Goal: Task Accomplishment & Management: Manage account settings

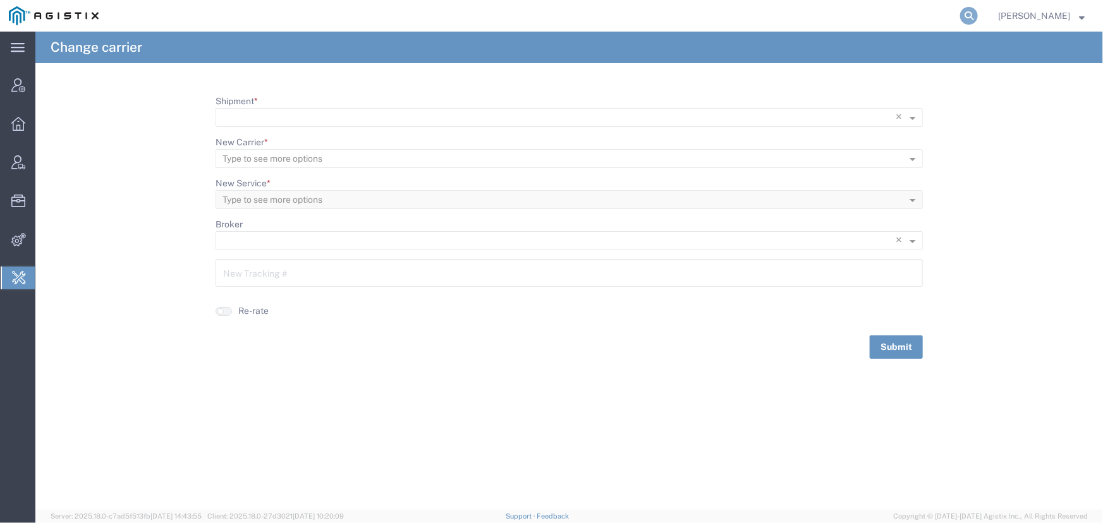
click at [964, 18] on icon at bounding box center [969, 16] width 18 height 18
type input "technogel"
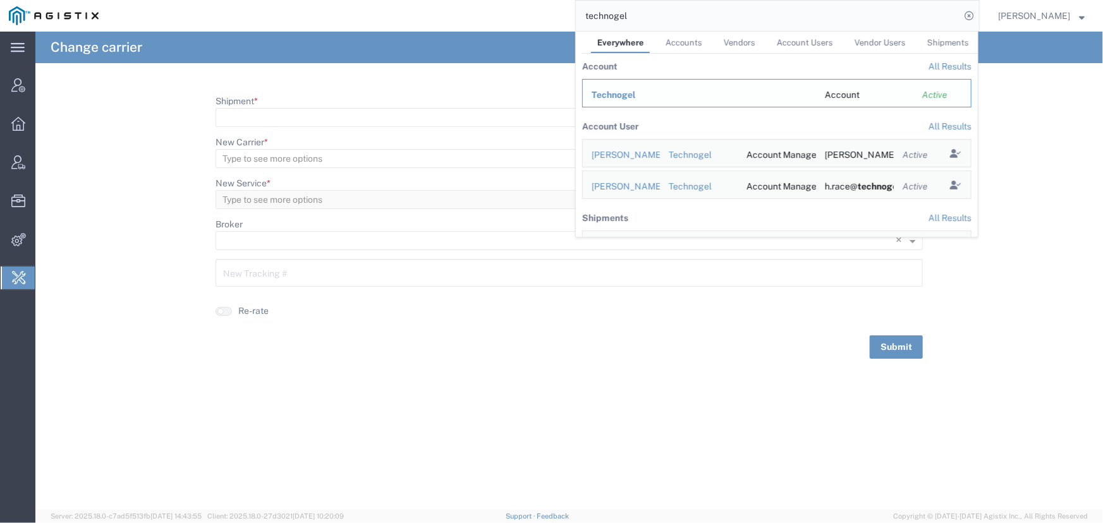
click at [615, 95] on span "Technogel" at bounding box center [614, 95] width 44 height 10
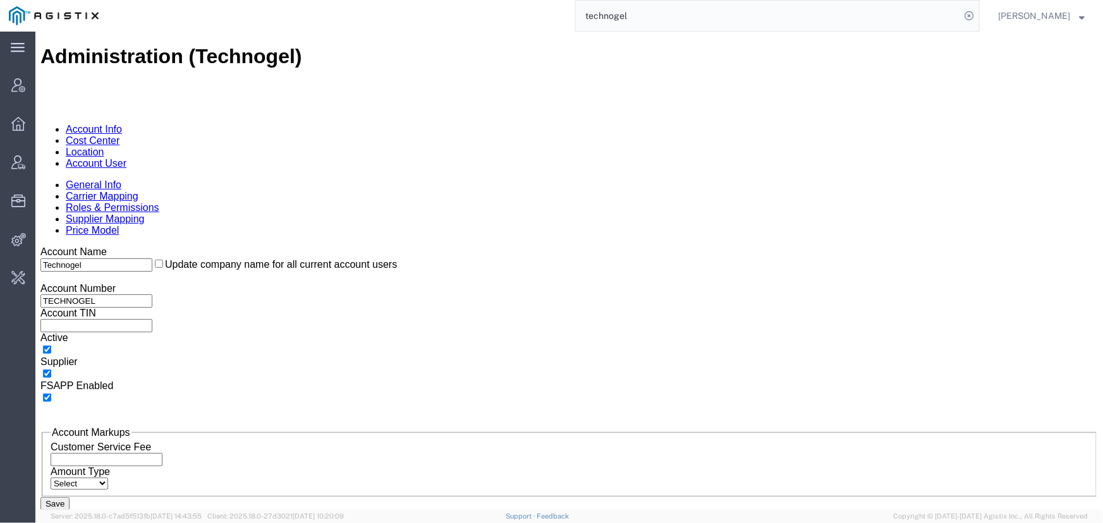
click at [138, 190] on link "Carrier Mapping" at bounding box center [101, 195] width 73 height 11
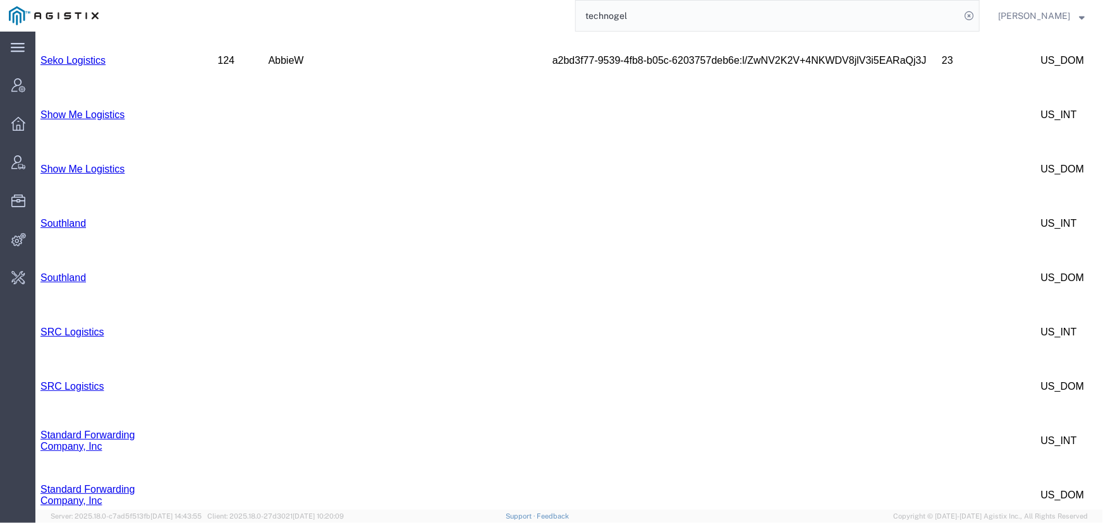
scroll to position [1134, 0]
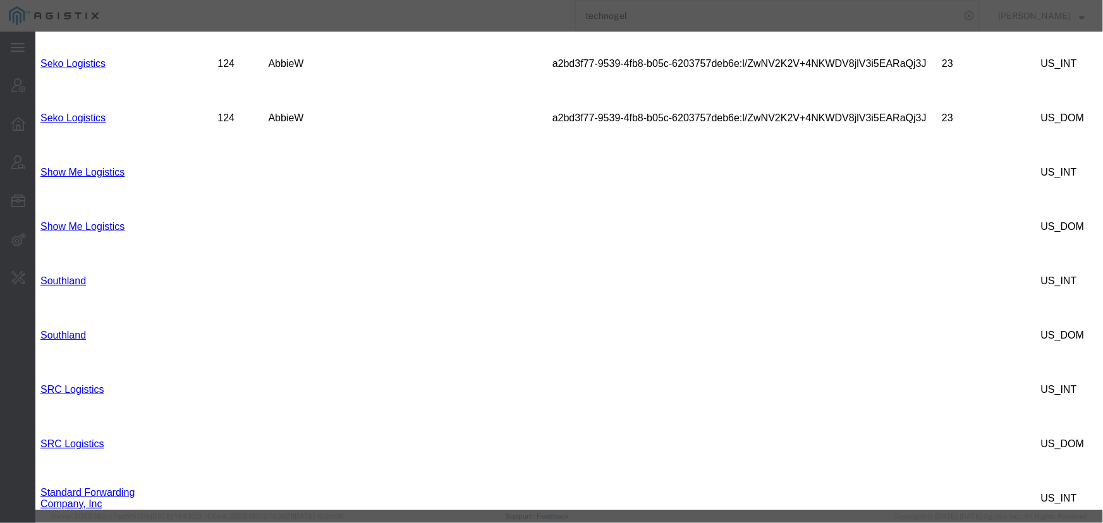
type input "UPS"
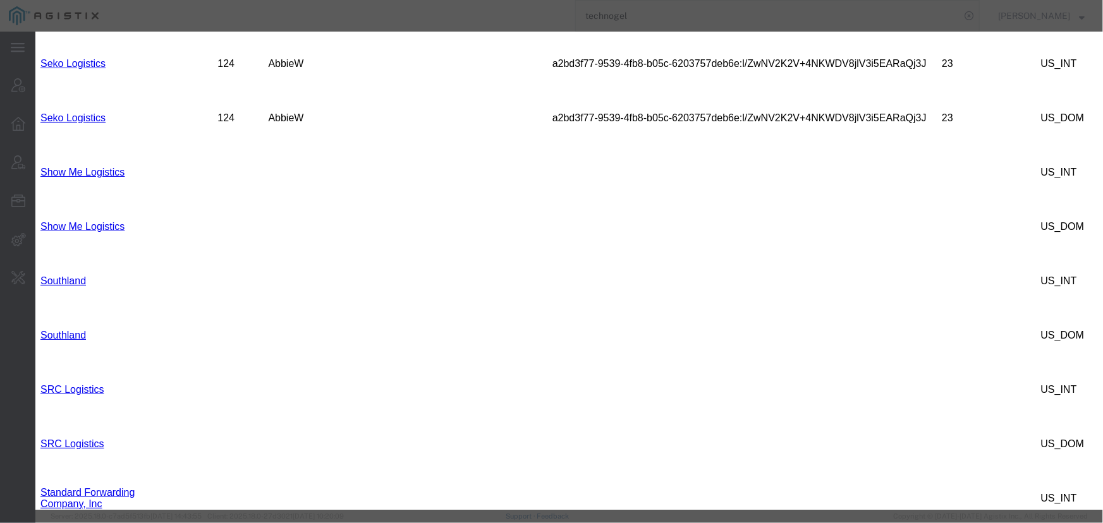
select select
type input "SCS WH"
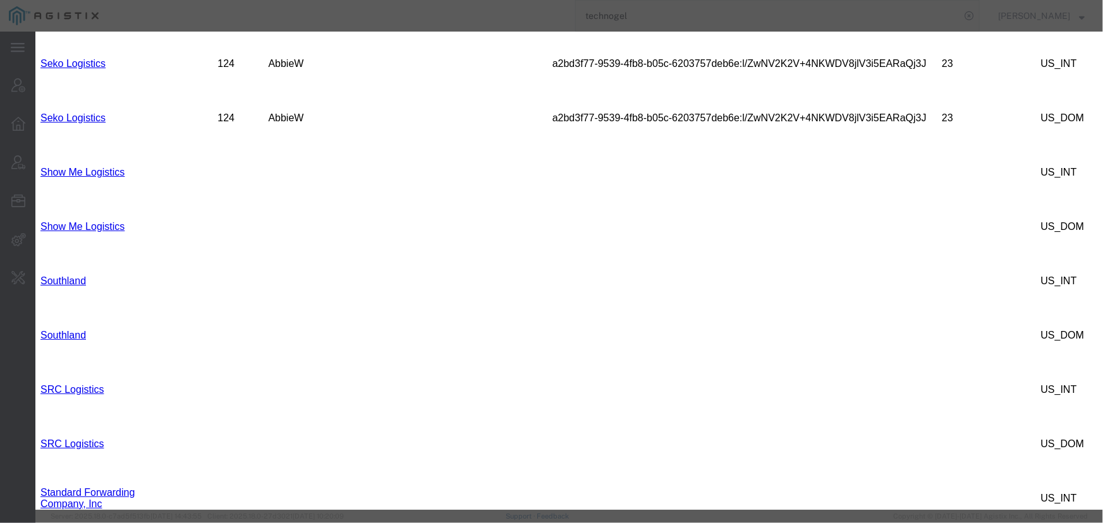
select select "US_DOM"
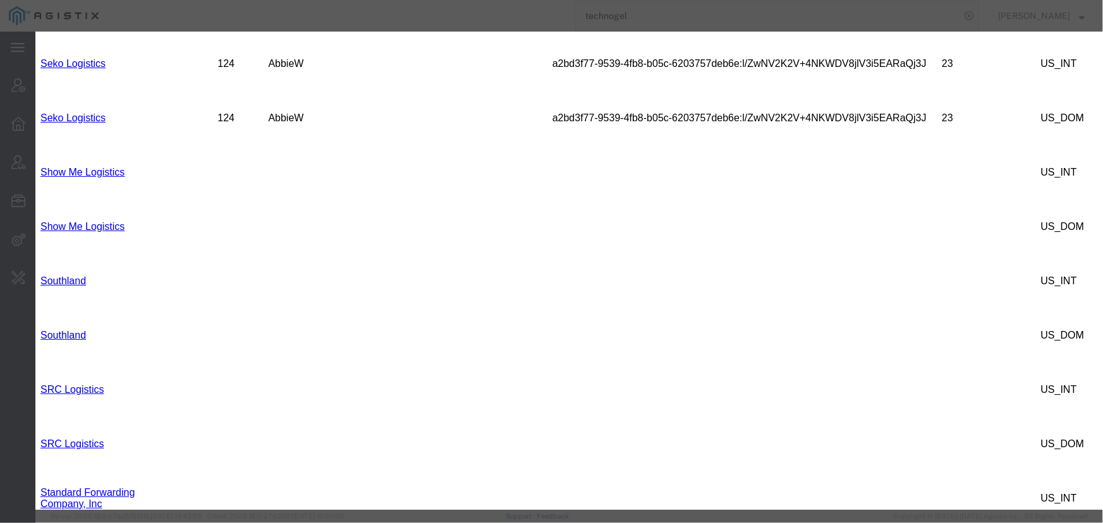
paste input "V5272D"
type input "V5272D"
select select
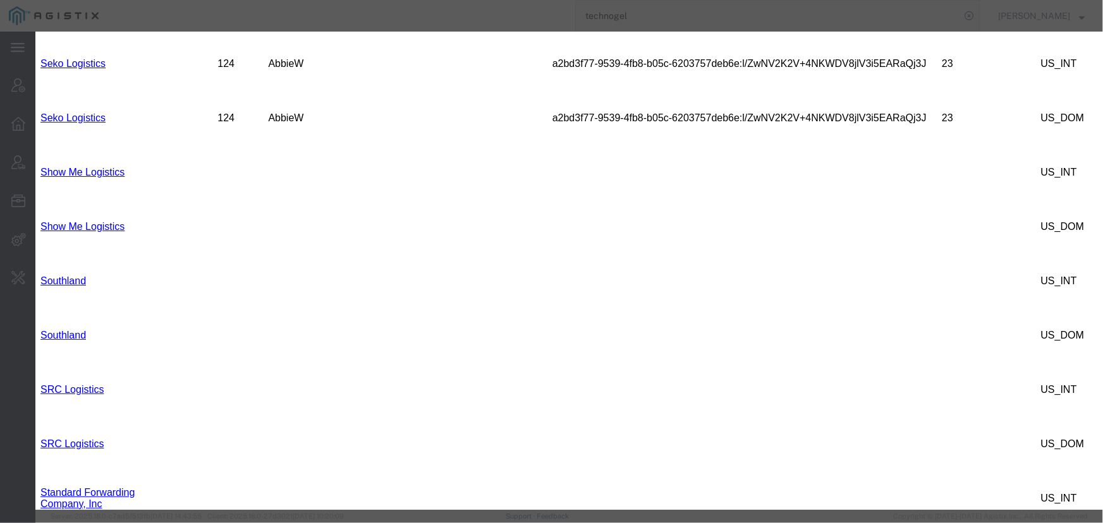
select select
paste input "V5272D"
type input "V5272D"
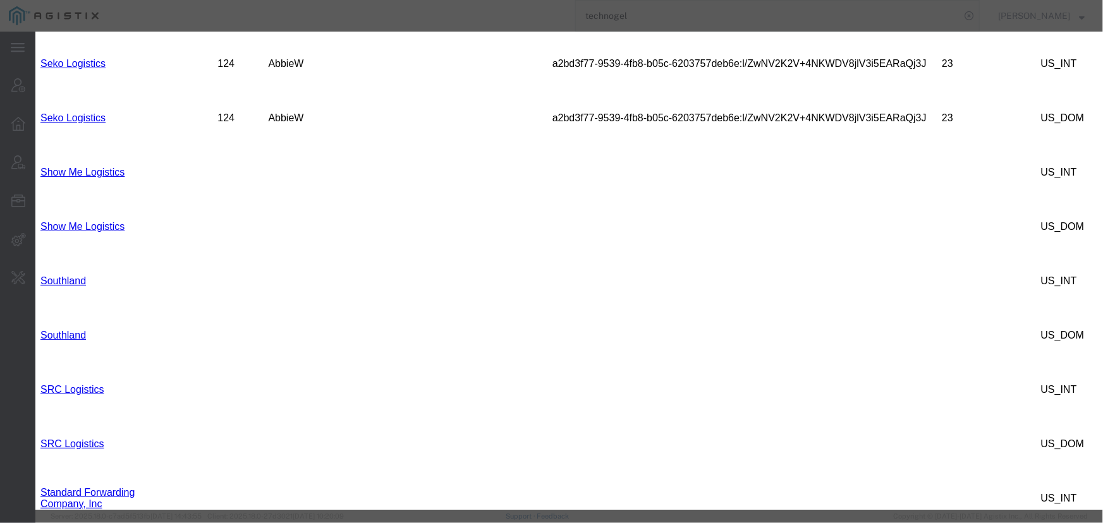
select select "US_INT"
type input "SCS WH"
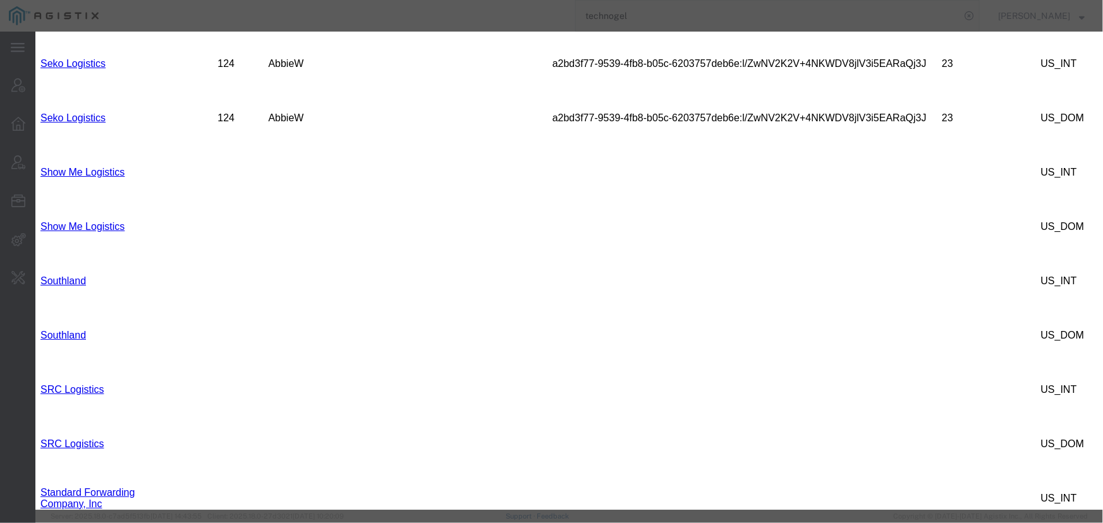
paste input "52fGKKrrP16pWYj8P40NGlAPlfjNpWqd1pnbXnC7RSq7hMSr"
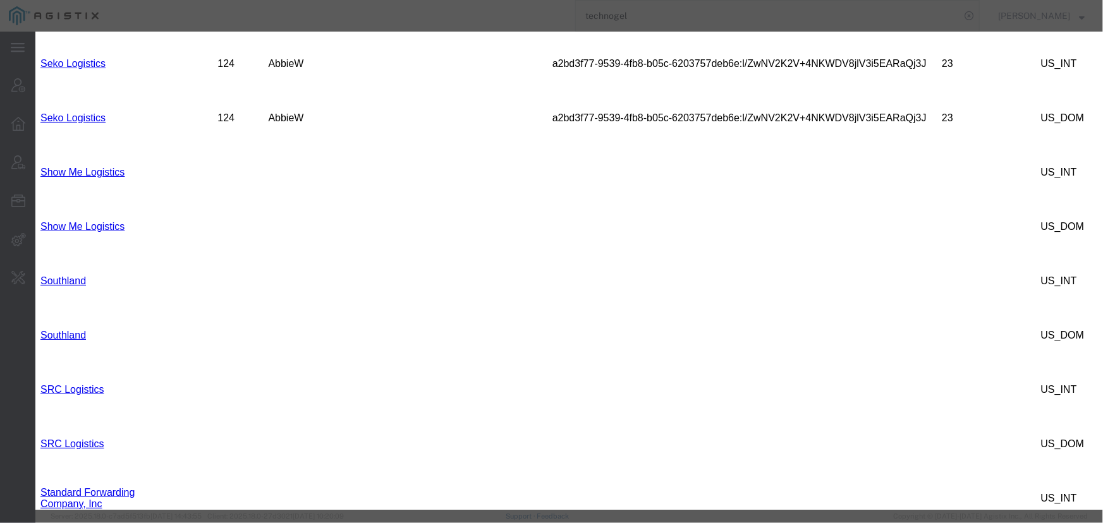
type input "52fGKKrrP16pWYj8P40NGlAPlfjNpWqd1pnbXnC7RSq7hMSr"
paste input "52fGKKrrP16pWYj8P40NGlAPlfjNpWqd1pnbXnC7RSq7hMSr"
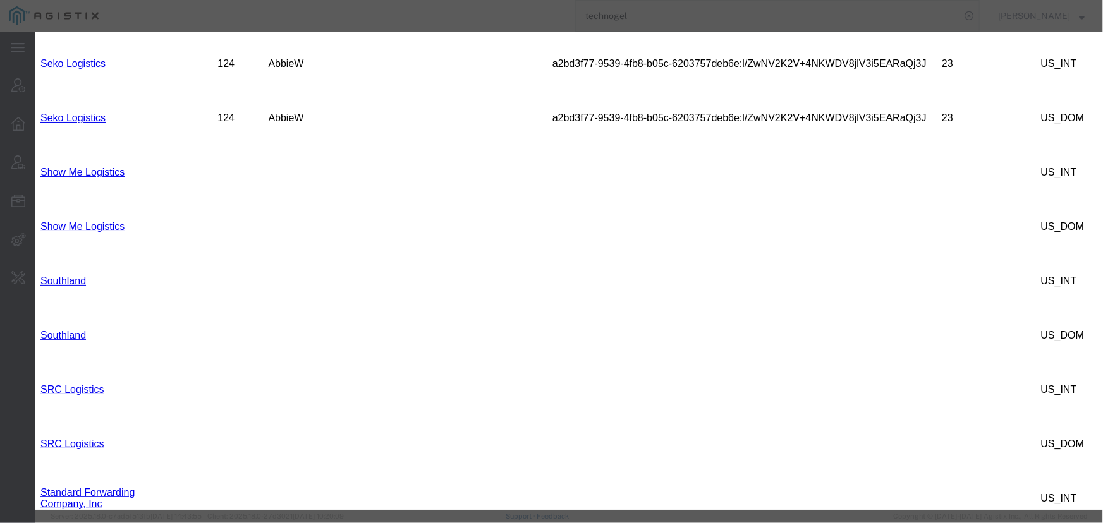
type input "52fGKKrrP16pWYj8P40NGlAPlfjNpWqd1pnbXnC7RSq7hMSr"
paste input "t1k33vy5TmDOiteZUYGNaESNacvsnoAtzHIUL343EldBQAGKEnARHWTlkS3Pr7vd"
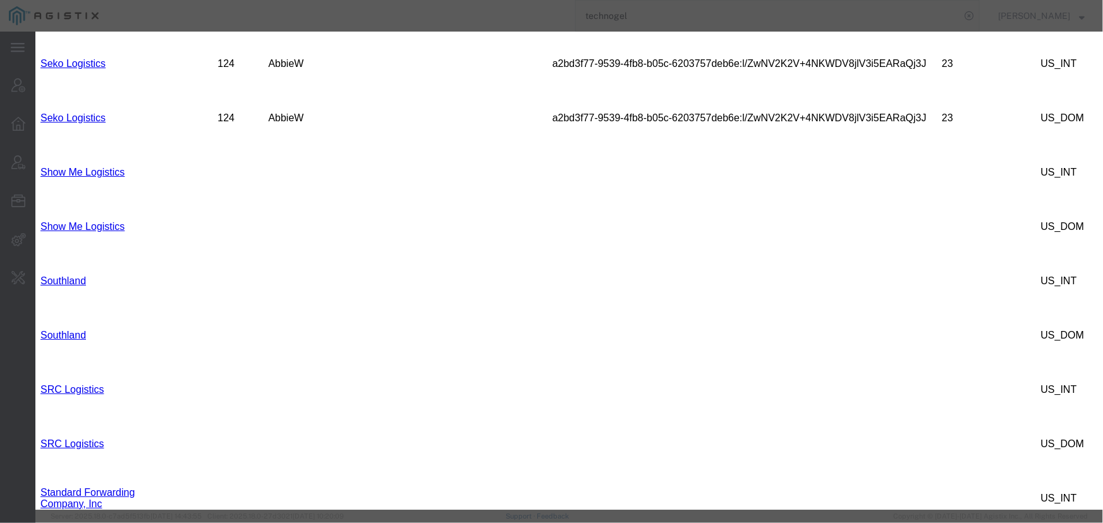
type input "t1k33vy5TmDOiteZUYGNaESNacvsnoAtzHIUL343EldBQAGKEnARHWTlkS3Pr7vd"
paste input "t1k33vy5TmDOiteZUYGNaESNacvsnoAtzHIUL343EldBQAGKEnARHWTlkS3Pr7vd"
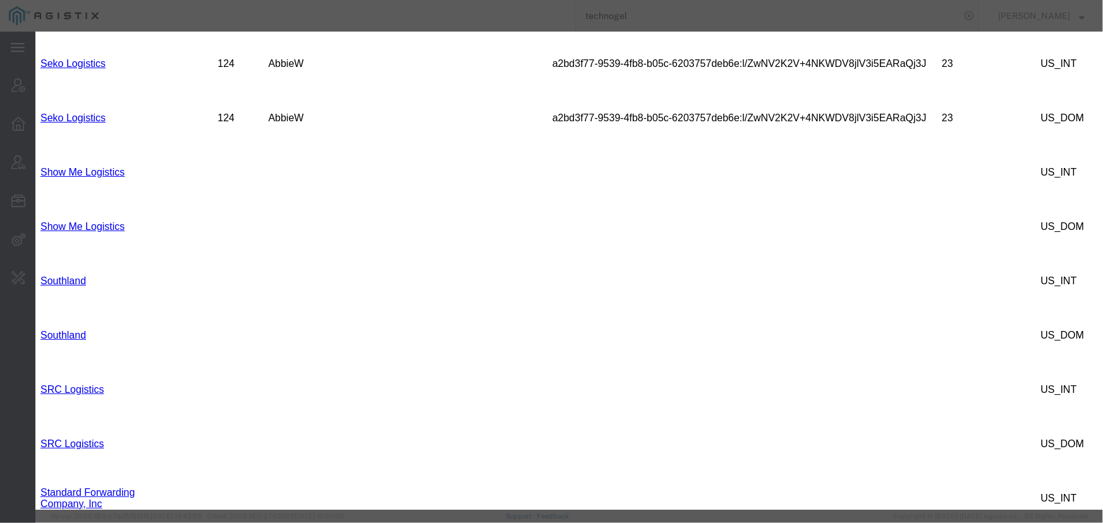
type input "t1k33vy5TmDOiteZUYGNaESNacvsnoAtzHIUL343EldBQAGKEnARHWTlkS3Pr7vd"
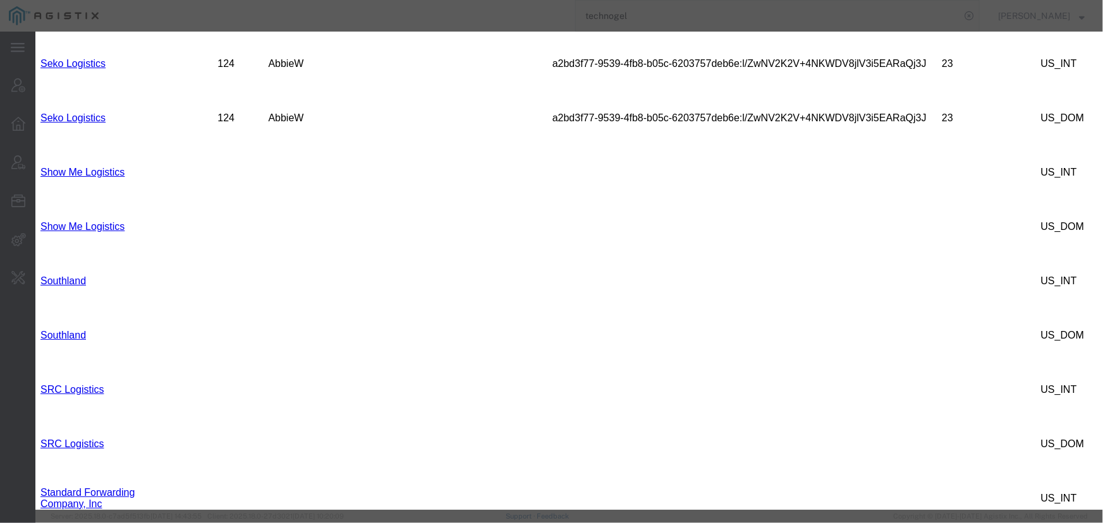
paste input "5D26A9CD92EFB509"
type input "5D26A9CD92EFB509"
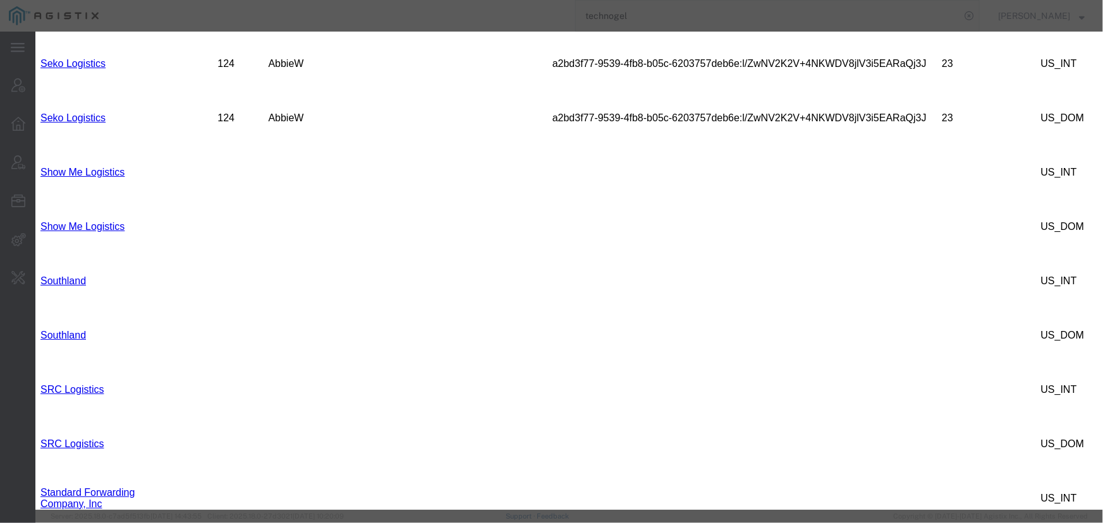
paste input "5D26A9CD92EFB509"
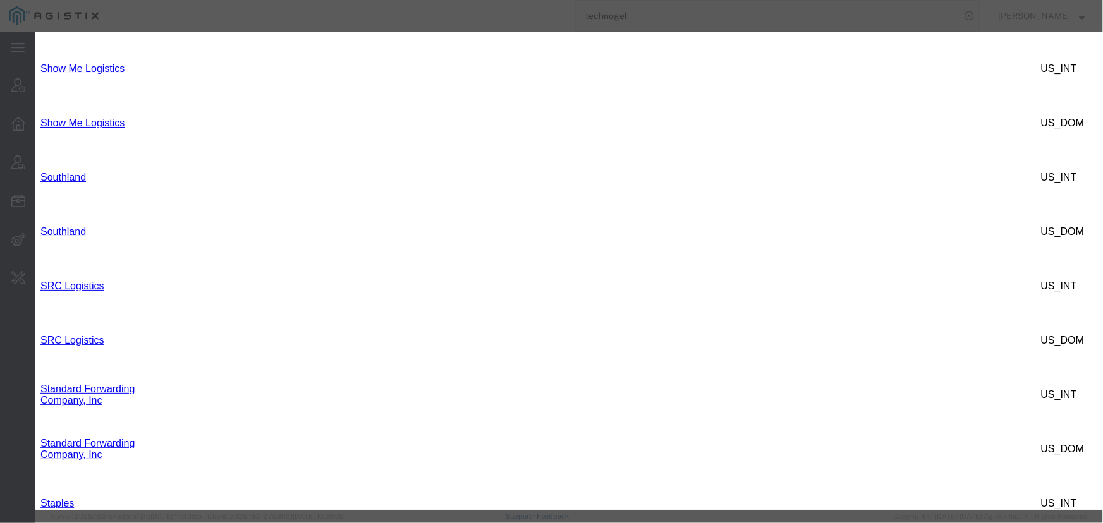
scroll to position [1249, 0]
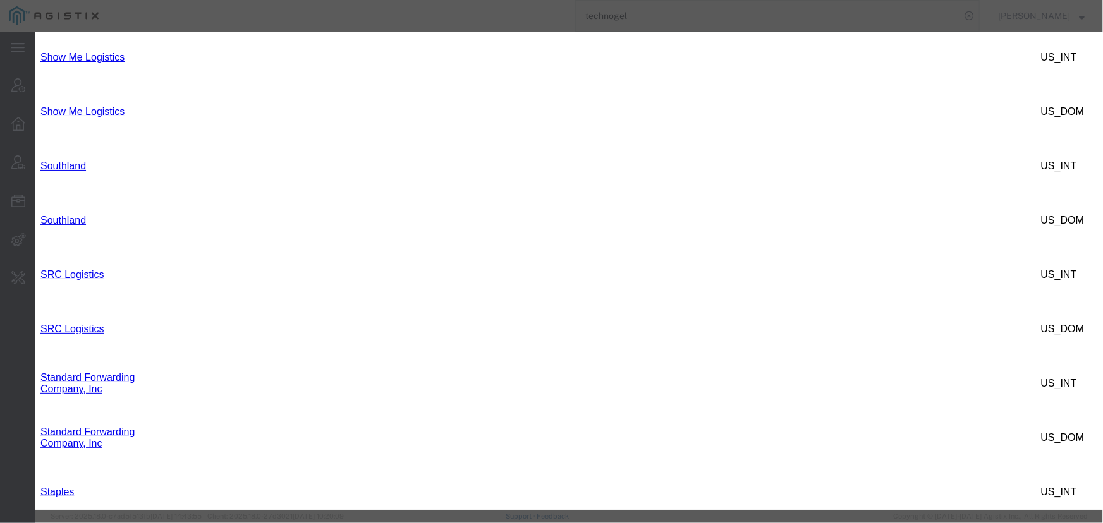
type input "5D26A9CD92EFB509"
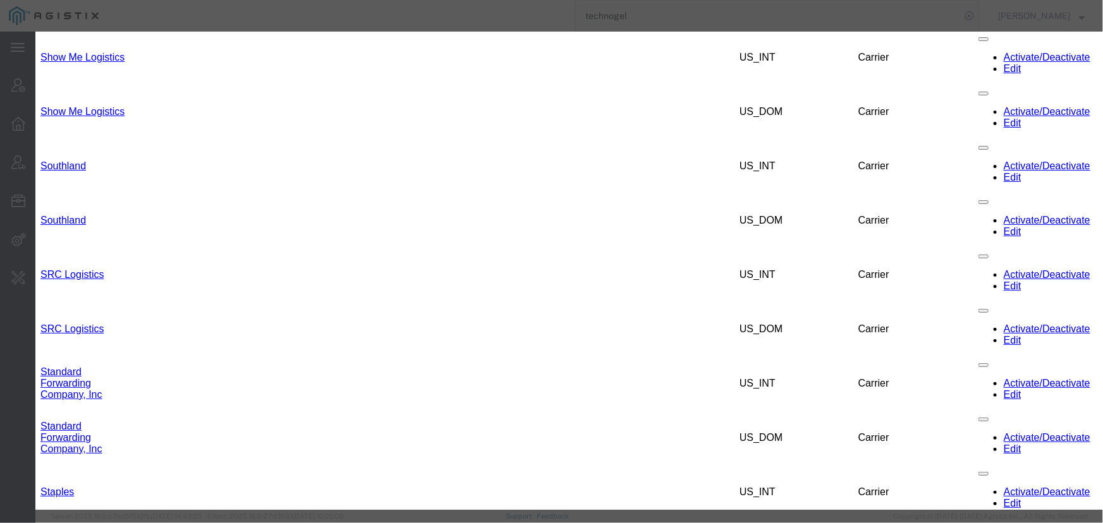
scroll to position [675, 0]
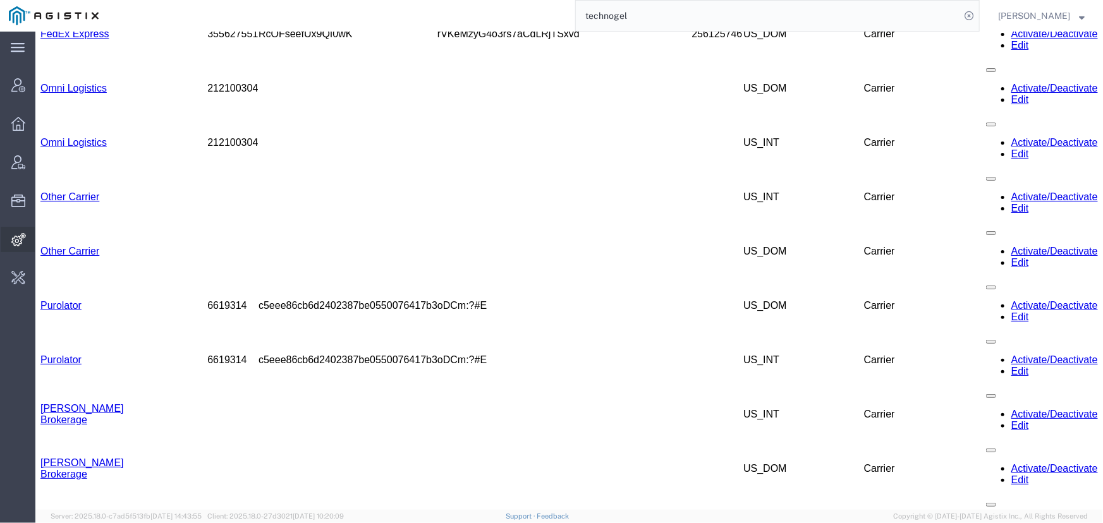
click at [44, 237] on span "Integrations" at bounding box center [39, 239] width 9 height 25
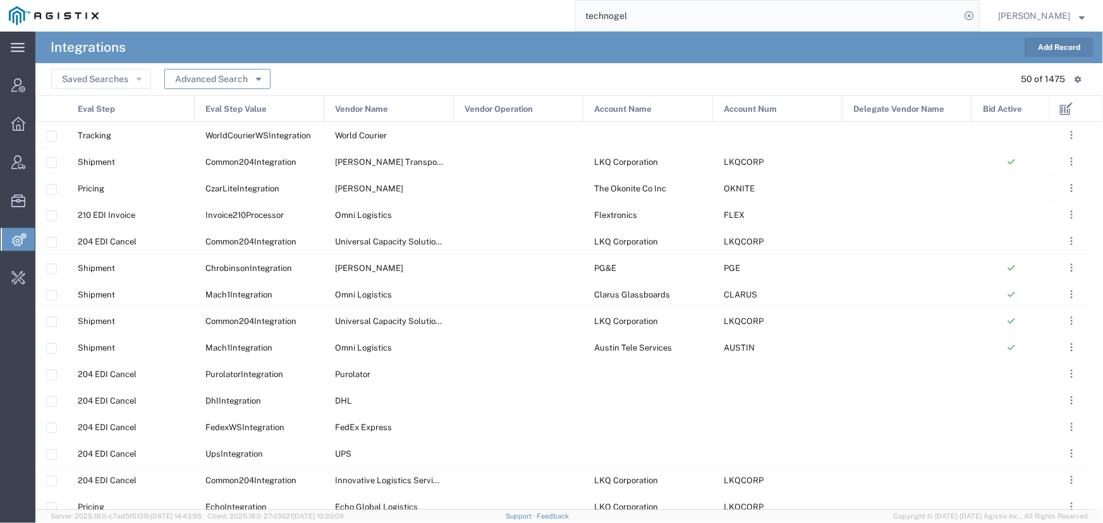
click at [219, 85] on button "Advanced Search" at bounding box center [217, 79] width 106 height 20
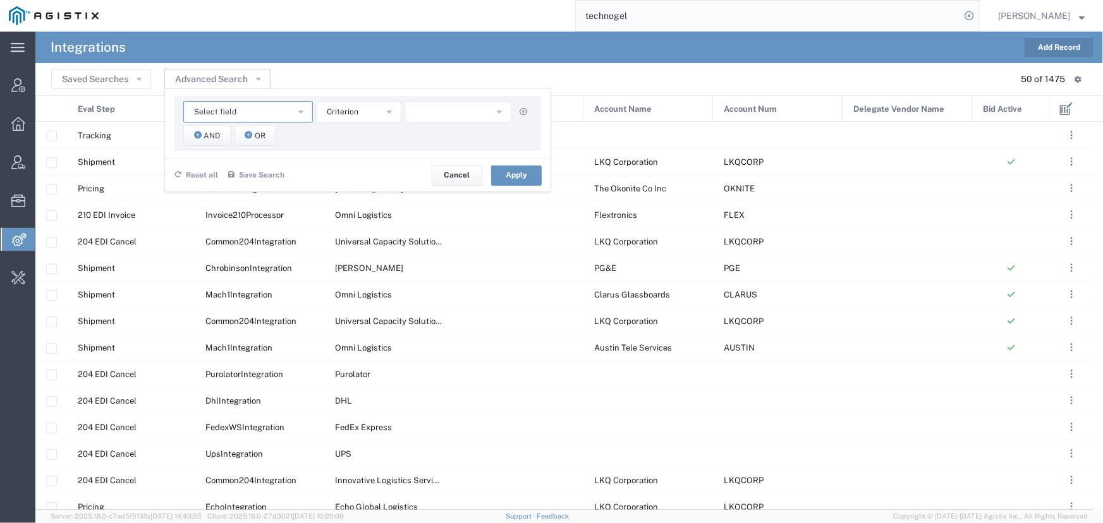
click at [205, 111] on span "Select field" at bounding box center [215, 112] width 42 height 12
click at [212, 154] on span "Account Num" at bounding box center [248, 152] width 127 height 16
click at [233, 111] on span "Account Num" at bounding box center [218, 112] width 49 height 12
click at [226, 136] on span "Account Name" at bounding box center [248, 134] width 127 height 16
click at [330, 112] on span "starts with" at bounding box center [346, 112] width 39 height 12
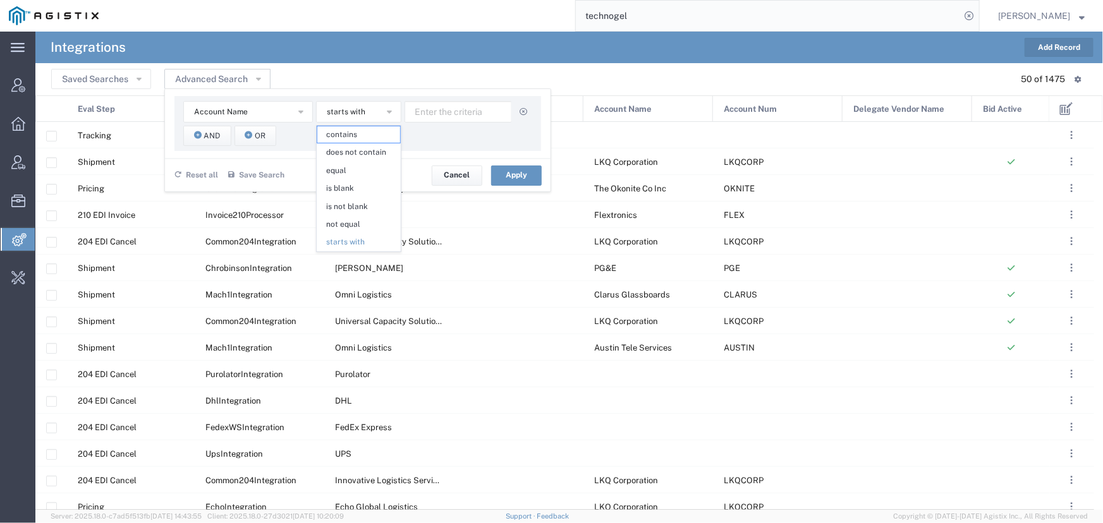
drag, startPoint x: 341, startPoint y: 137, endPoint x: 405, endPoint y: 127, distance: 64.0
click at [354, 133] on span "contains" at bounding box center [358, 134] width 83 height 16
click at [420, 114] on input "text" at bounding box center [458, 111] width 107 height 21
type input "technogel"
click at [526, 178] on button "Apply" at bounding box center [516, 176] width 51 height 20
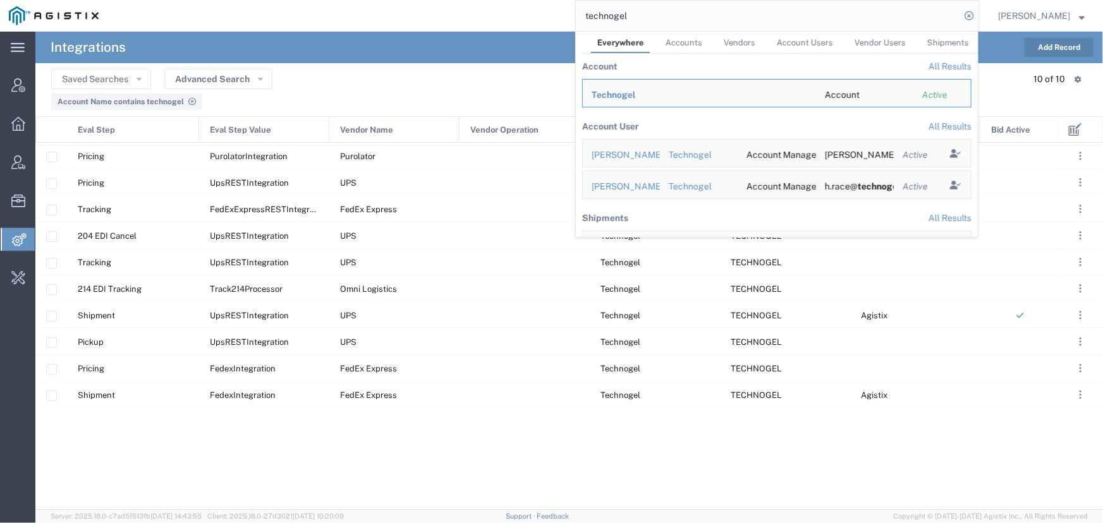
click at [660, 16] on input "technogel" at bounding box center [768, 16] width 384 height 30
click at [613, 96] on span "Technogel" at bounding box center [614, 95] width 44 height 10
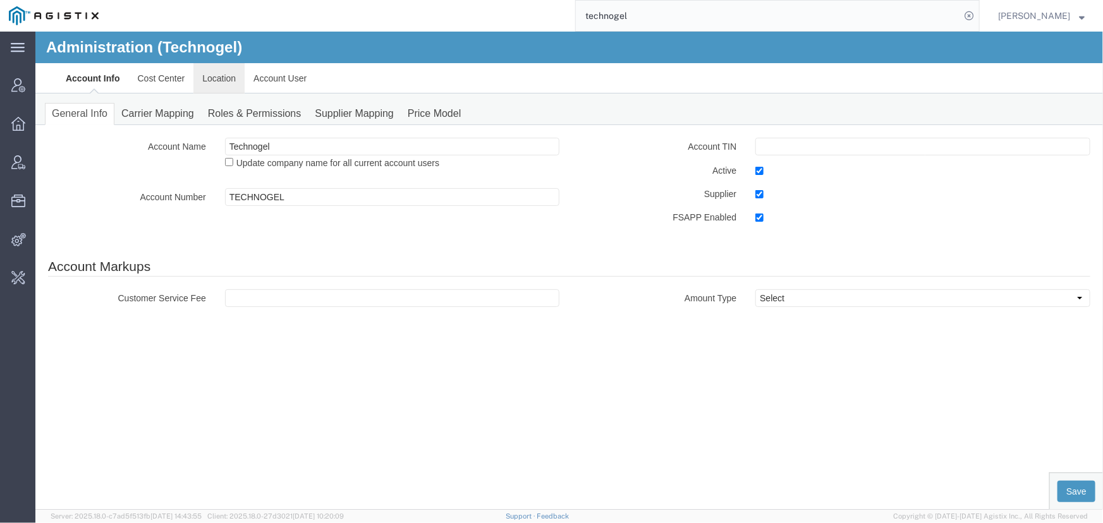
click at [223, 82] on link "Location" at bounding box center [218, 78] width 51 height 30
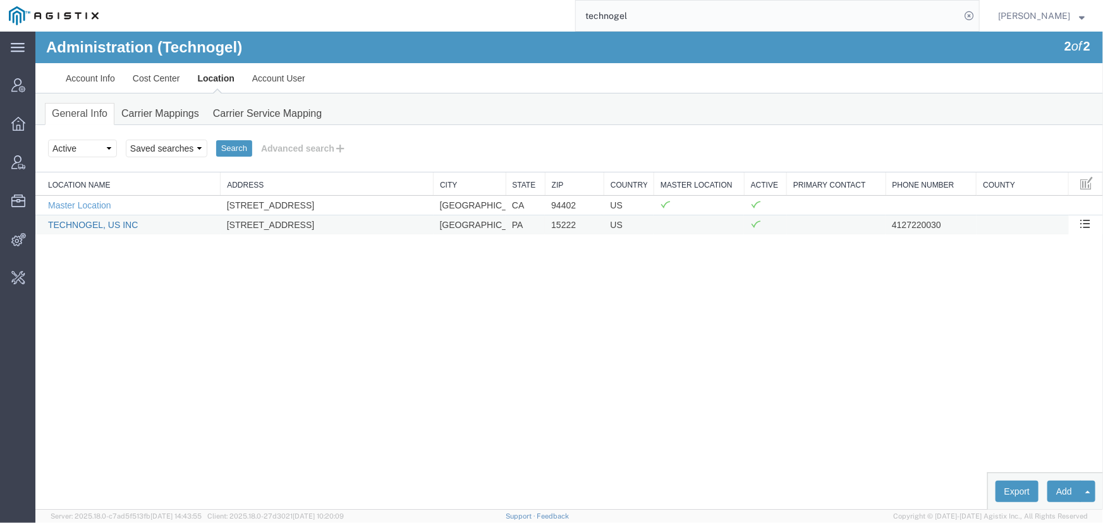
click at [107, 221] on link "TECHNOGEL, US INC" at bounding box center [92, 224] width 90 height 10
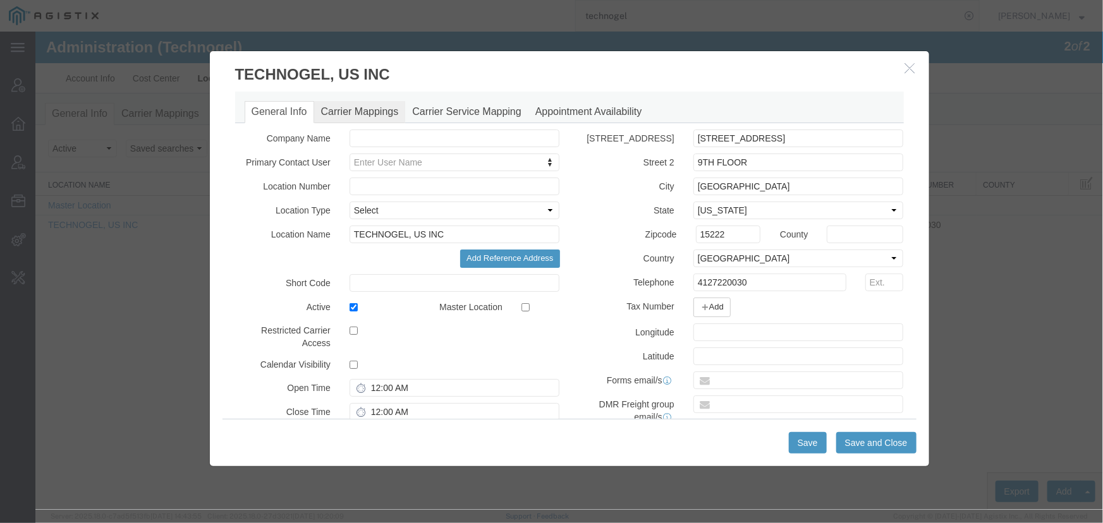
click at [366, 111] on link "Carrier Mappings" at bounding box center [360, 112] width 92 height 22
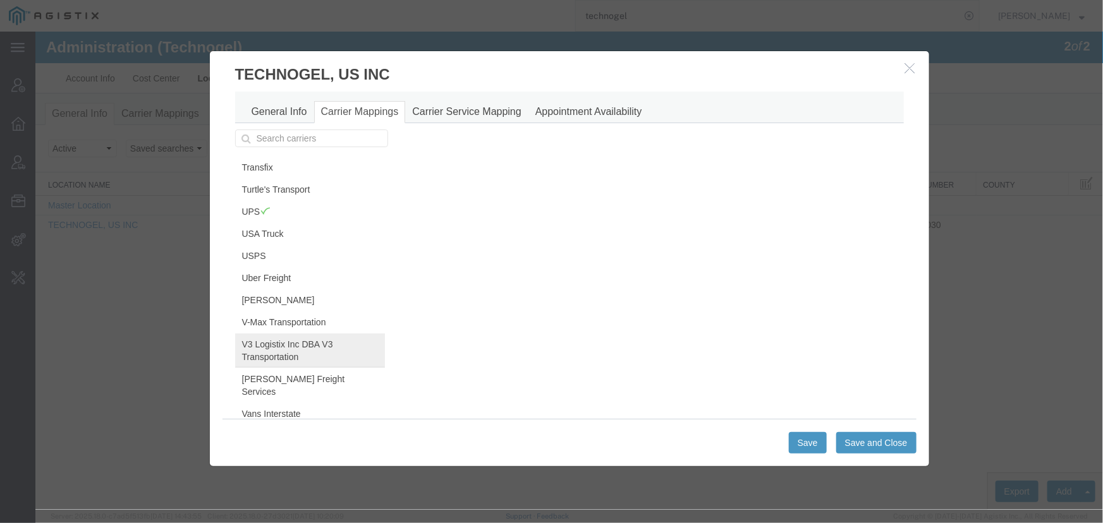
scroll to position [632, 0]
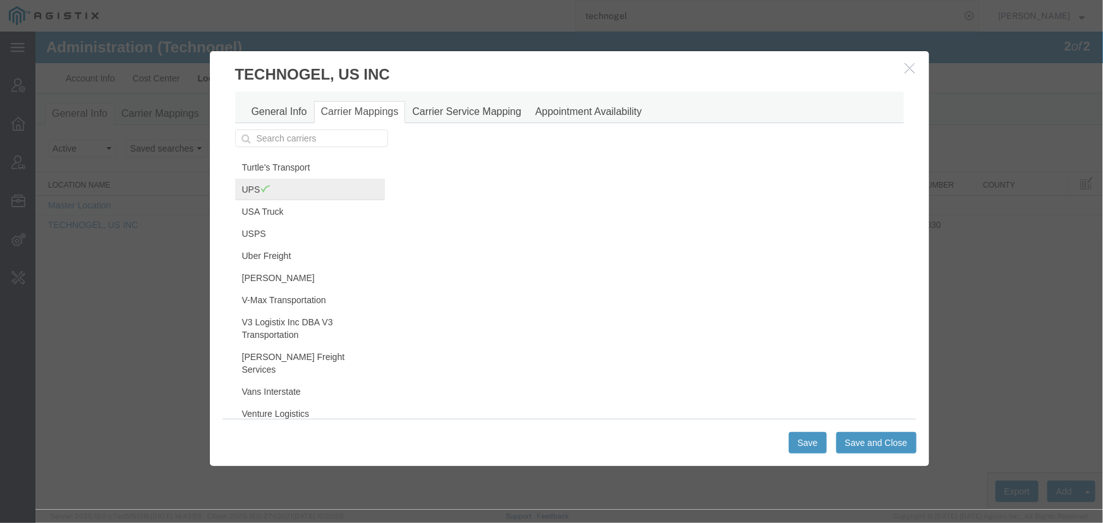
click at [245, 180] on link "UPS" at bounding box center [310, 188] width 150 height 21
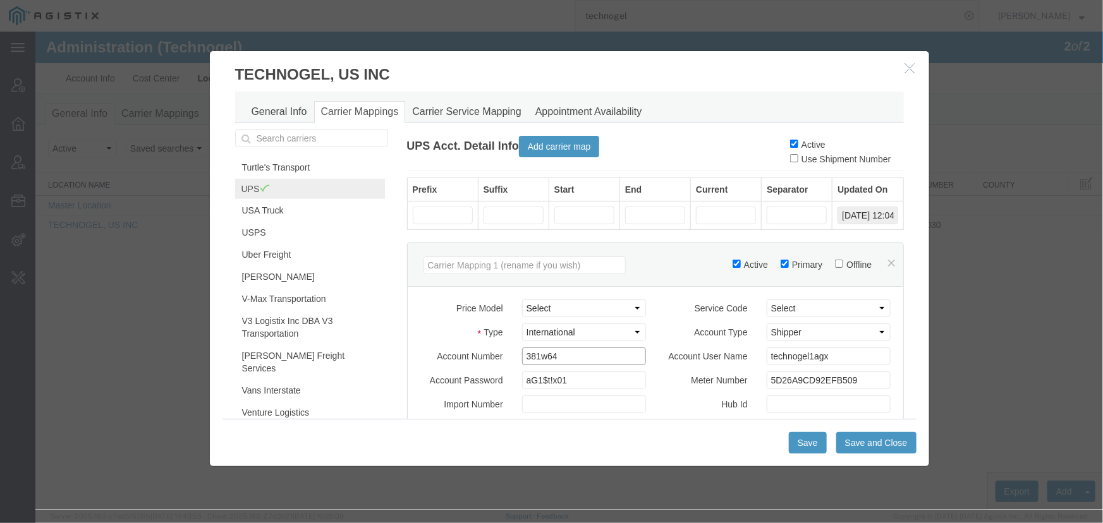
drag, startPoint x: 570, startPoint y: 355, endPoint x: 443, endPoint y: 346, distance: 128.0
click at [443, 347] on div "Account Number 381w64" at bounding box center [532, 356] width 245 height 18
drag, startPoint x: 862, startPoint y: 379, endPoint x: 707, endPoint y: 379, distance: 154.9
click at [707, 379] on div "Meter Number 5D26A9CD92EFB509" at bounding box center [777, 380] width 245 height 18
drag, startPoint x: 842, startPoint y: 356, endPoint x: 740, endPoint y: 355, distance: 101.8
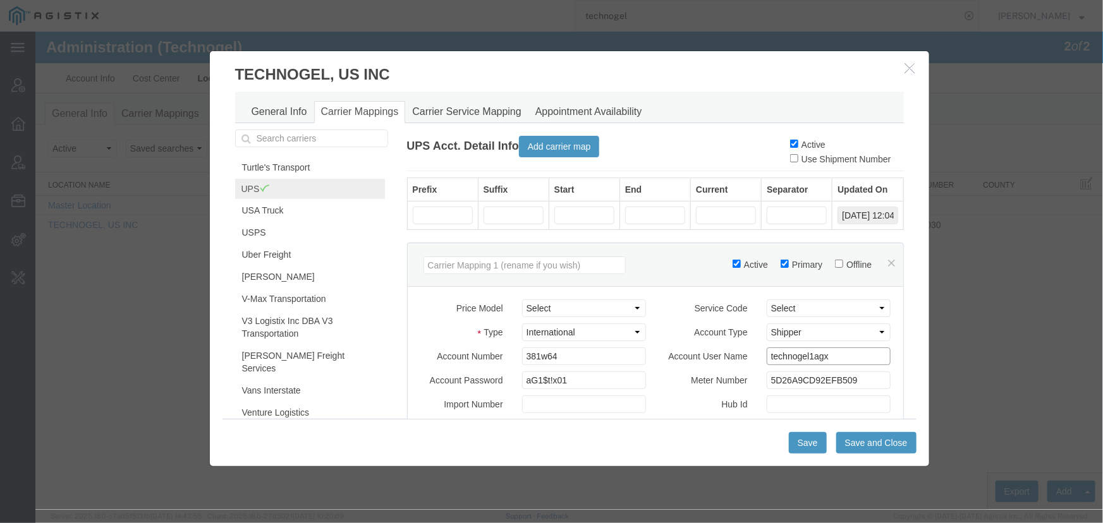
click at [740, 355] on div "Account User Name technogel1agx" at bounding box center [777, 356] width 245 height 18
drag, startPoint x: 568, startPoint y: 377, endPoint x: 461, endPoint y: 377, distance: 106.8
click at [461, 377] on div "Account Password aG1$t!x01" at bounding box center [532, 380] width 245 height 18
paste input "technogel1agx"
type input "technogel1agx"
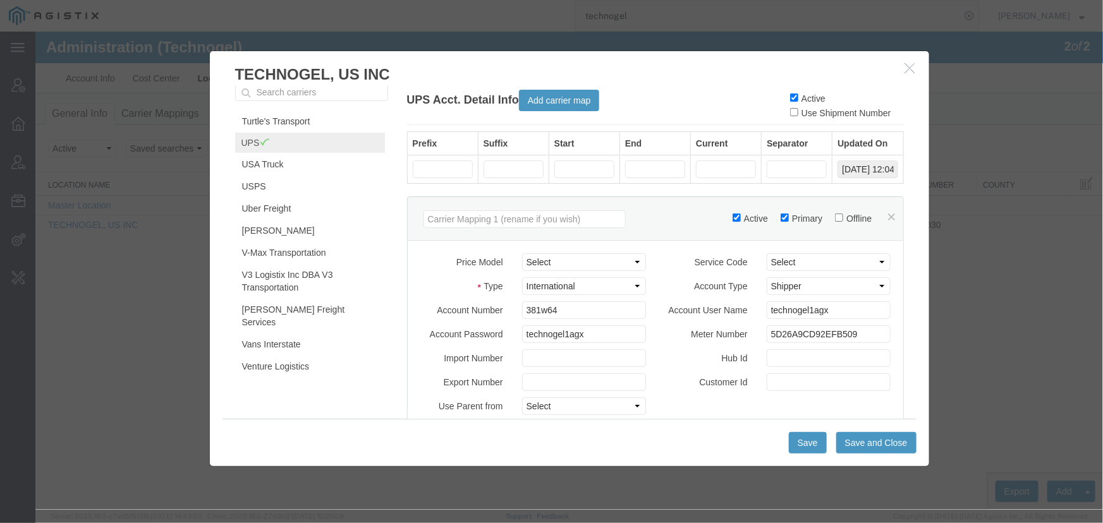
scroll to position [0, 0]
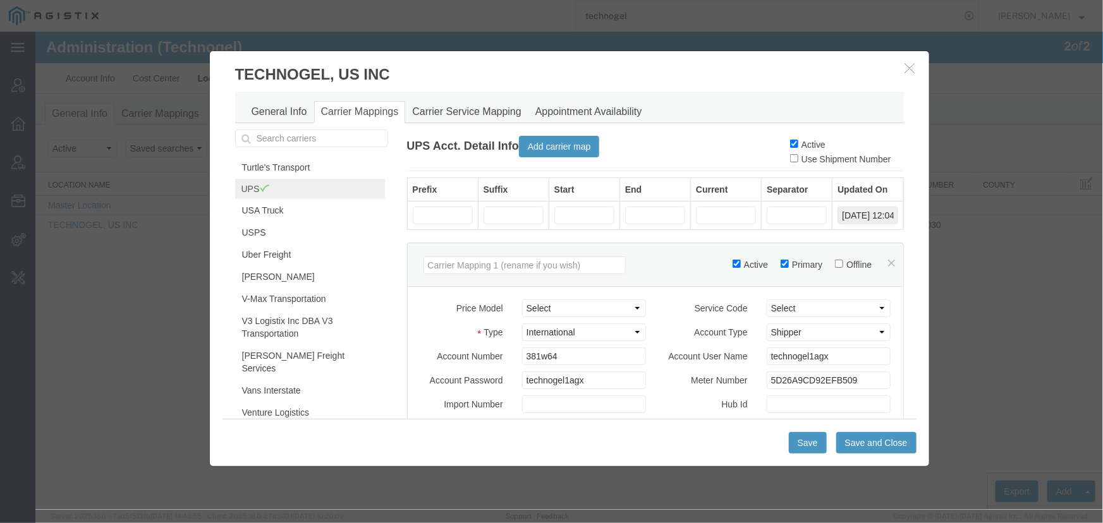
click at [905, 67] on icon "button" at bounding box center [910, 67] width 10 height 11
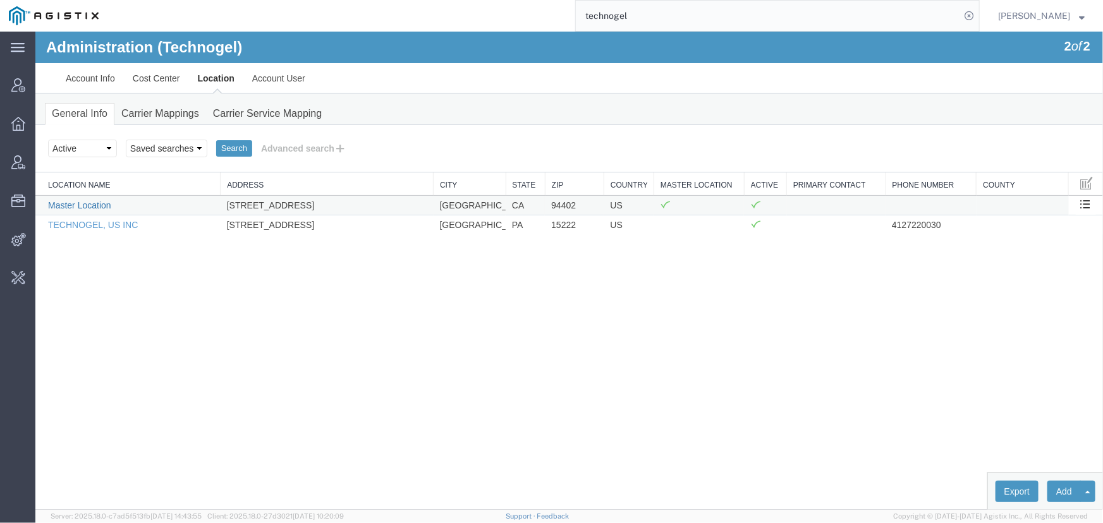
click at [76, 202] on link "Master Location" at bounding box center [78, 205] width 63 height 10
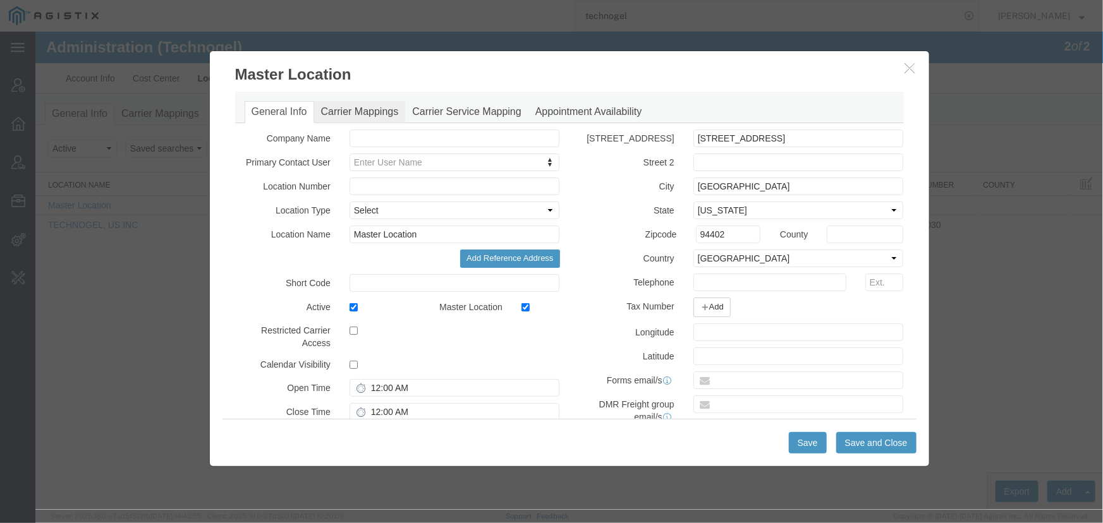
click at [347, 116] on link "Carrier Mappings" at bounding box center [360, 112] width 92 height 22
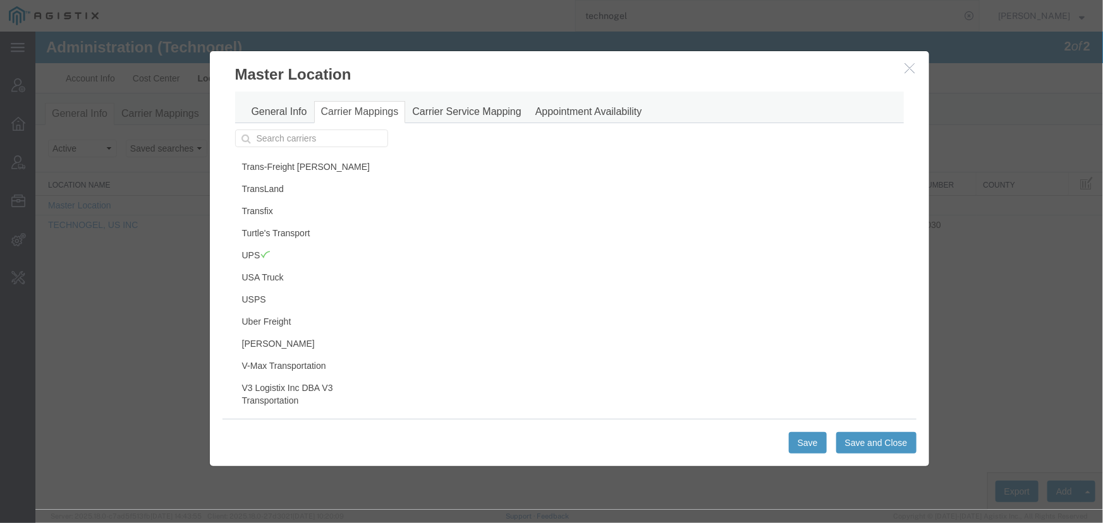
scroll to position [575, 0]
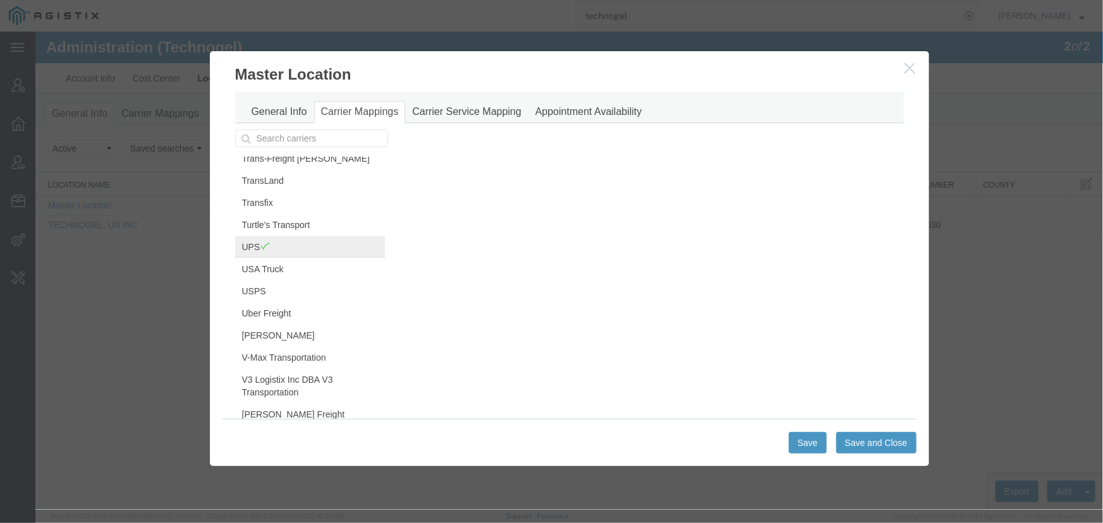
click at [246, 242] on link "UPS" at bounding box center [310, 246] width 150 height 21
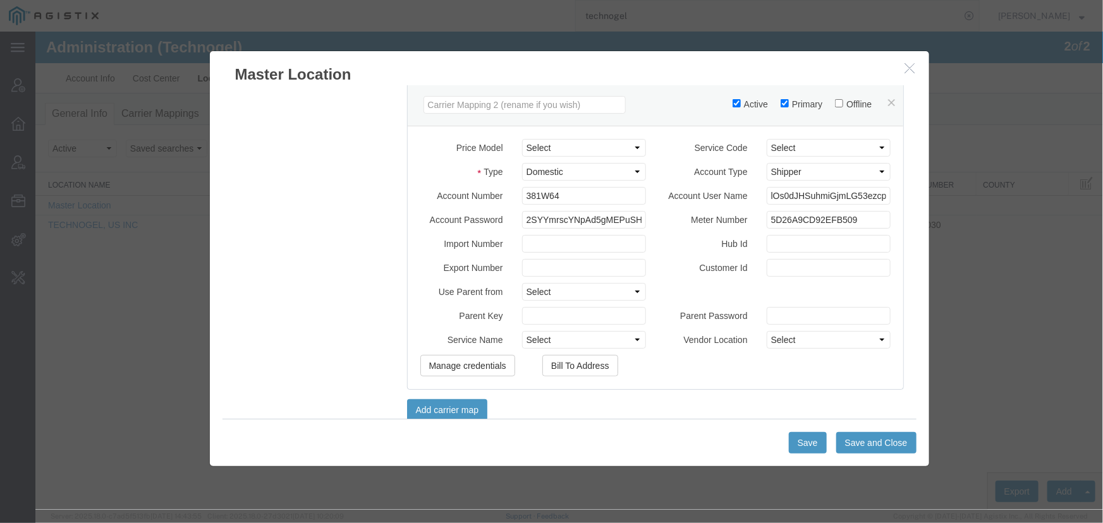
scroll to position [516, 0]
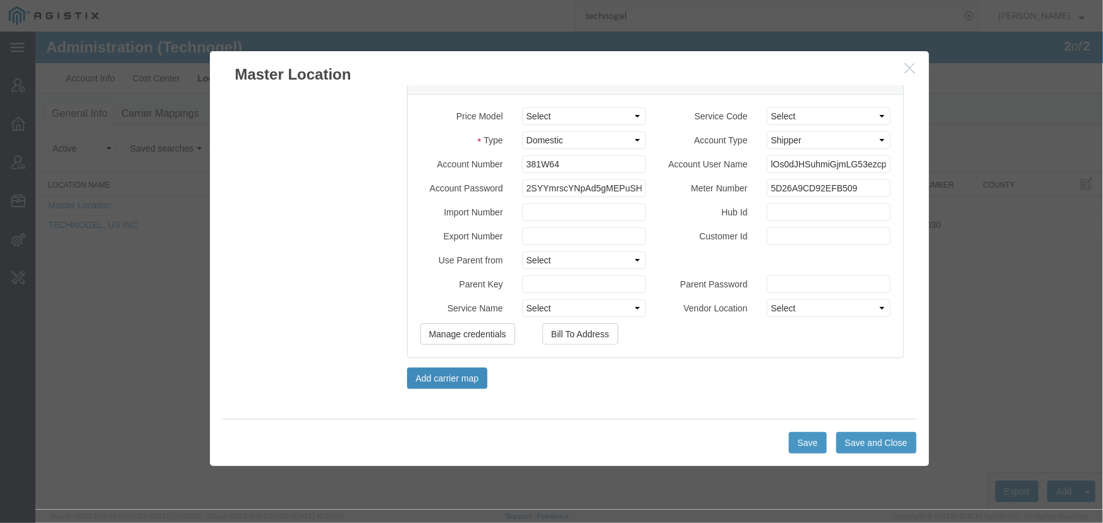
click at [437, 381] on button "Add carrier map" at bounding box center [446, 377] width 81 height 21
select select
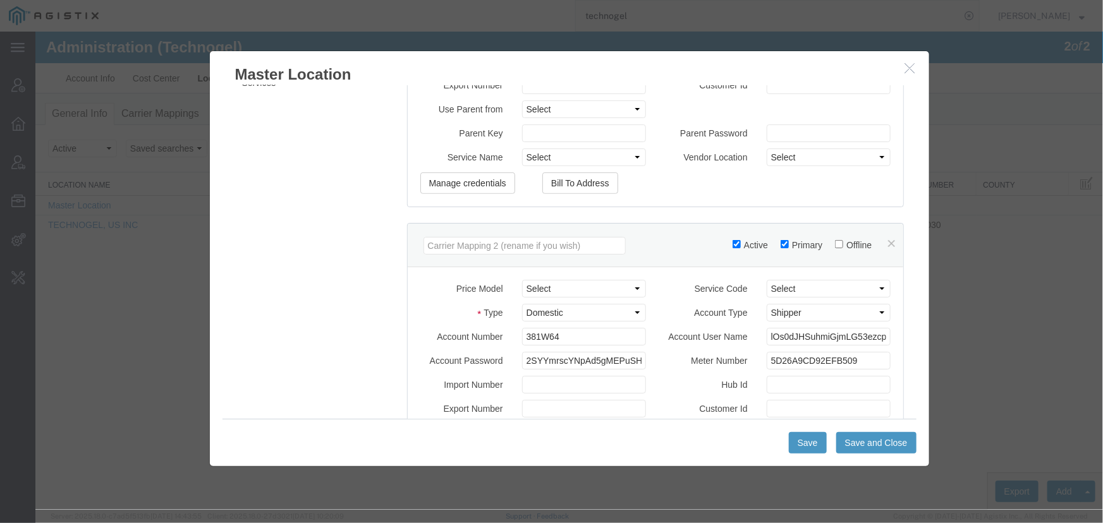
scroll to position [573, 0]
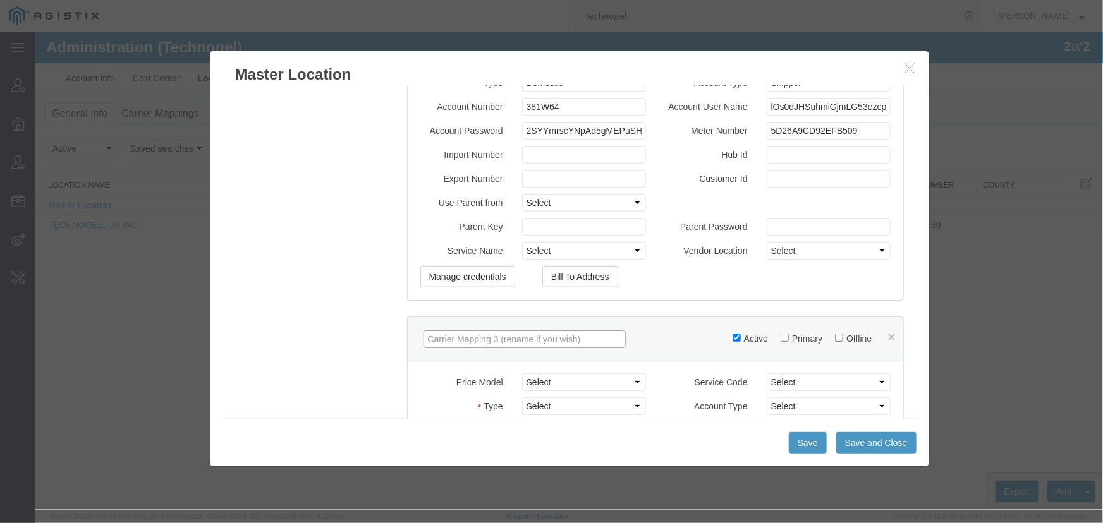
click at [447, 336] on input "text" at bounding box center [524, 339] width 202 height 18
type input "SCS WH"
click at [544, 384] on select "Select (F639) Kalitta C/O Korean Air::ASRC_2023_c_KALW 101 Trucking::PGESA_Rate…" at bounding box center [584, 382] width 124 height 18
click at [351, 347] on div "APC Airport Customer Pick Up FedEx Express Omni Logistics Other Carrier Purolat…" at bounding box center [569, 113] width 688 height 1115
click at [547, 403] on select "Select Domestic International International Clearance" at bounding box center [584, 406] width 124 height 18
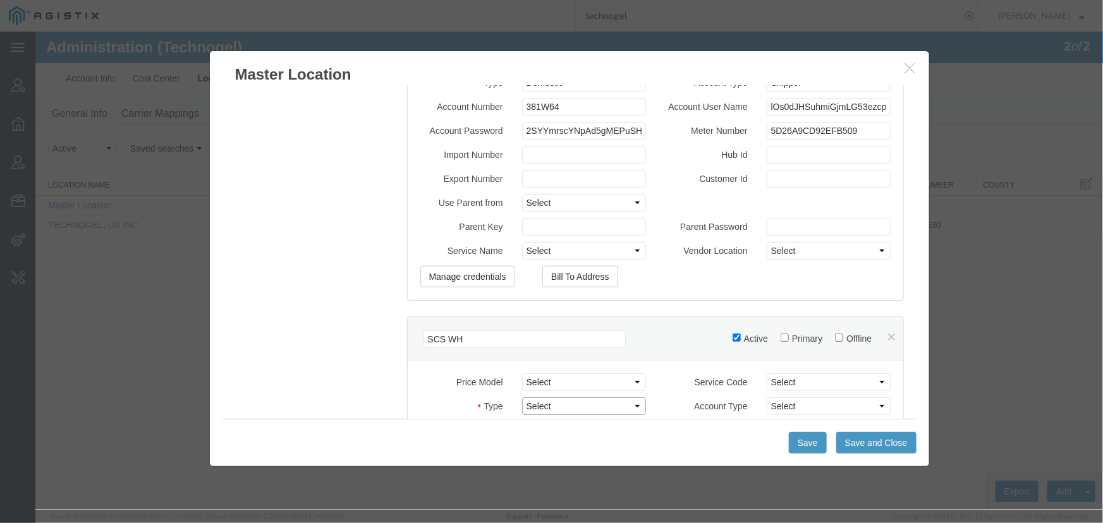
select select "US_DOM"
click at [522, 397] on select "Select Domestic International International Clearance" at bounding box center [584, 406] width 124 height 18
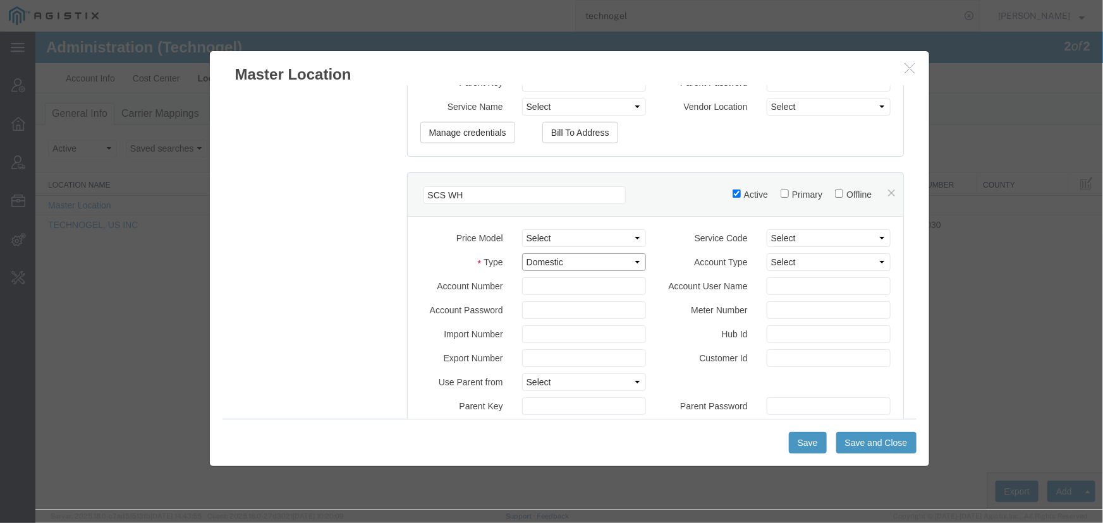
scroll to position [746, 0]
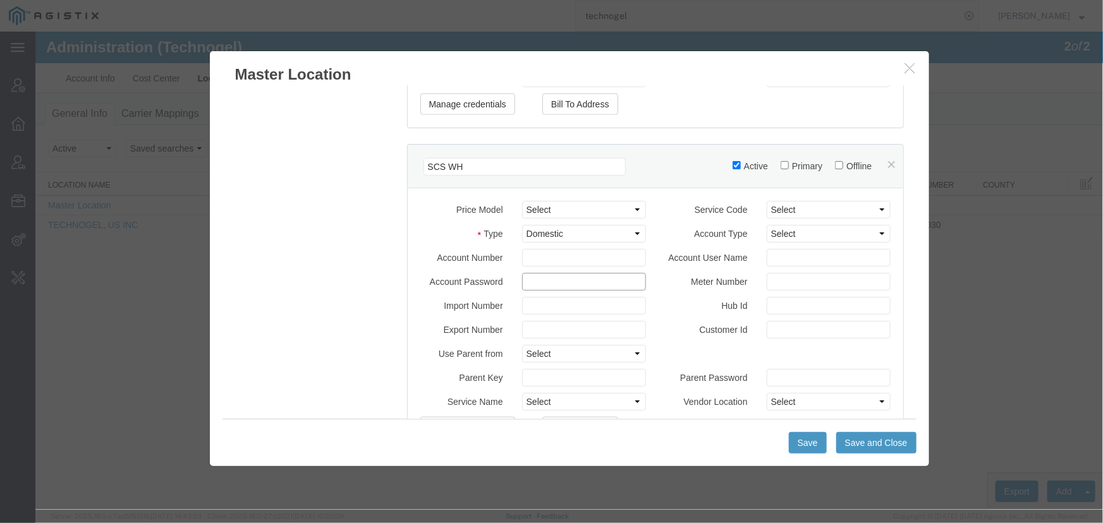
click at [532, 278] on input "Account Password" at bounding box center [584, 281] width 124 height 18
paste input "t1k33vy5TmDOiteZUYGNaESNacvsnoAtzHIUL343EldBQAGKEnARHWTlkS3Pr7vd"
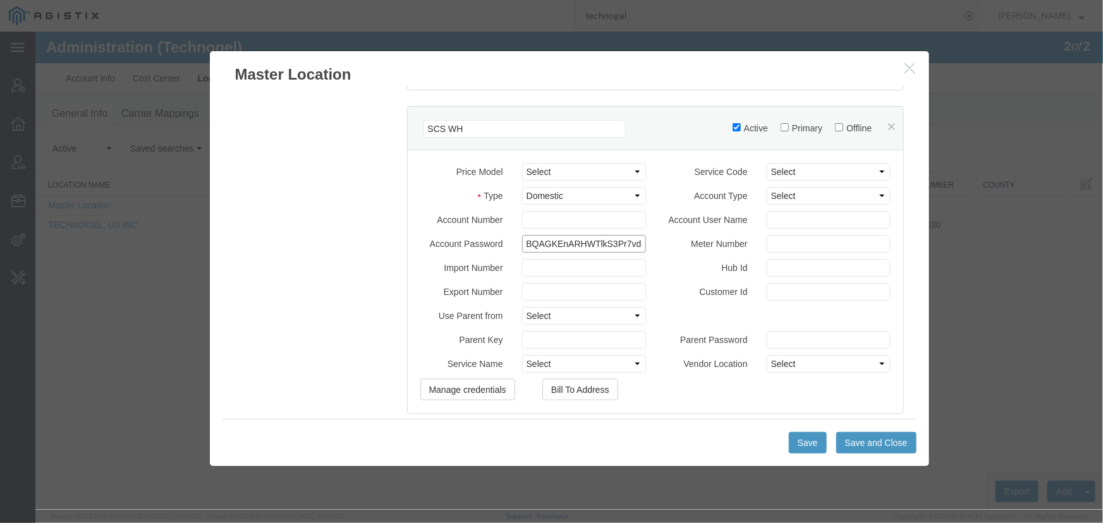
scroll to position [840, 0]
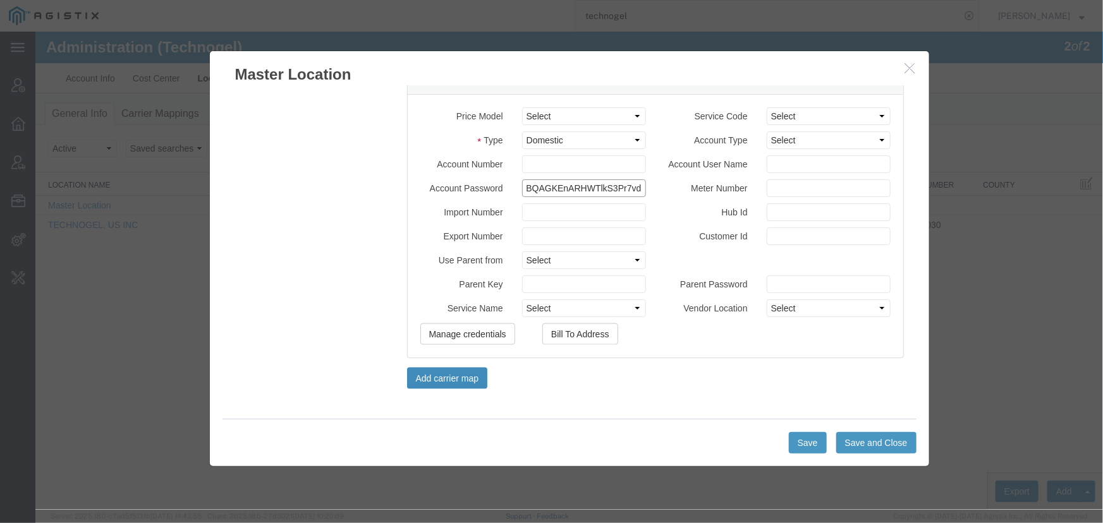
type input "t1k33vy5TmDOiteZUYGNaESNacvsnoAtzHIUL343EldBQAGKEnARHWTlkS3Pr7vd"
click at [448, 374] on button "Add carrier map" at bounding box center [446, 377] width 81 height 21
select select
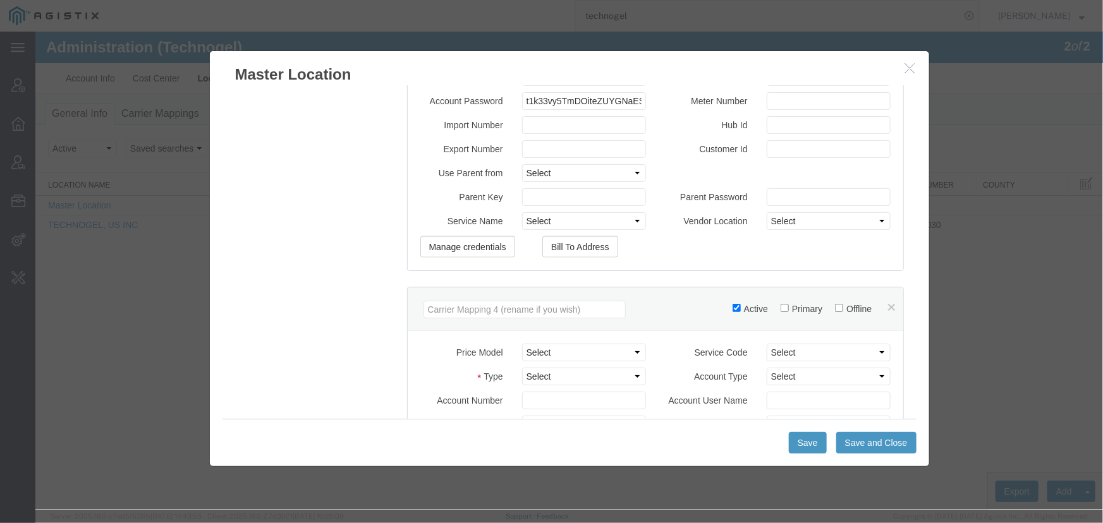
scroll to position [1069, 0]
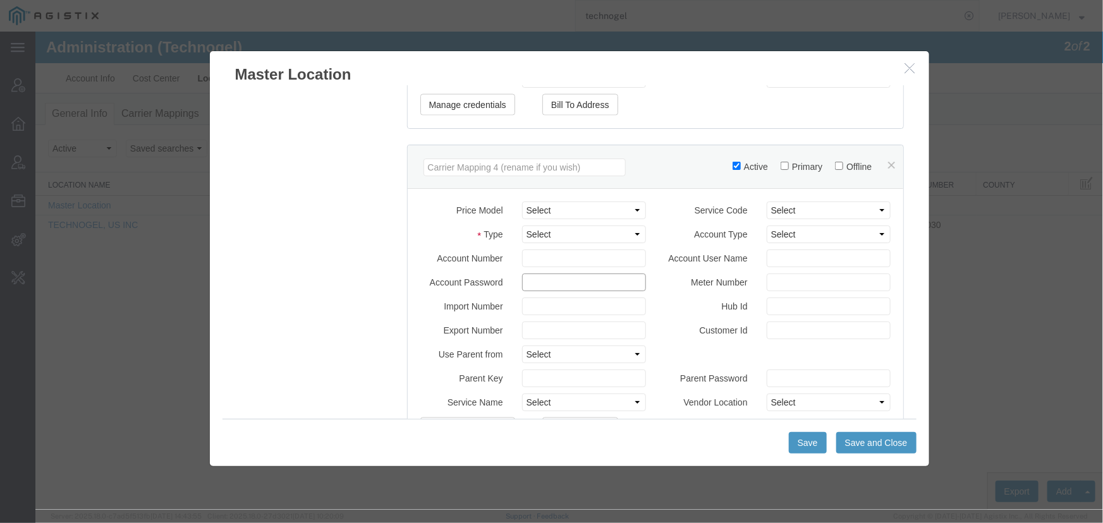
click at [530, 283] on input "Account Password" at bounding box center [584, 282] width 124 height 18
paste input "t1k33vy5TmDOiteZUYGNaESNacvsnoAtzHIUL343EldBQAGKEnARHWTlkS3Pr7vd"
type input "t1k33vy5TmDOiteZUYGNaESNacvsnoAtzHIUL343EldBQAGKEnARHWTlkS3Pr7vd"
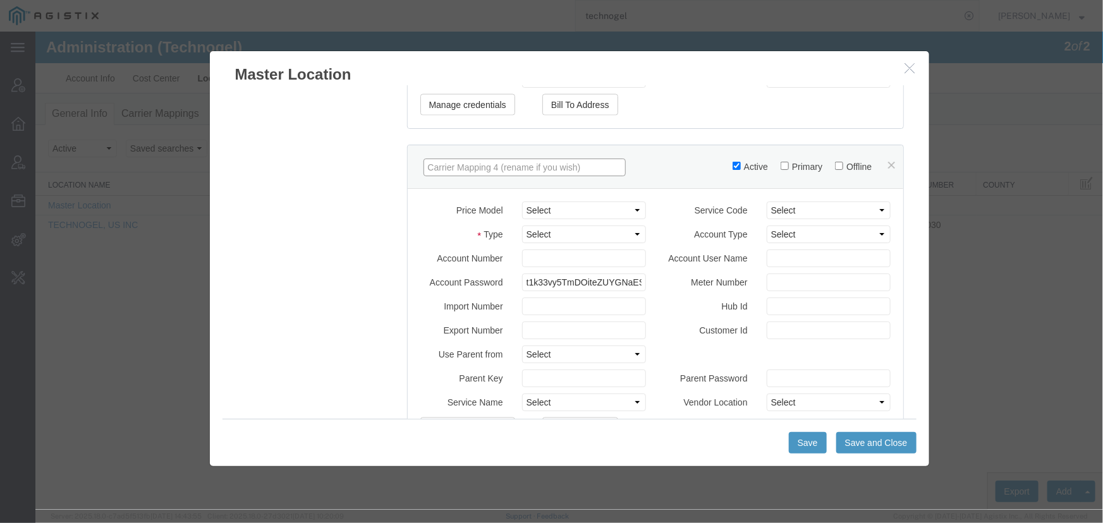
click at [479, 166] on input "text" at bounding box center [524, 167] width 202 height 18
type input "SCS WH"
click at [538, 259] on input "Account Number" at bounding box center [584, 258] width 124 height 18
click at [560, 260] on input "Account Number" at bounding box center [584, 258] width 124 height 18
paste input "V5272D"
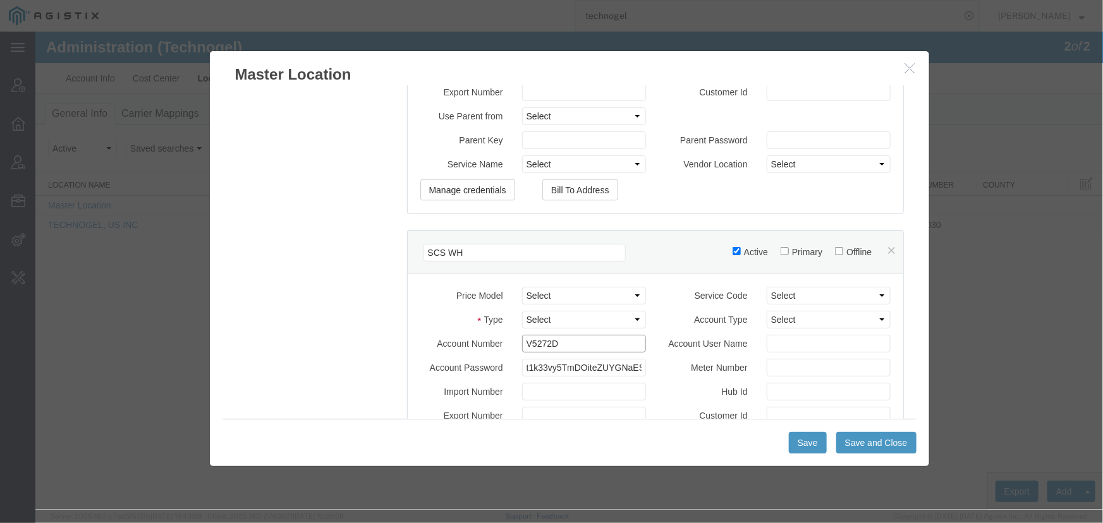
scroll to position [840, 0]
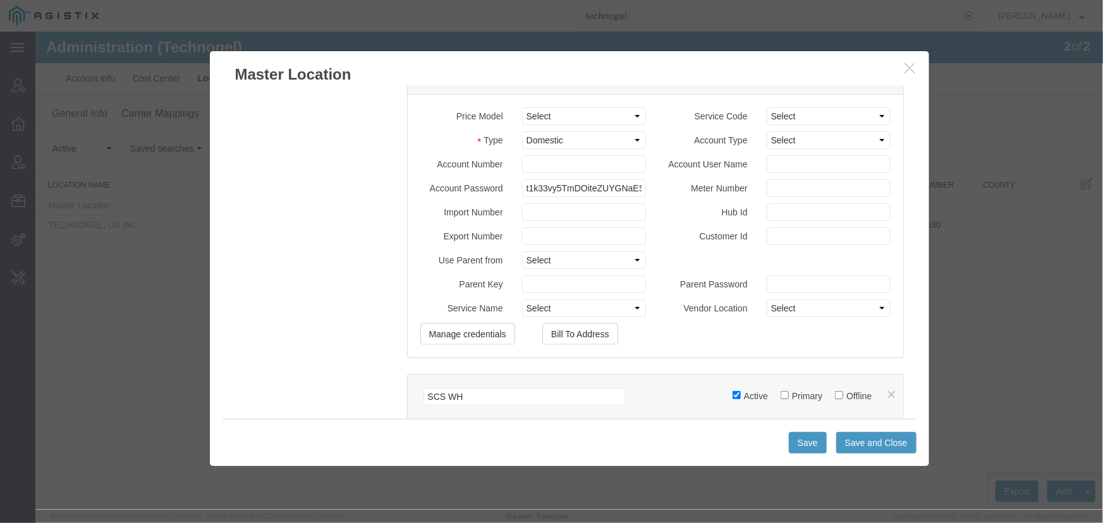
type input "V5272D"
click at [551, 159] on input "Account Number" at bounding box center [584, 164] width 124 height 18
paste input "V5272D"
type input "V5272D"
click at [780, 160] on input "Account User Name" at bounding box center [828, 164] width 124 height 18
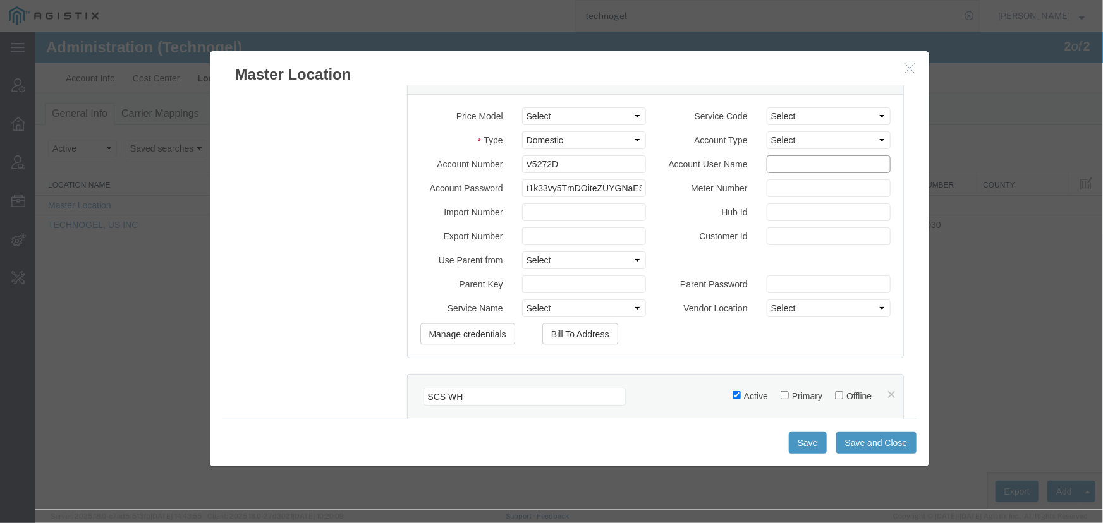
paste input "52fGKKrrP16pWYj8P40NGlAPlfjNpWqd1pnbXnC7RSq7hMSr"
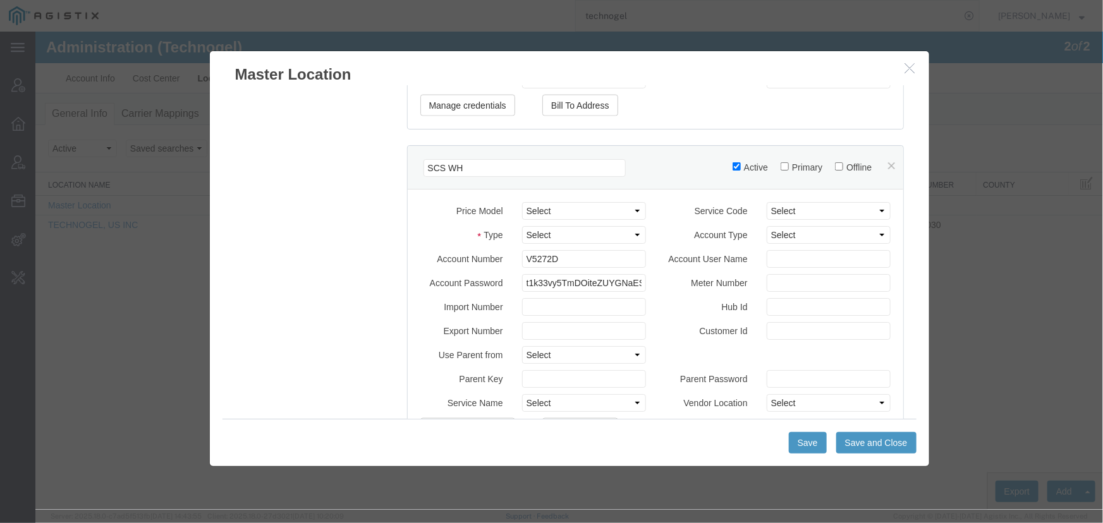
scroll to position [1069, 0]
type input "52fGKKrrP16pWYj8P40NGlAPlfjNpWqd1pnbXnC7RSq7hMSr"
click at [771, 258] on input "Account User Name" at bounding box center [828, 258] width 124 height 18
paste input "52fGKKrrP16pWYj8P40NGlAPlfjNpWqd1pnbXnC7RSq7hMSr"
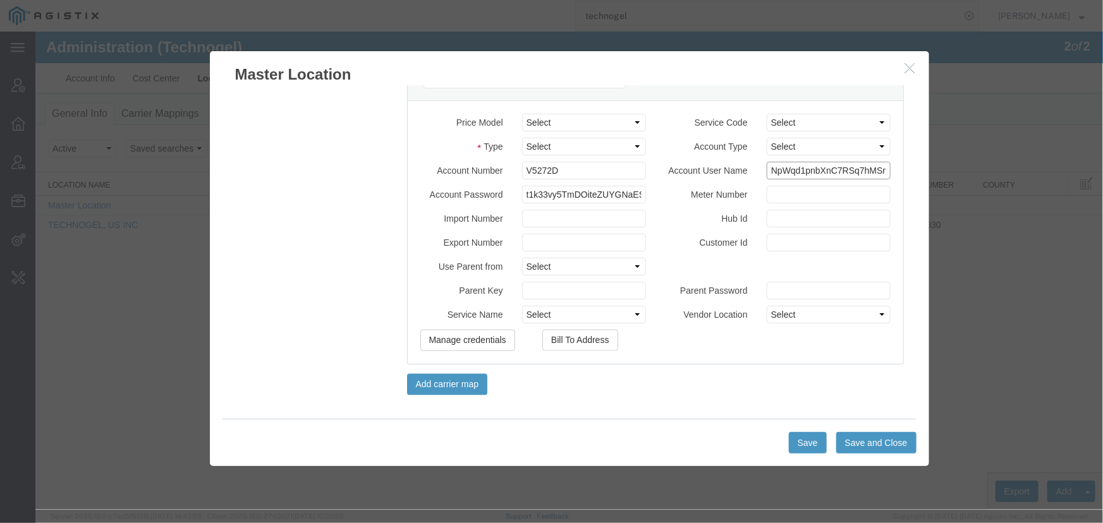
scroll to position [1163, 0]
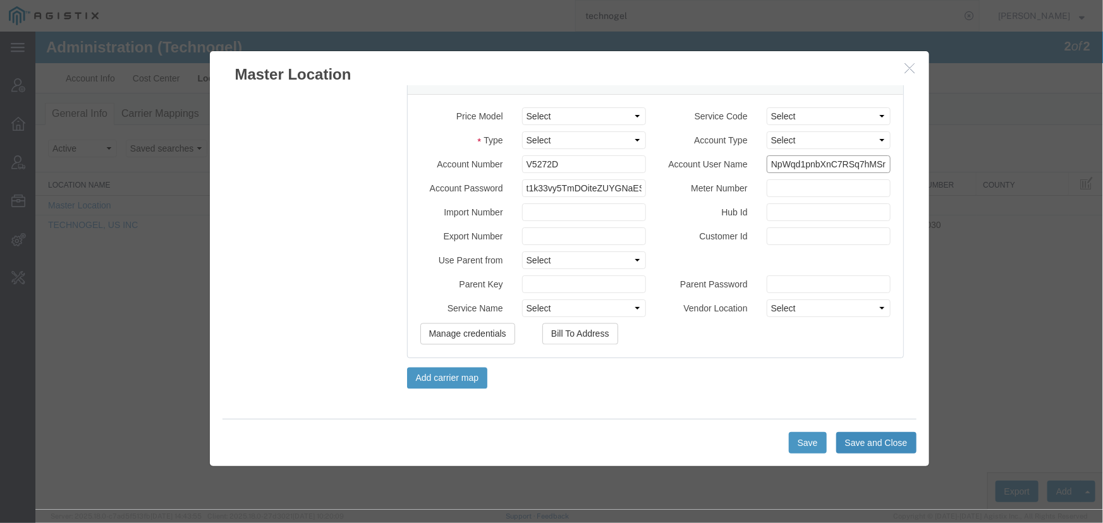
type input "52fGKKrrP16pWYj8P40NGlAPlfjNpWqd1pnbXnC7RSq7hMSr"
click at [875, 439] on button "Save and Close" at bounding box center [876, 442] width 80 height 21
click at [544, 143] on select "Select Domestic International International Clearance" at bounding box center [584, 140] width 124 height 18
select select "US_INT"
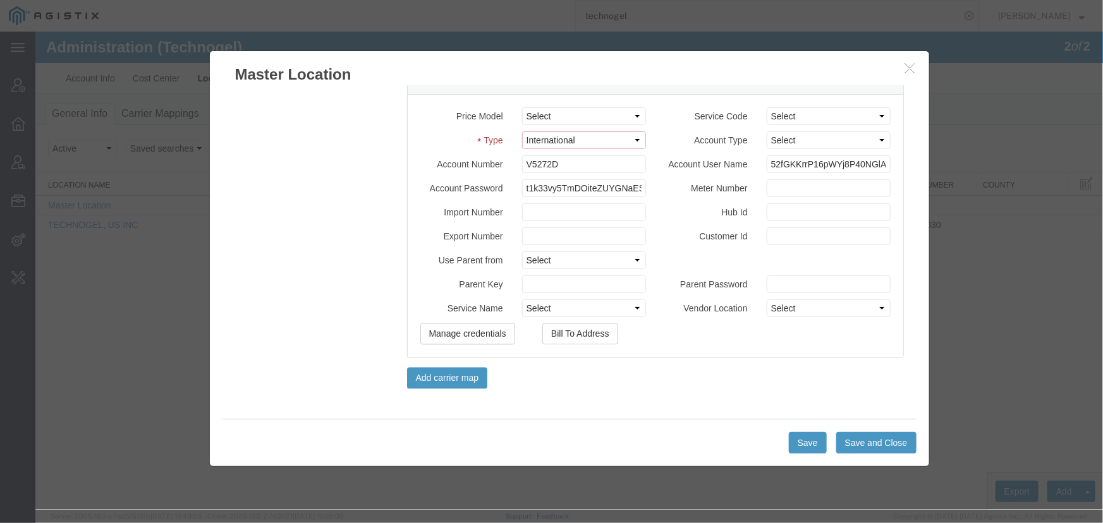
click at [522, 131] on select "Select Domestic International International Clearance" at bounding box center [584, 140] width 124 height 18
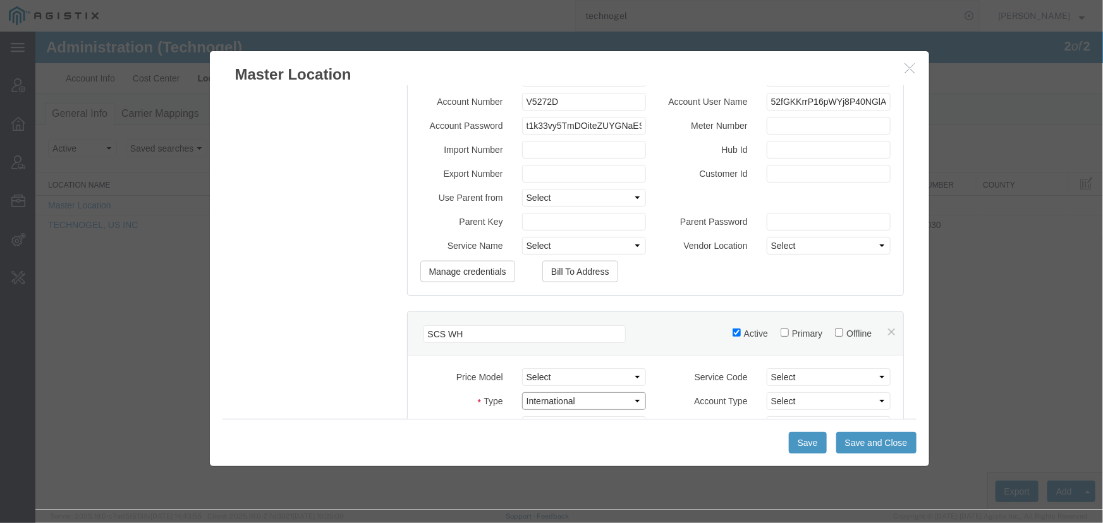
scroll to position [876, 0]
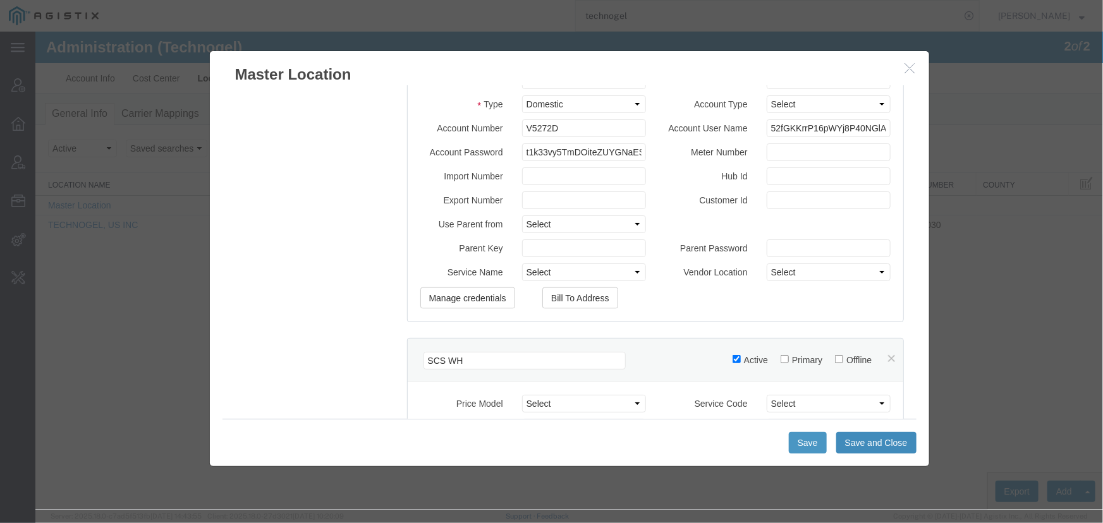
click at [860, 444] on button "Save and Close" at bounding box center [876, 442] width 80 height 21
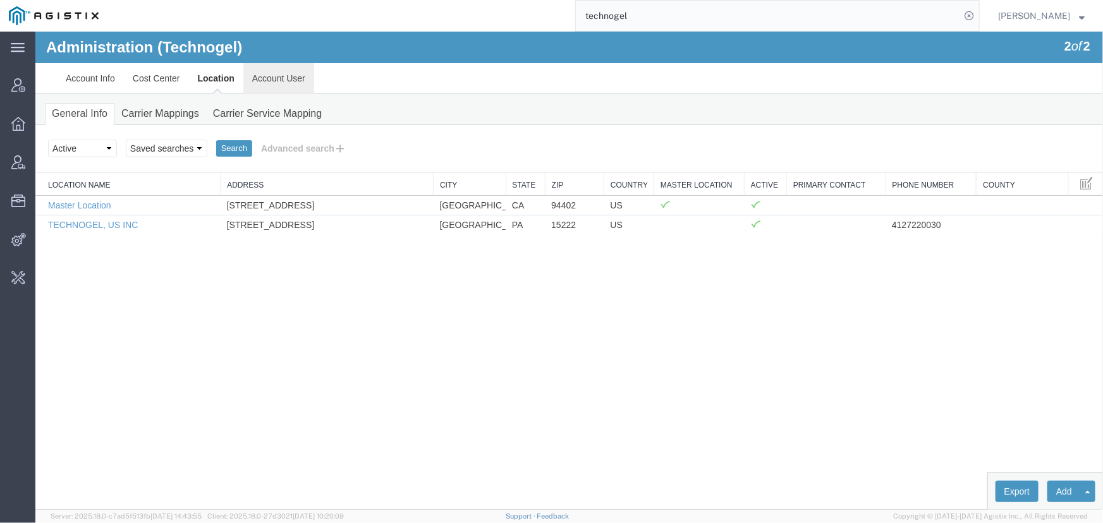
click at [264, 74] on link "Account User" at bounding box center [278, 78] width 71 height 30
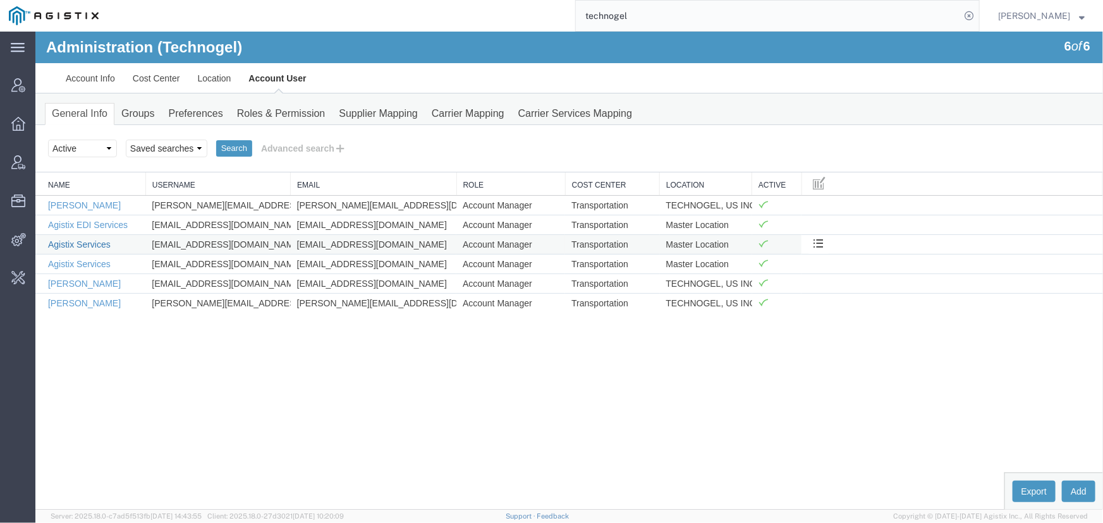
click at [80, 240] on link "Agistix Services" at bounding box center [78, 244] width 63 height 10
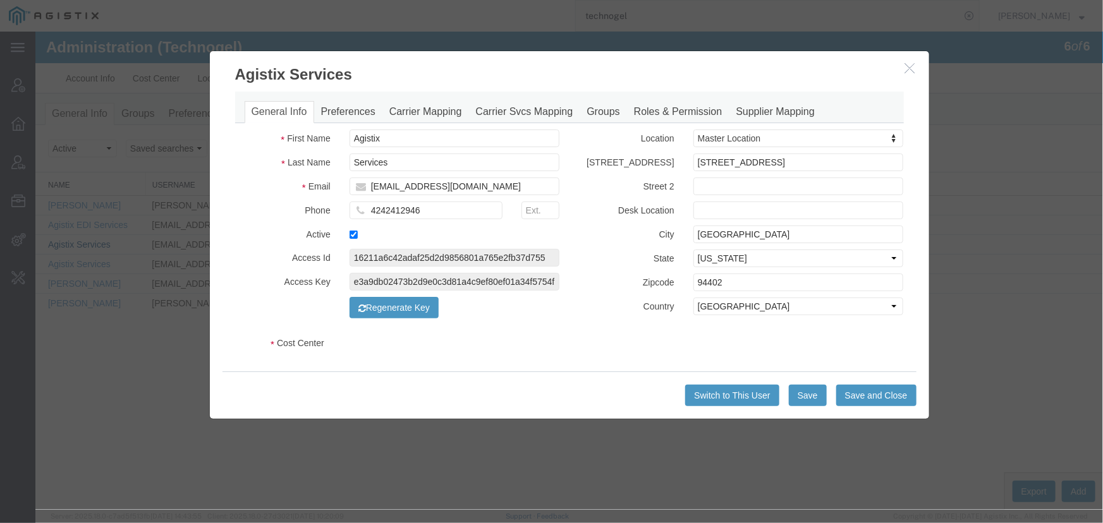
select select "COSTCENTER"
select select "980"
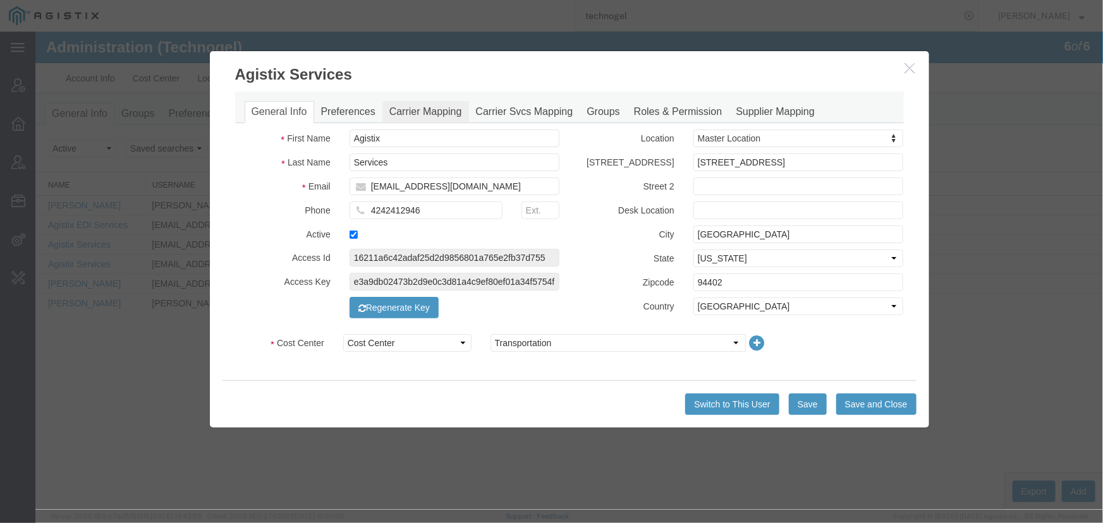
click at [443, 114] on link "Carrier Mapping" at bounding box center [425, 112] width 87 height 22
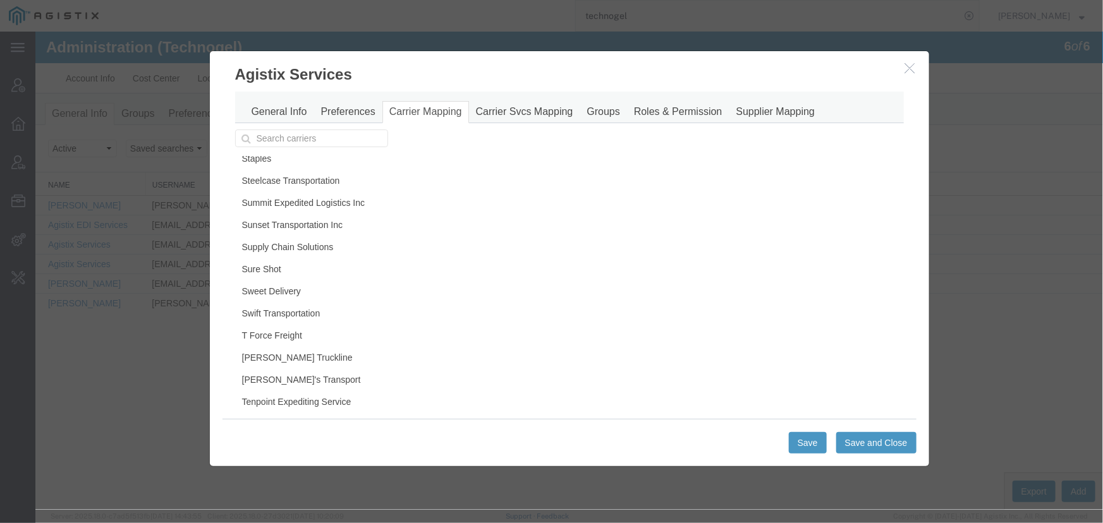
scroll to position [575, 0]
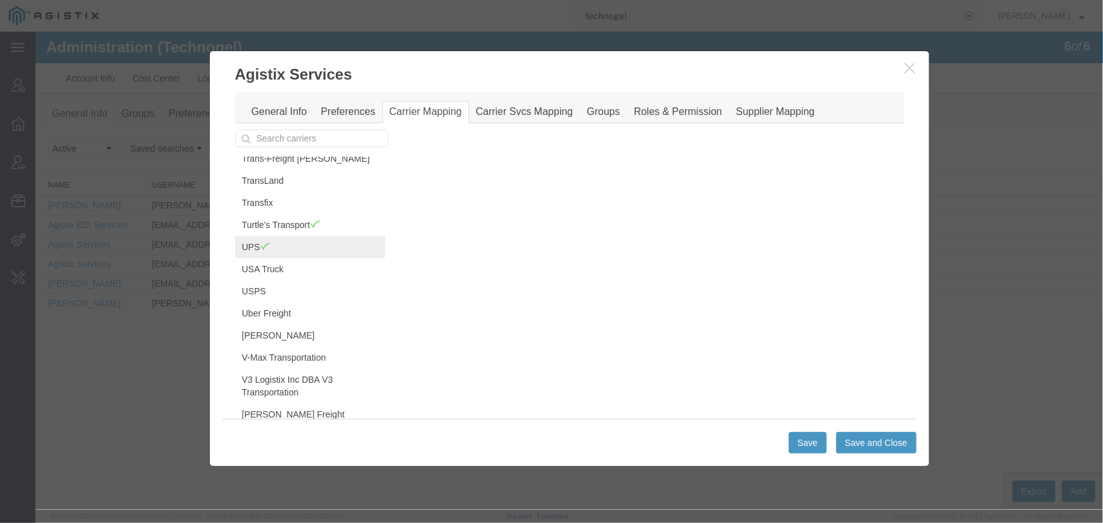
click at [254, 238] on link "UPS" at bounding box center [310, 246] width 150 height 21
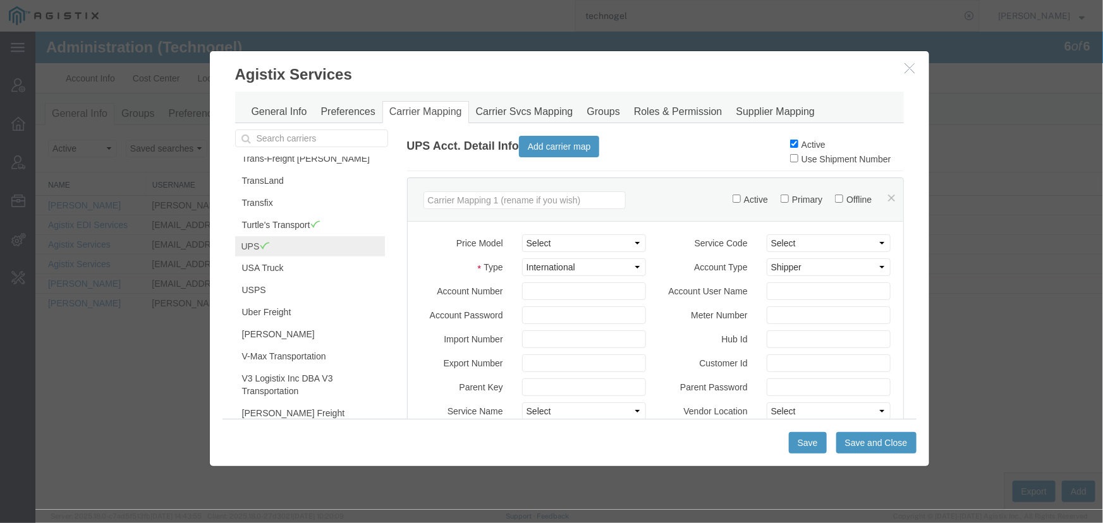
click at [914, 71] on icon "button" at bounding box center [910, 67] width 10 height 11
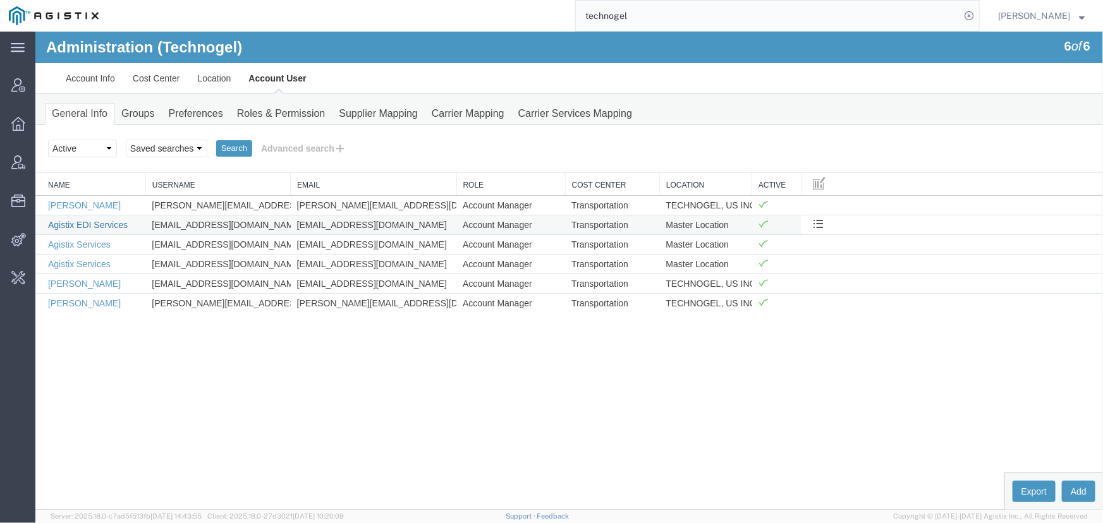
click at [71, 221] on link "Agistix EDI Services" at bounding box center [87, 224] width 80 height 10
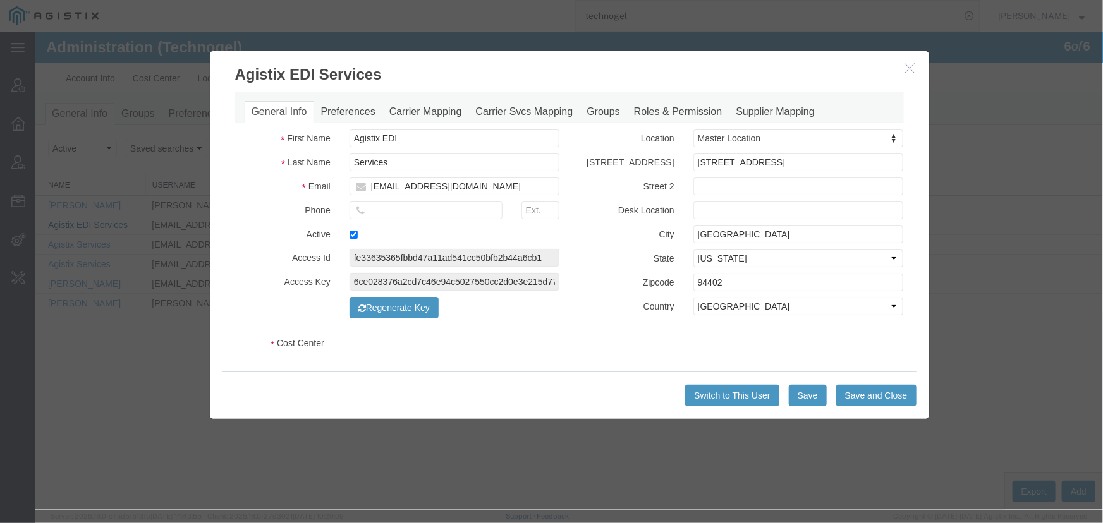
select select "COSTCENTER"
select select "980"
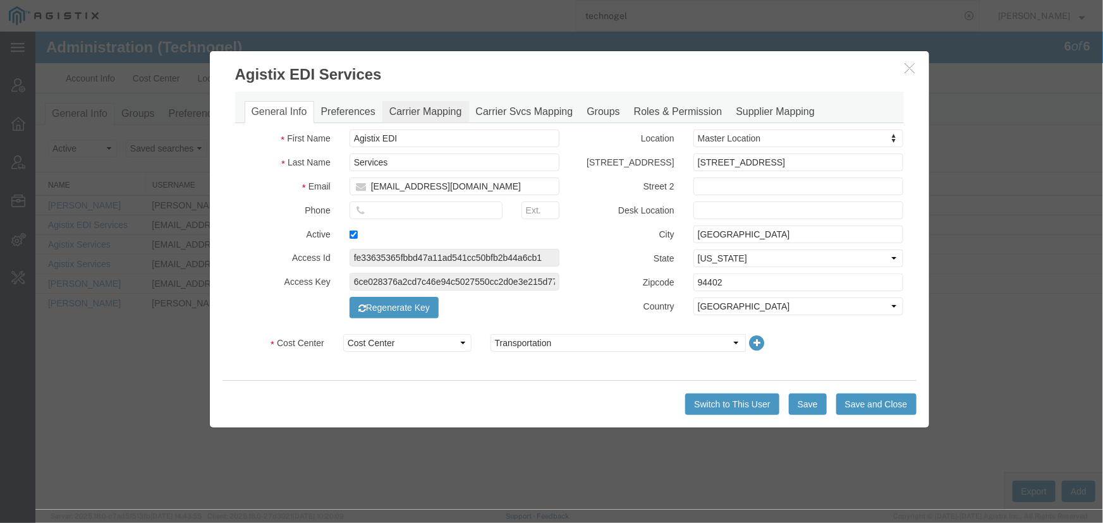
click at [415, 110] on link "Carrier Mapping" at bounding box center [425, 112] width 87 height 22
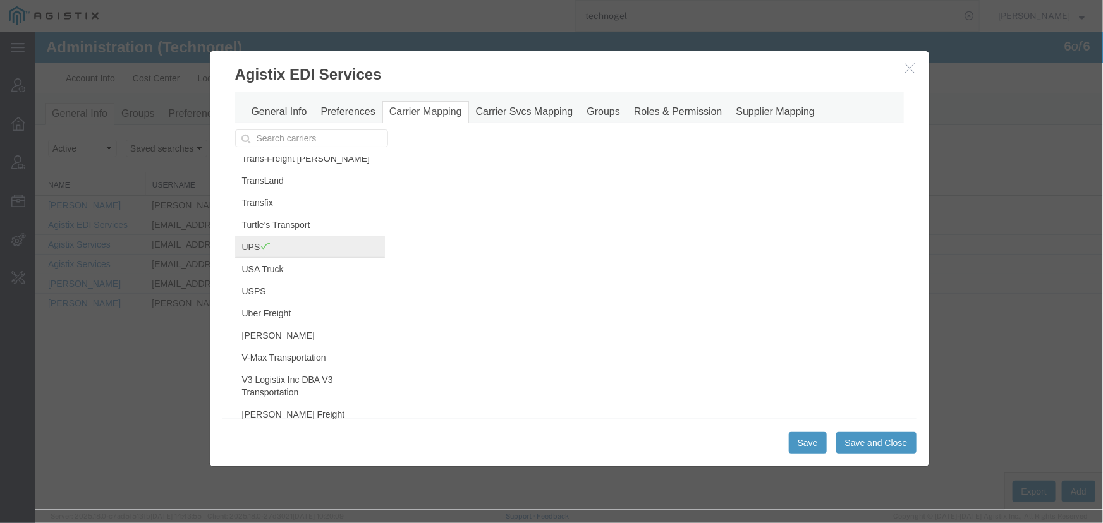
click at [250, 237] on link "UPS" at bounding box center [310, 246] width 150 height 21
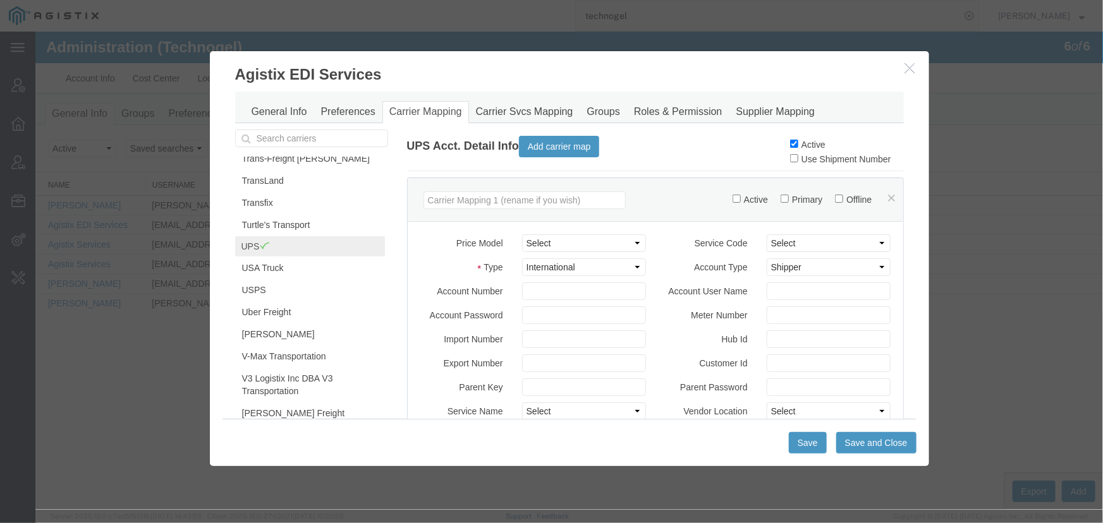
click at [907, 68] on icon "button" at bounding box center [910, 67] width 10 height 11
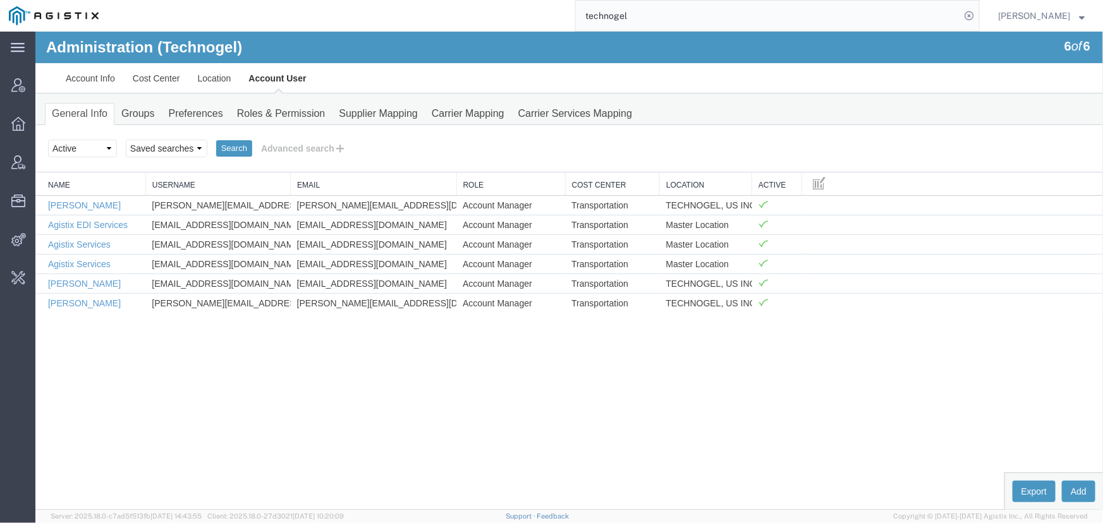
click at [1020, 17] on span "Jenneffer Jahraus" at bounding box center [1034, 16] width 72 height 14
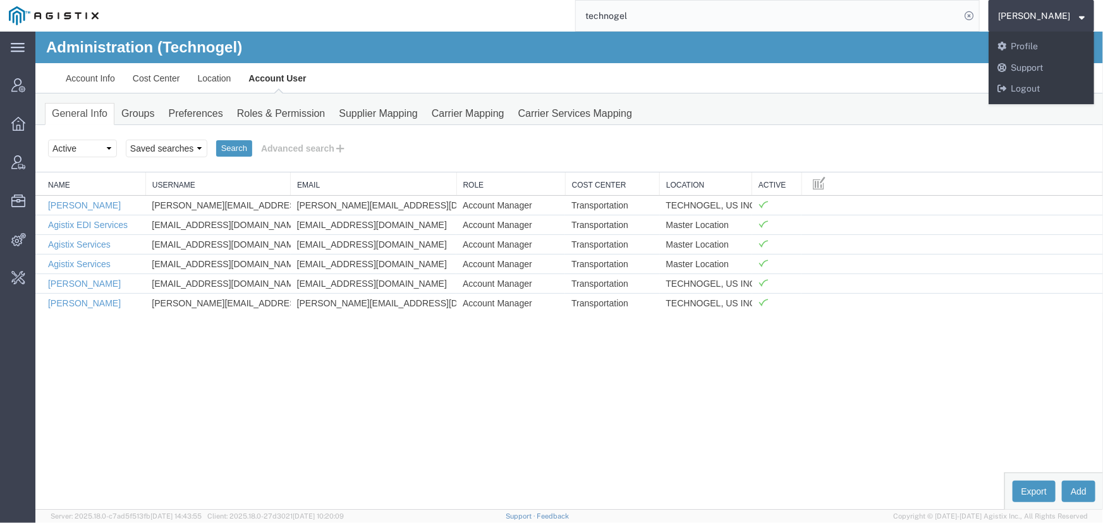
click at [683, 18] on input "technogel" at bounding box center [768, 16] width 384 height 30
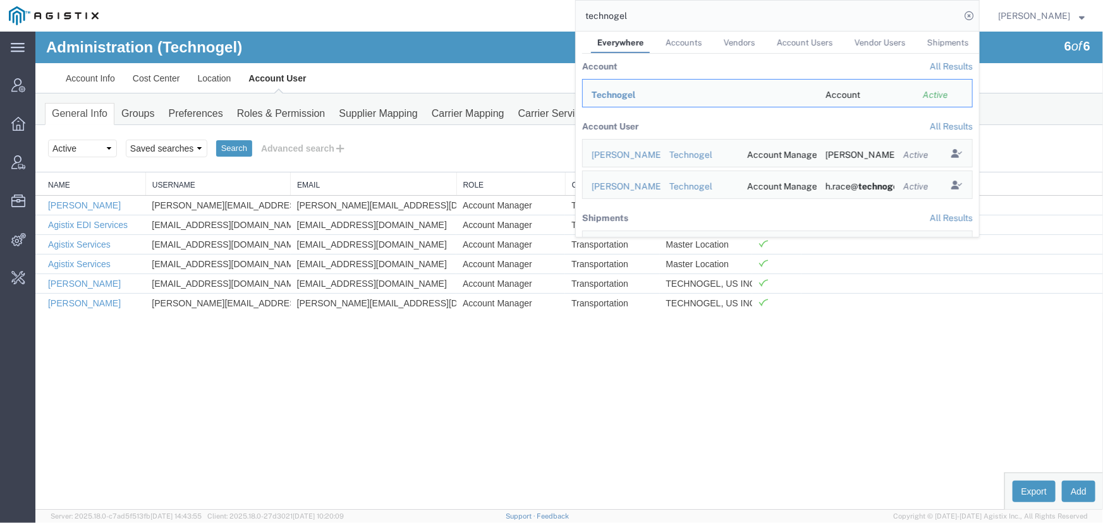
drag, startPoint x: 676, startPoint y: 18, endPoint x: 535, endPoint y: 13, distance: 141.1
click at [535, 13] on div "technogel Everywhere Accounts Vendors Account Users Vendor Users Shipments Acco…" at bounding box center [543, 16] width 872 height 32
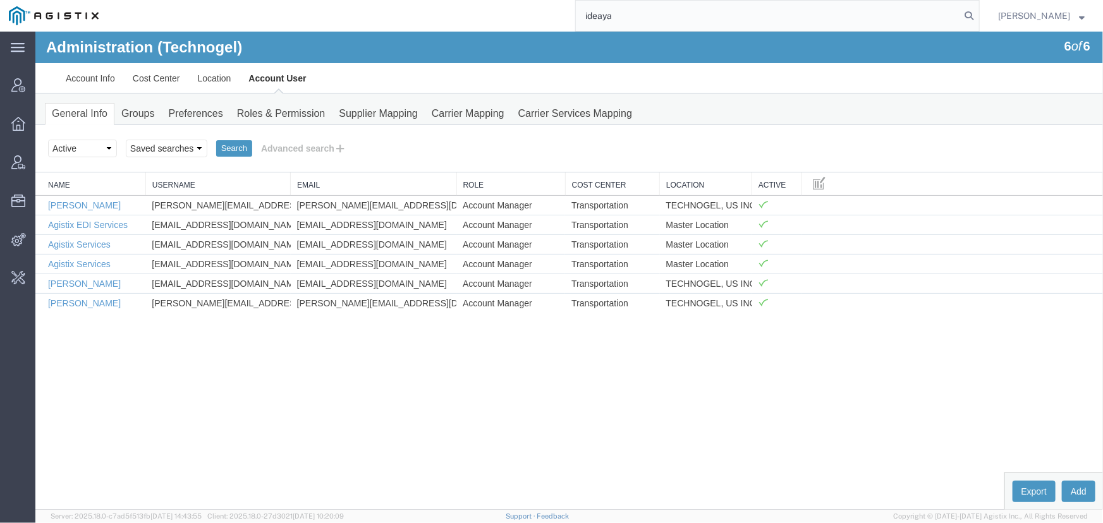
type input "ideaya"
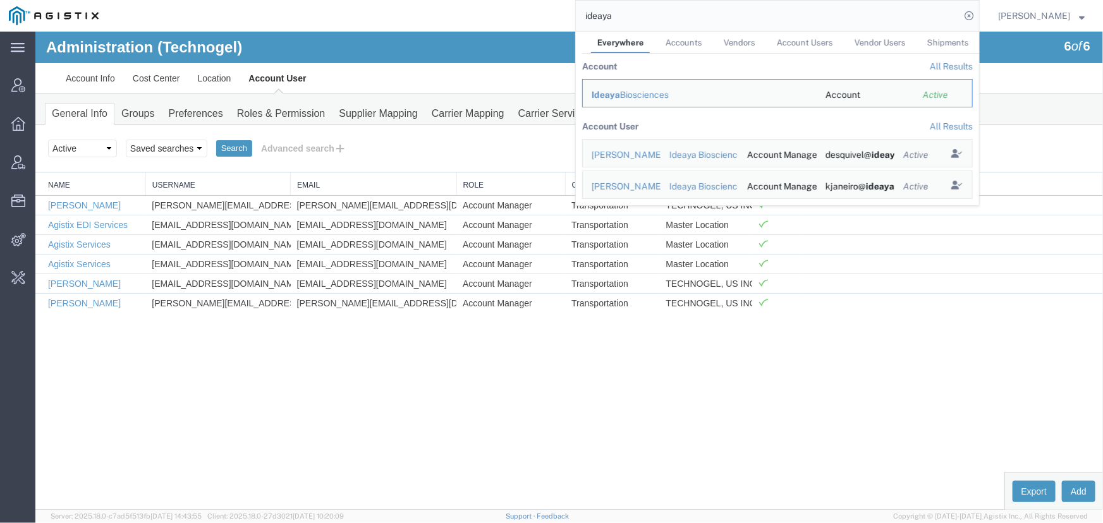
click at [637, 94] on div "Ideaya Biosciences" at bounding box center [700, 95] width 216 height 13
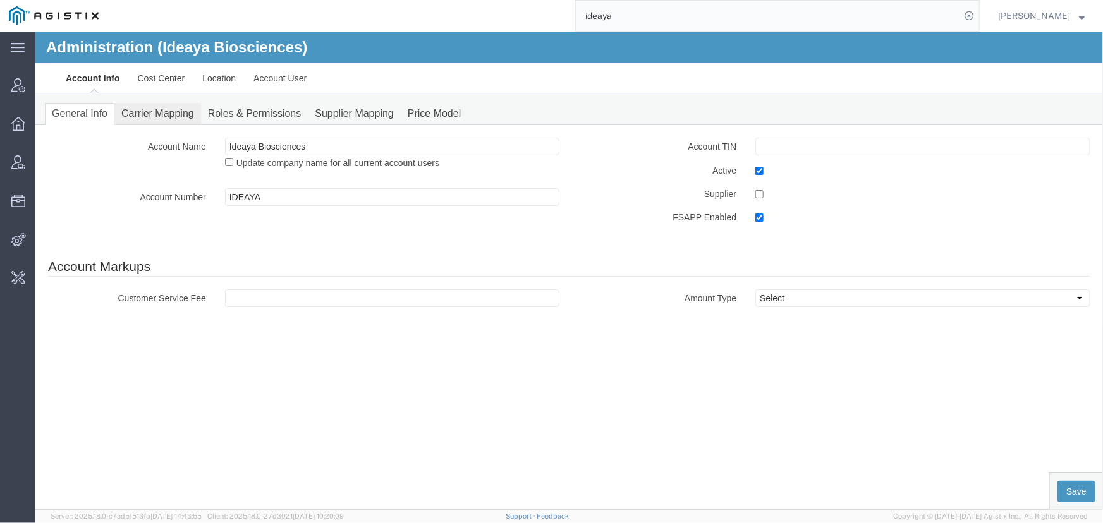
click at [158, 109] on link "Carrier Mapping" at bounding box center [157, 113] width 87 height 22
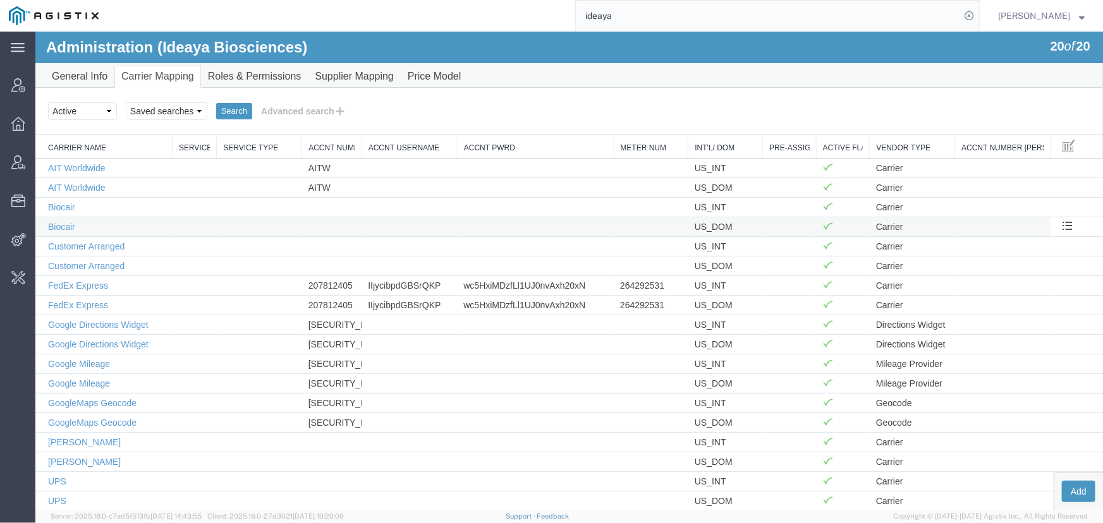
scroll to position [57, 0]
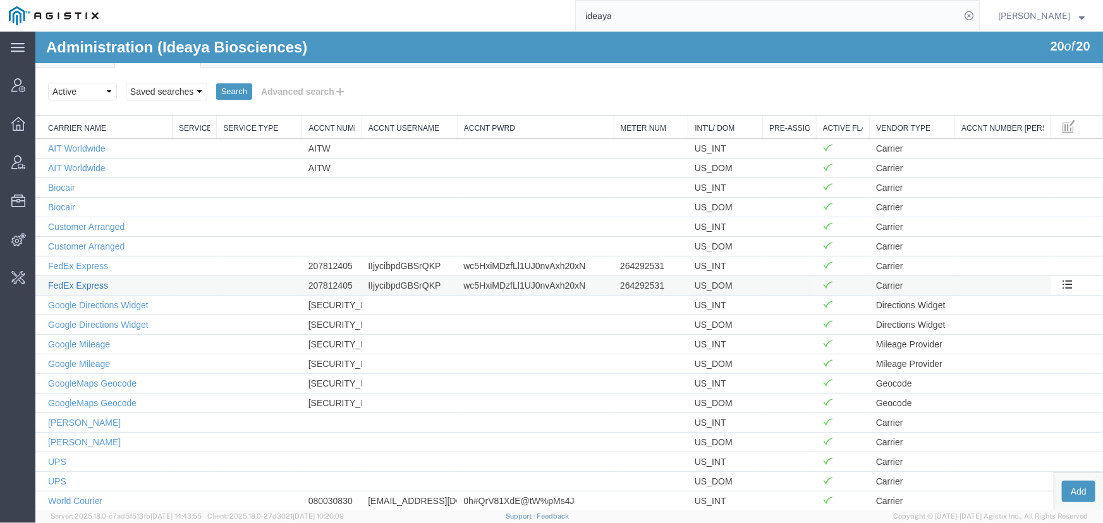
click at [94, 286] on link "FedEx Express" at bounding box center [77, 285] width 60 height 10
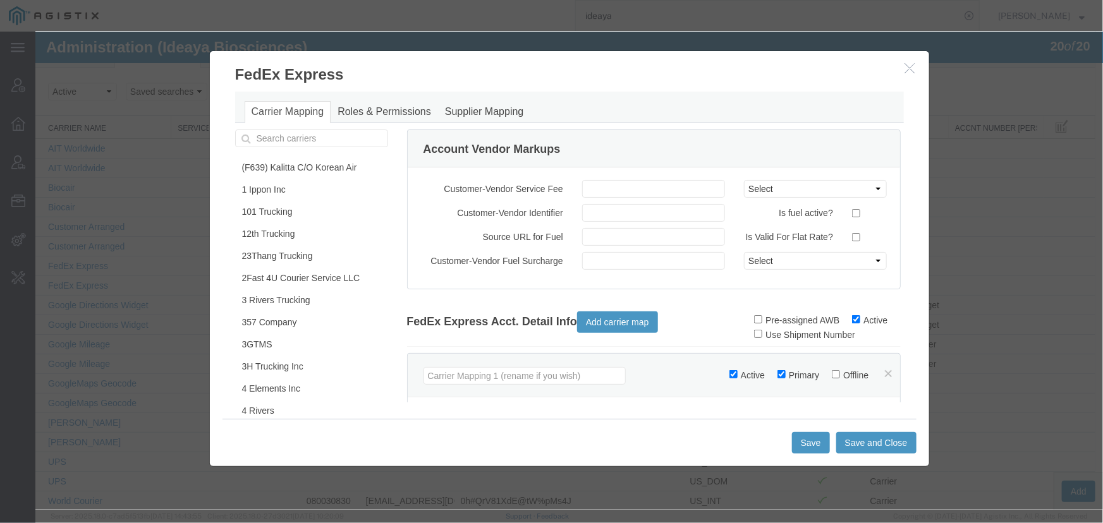
click at [903, 73] on button "button" at bounding box center [911, 68] width 16 height 16
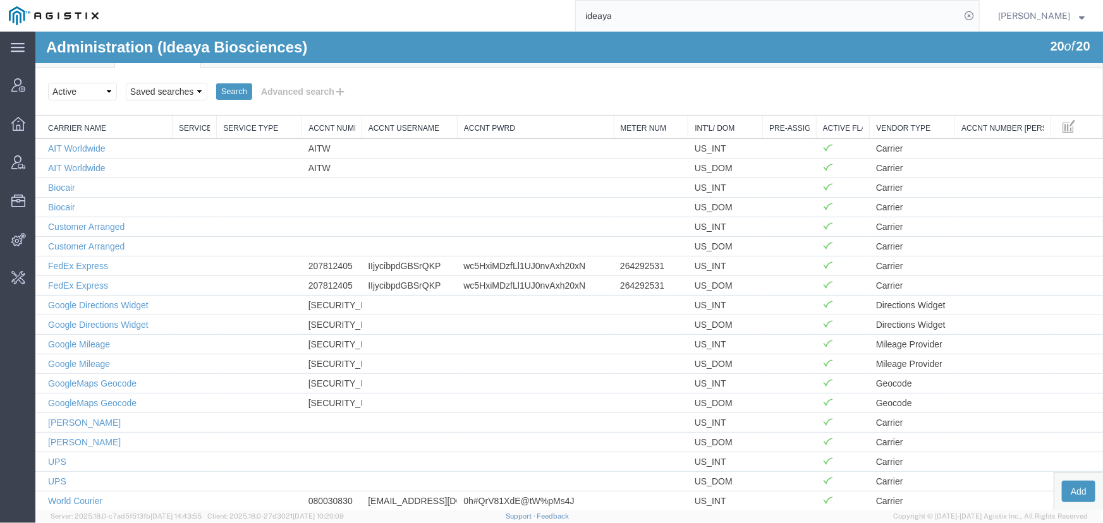
click at [1024, 18] on span "Jenneffer Jahraus" at bounding box center [1034, 16] width 72 height 14
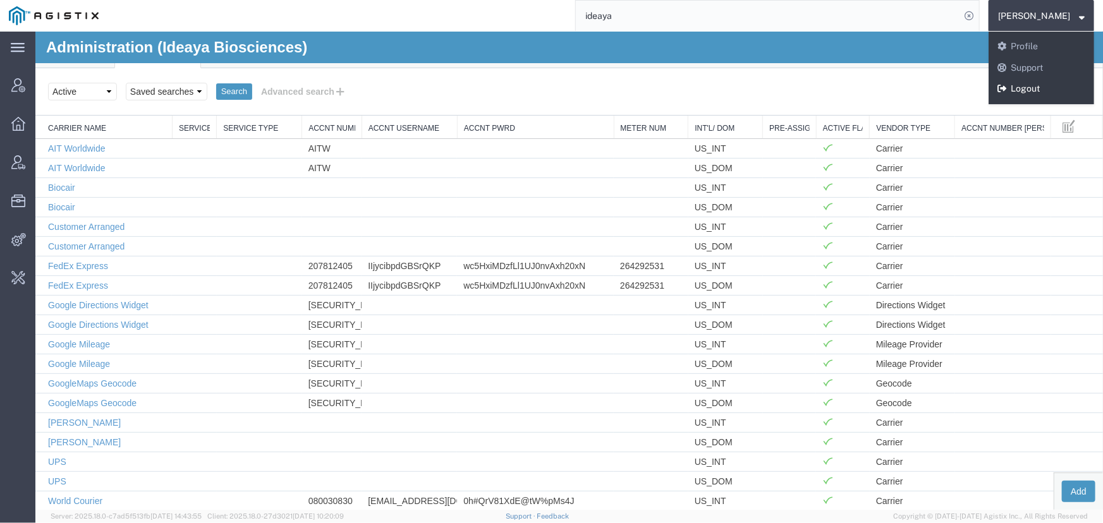
click at [1020, 86] on link "Logout" at bounding box center [1042, 88] width 106 height 21
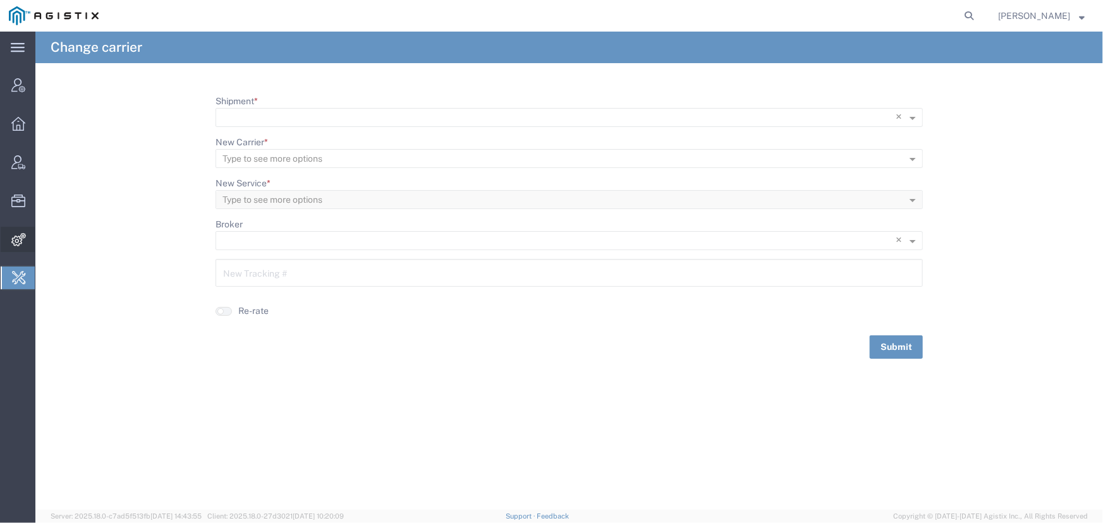
click at [44, 236] on span "Integrations" at bounding box center [39, 239] width 9 height 25
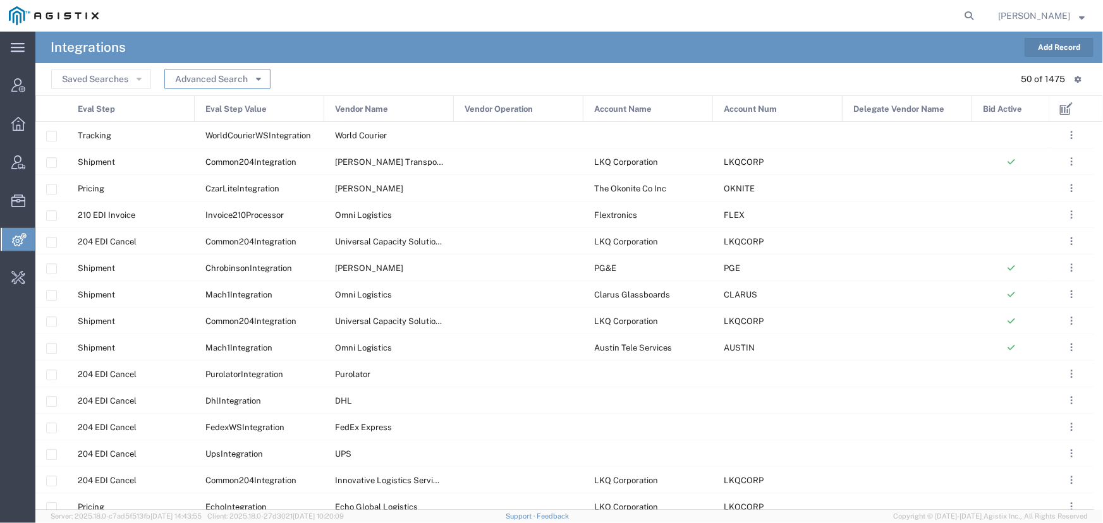
click at [232, 81] on button "Advanced Search" at bounding box center [217, 79] width 106 height 20
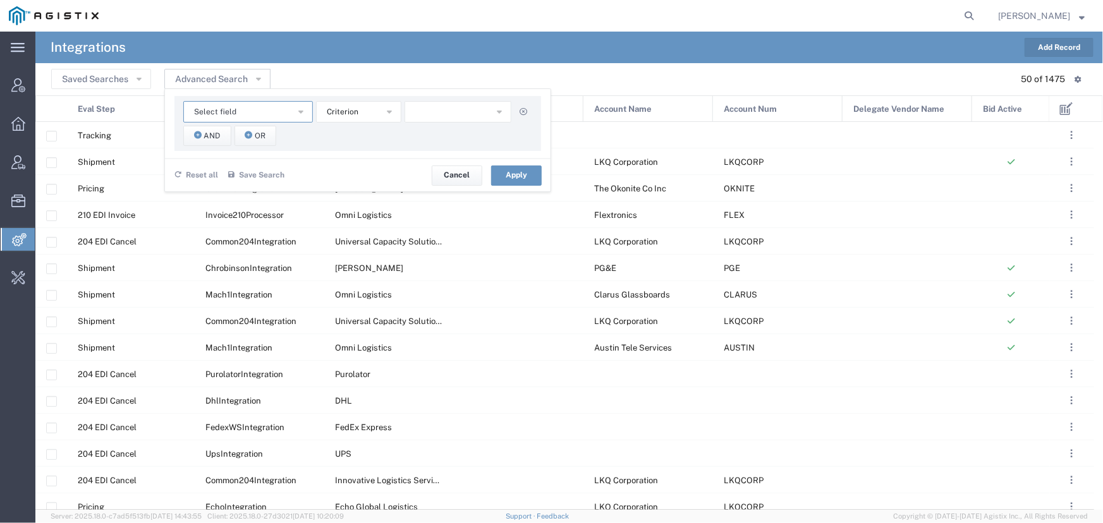
click at [232, 110] on span "Select field" at bounding box center [215, 112] width 42 height 12
click at [233, 138] on span "Account Name" at bounding box center [248, 134] width 127 height 16
click at [422, 115] on input "text" at bounding box center [458, 111] width 107 height 21
type input "ideaya"
click at [208, 134] on span "And" at bounding box center [212, 136] width 16 height 12
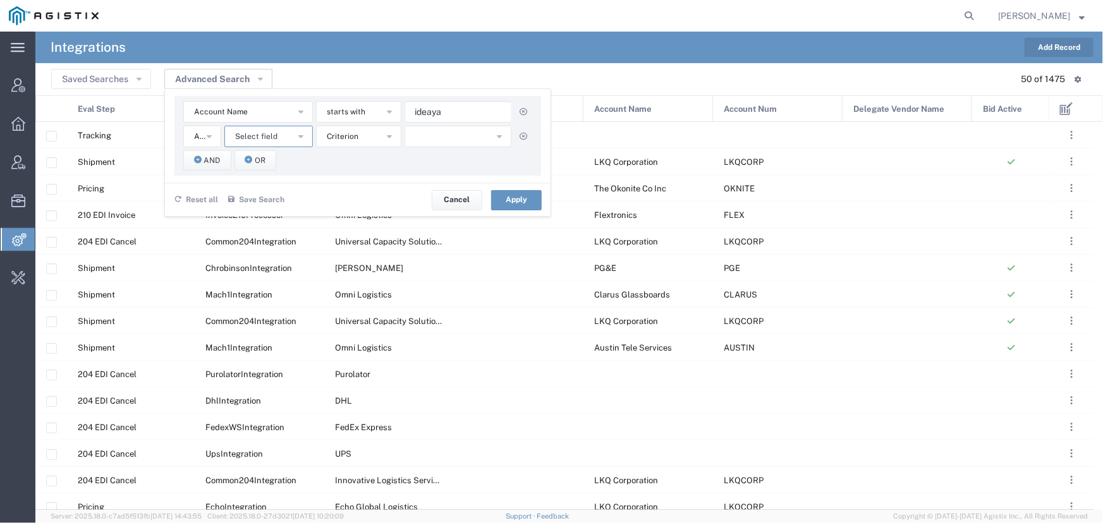
click at [263, 135] on span "Select field" at bounding box center [256, 137] width 42 height 12
click at [259, 266] on span "Vendor Name" at bounding box center [269, 265] width 86 height 16
click at [425, 141] on input "text" at bounding box center [458, 136] width 107 height 21
type input "UPS"
click at [522, 199] on button "Apply" at bounding box center [516, 200] width 51 height 20
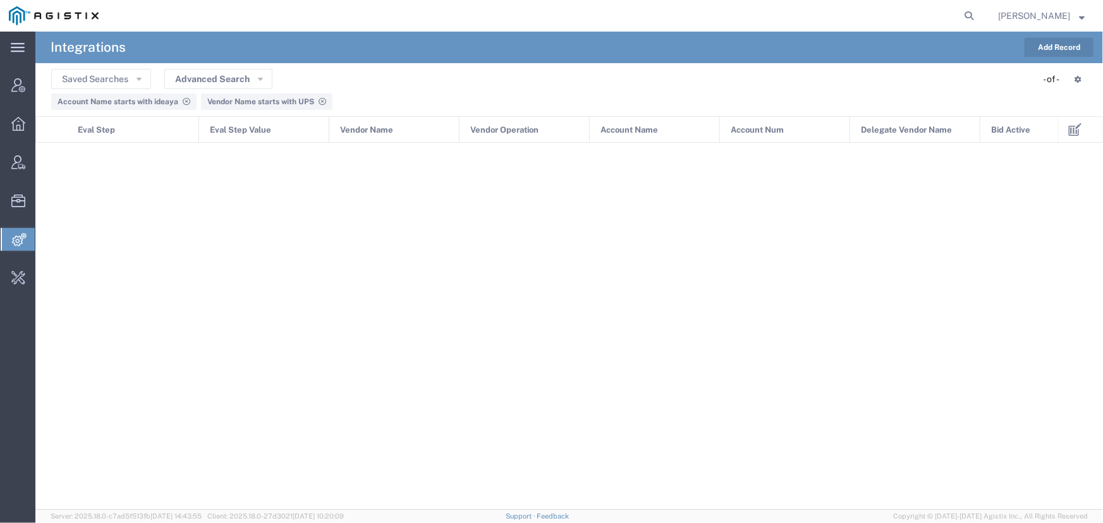
click at [322, 101] on icon at bounding box center [323, 102] width 8 height 8
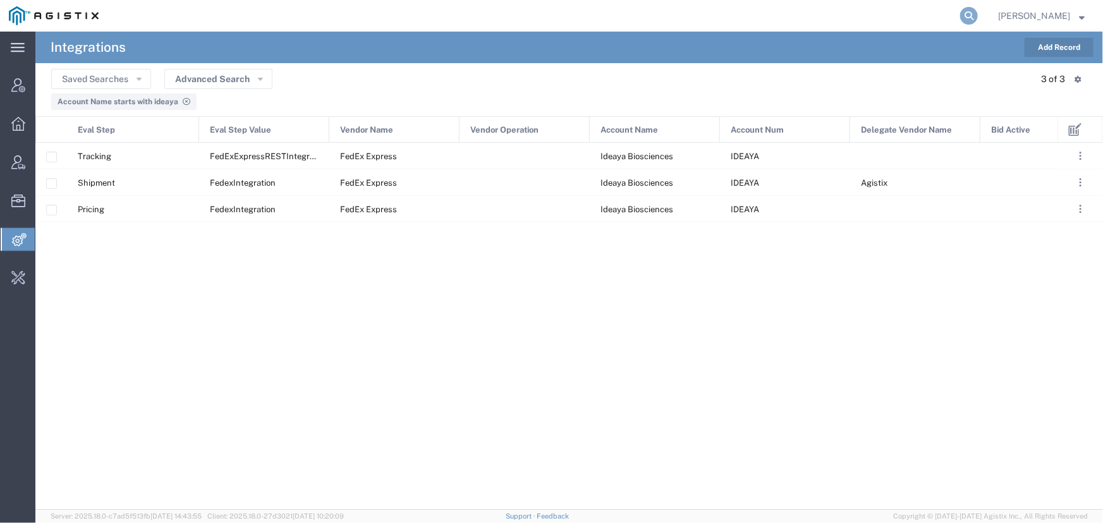
click at [967, 17] on icon at bounding box center [969, 16] width 18 height 18
click at [732, 21] on input "search" at bounding box center [768, 16] width 384 height 30
type input "ideaya"
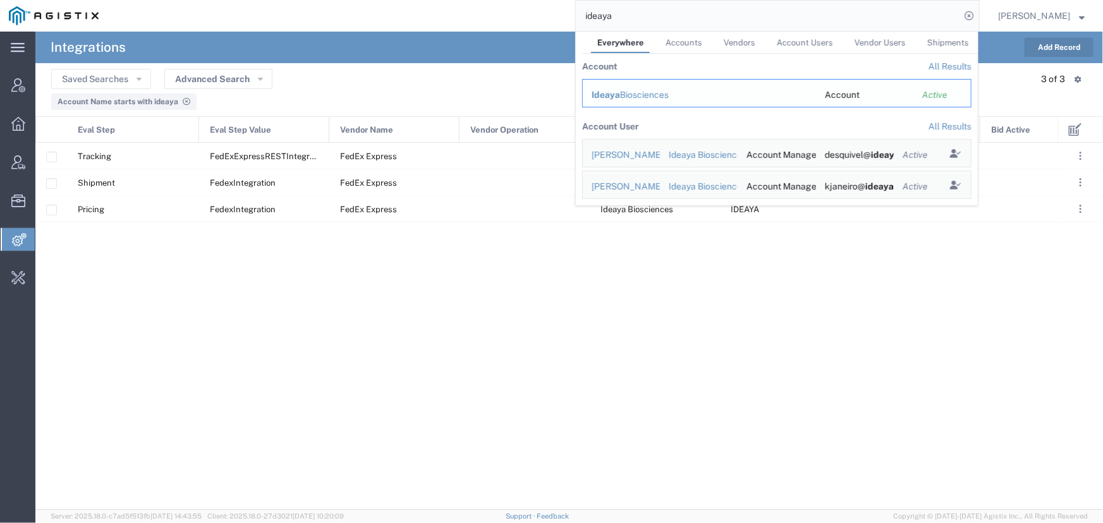
click at [605, 93] on span "Ideaya" at bounding box center [606, 95] width 28 height 10
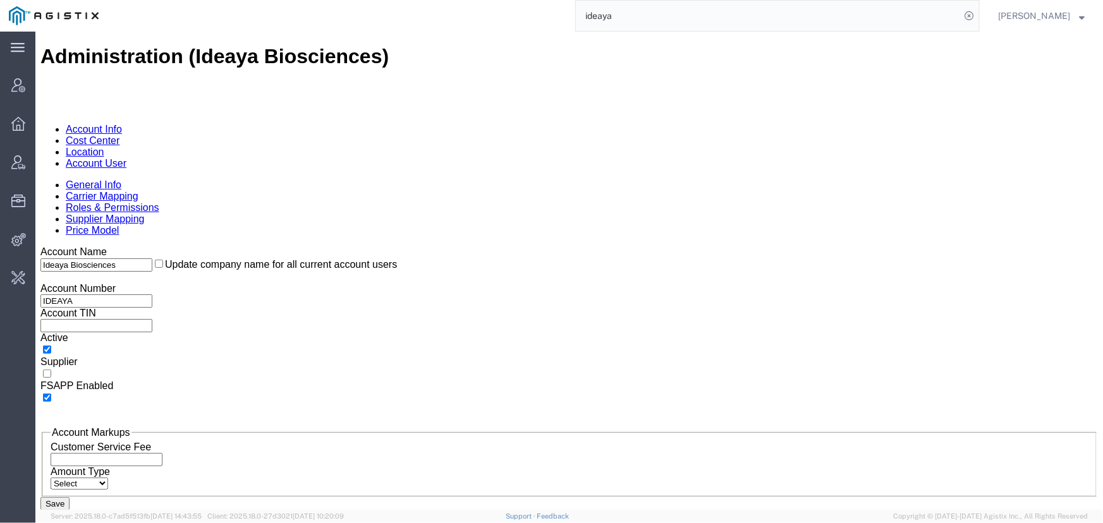
click at [126, 157] on link "Account User" at bounding box center [95, 162] width 61 height 11
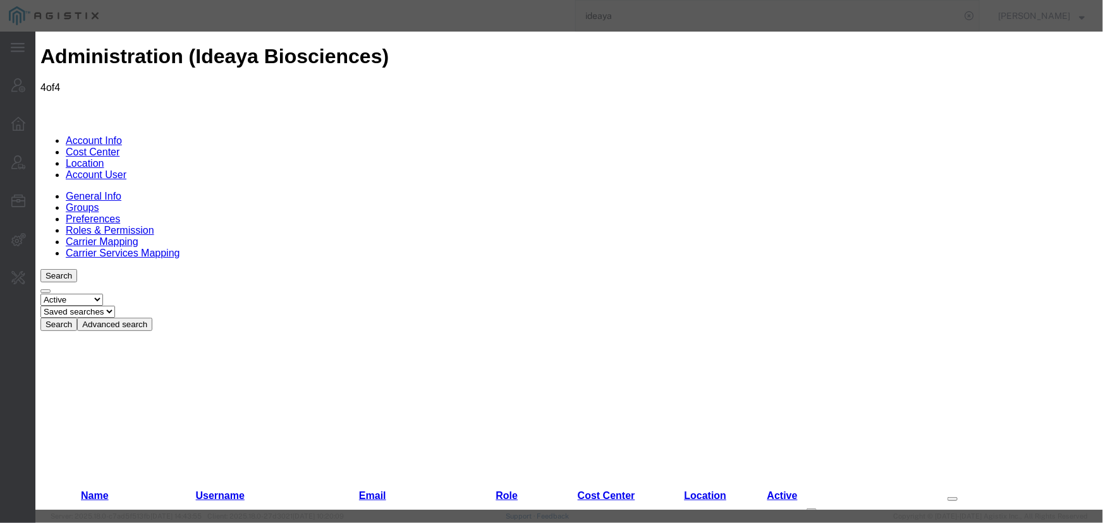
select select "COSTCENTER"
select select "2212358"
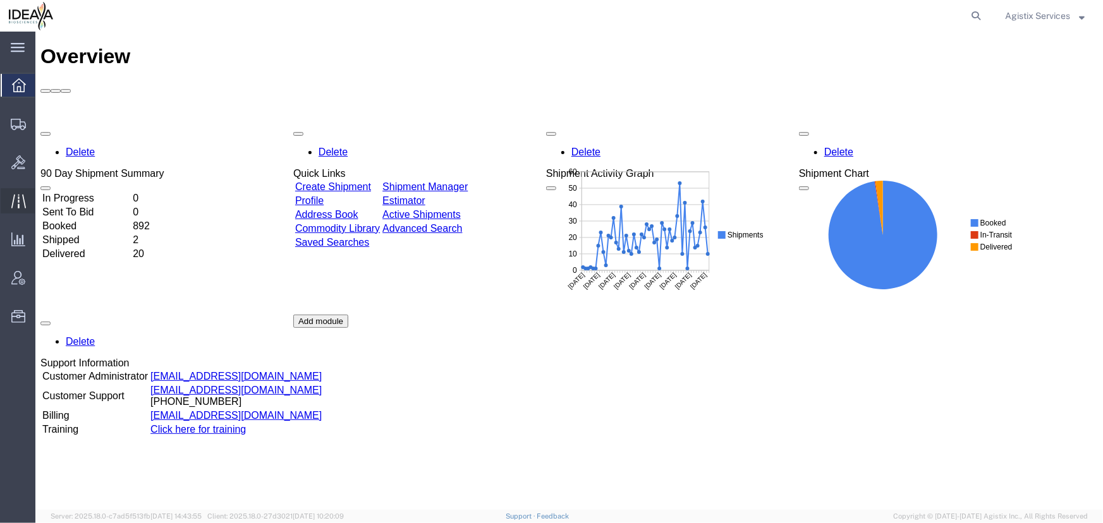
click at [23, 204] on icon at bounding box center [18, 201] width 15 height 15
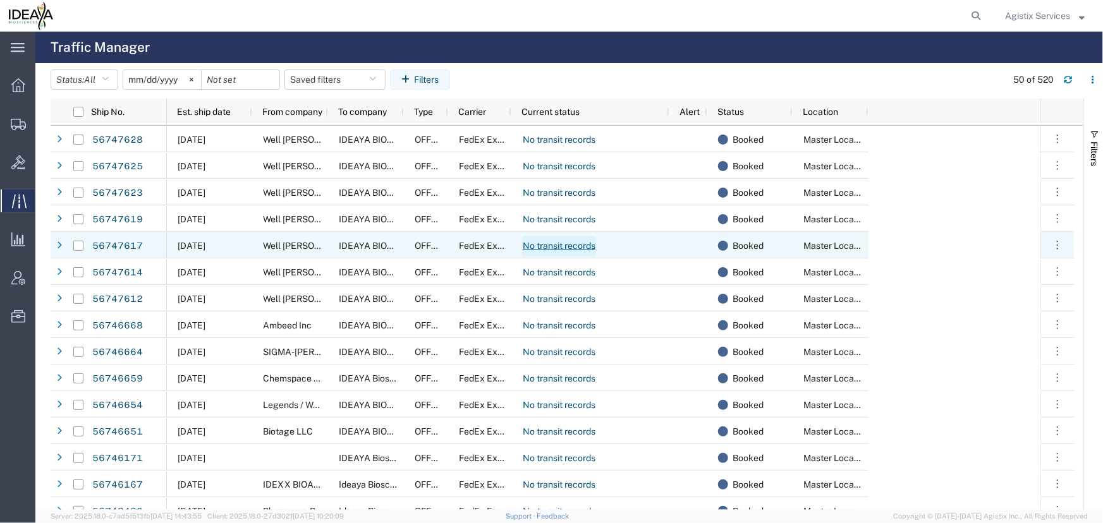
click at [551, 245] on link "No transit records" at bounding box center [559, 246] width 74 height 20
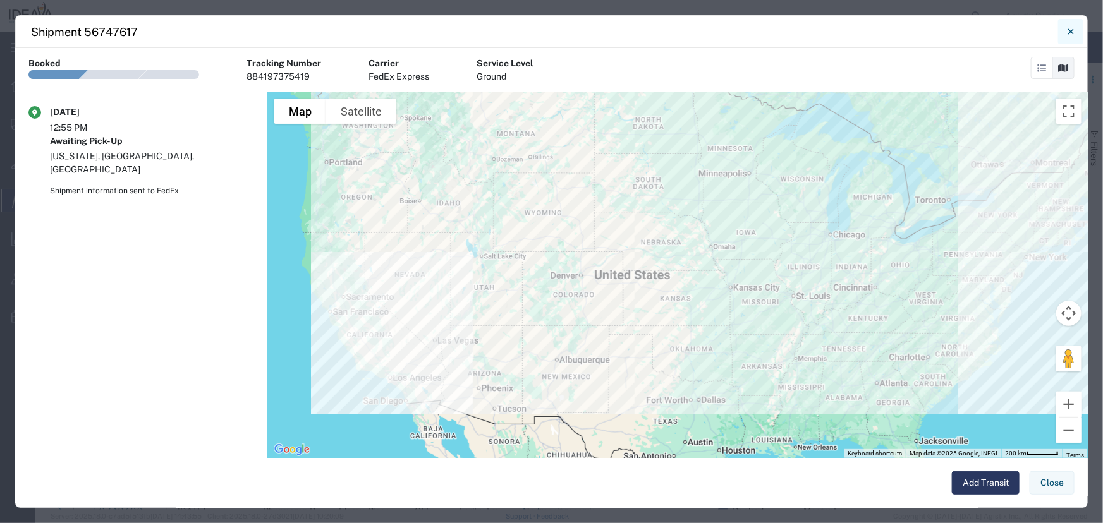
click at [1068, 32] on icon "Close" at bounding box center [1071, 31] width 6 height 15
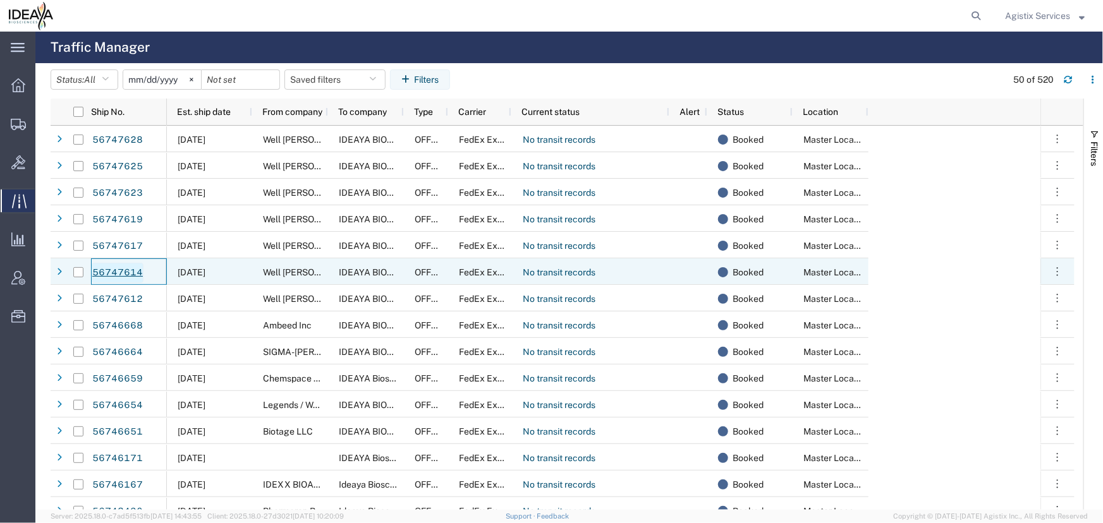
click at [119, 271] on link "56747614" at bounding box center [118, 273] width 52 height 20
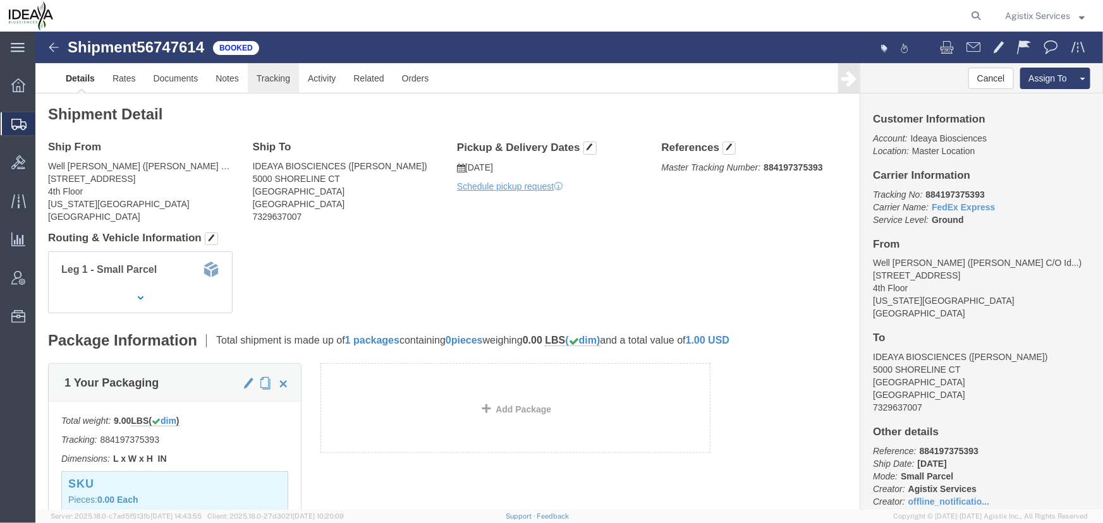
click link "Tracking"
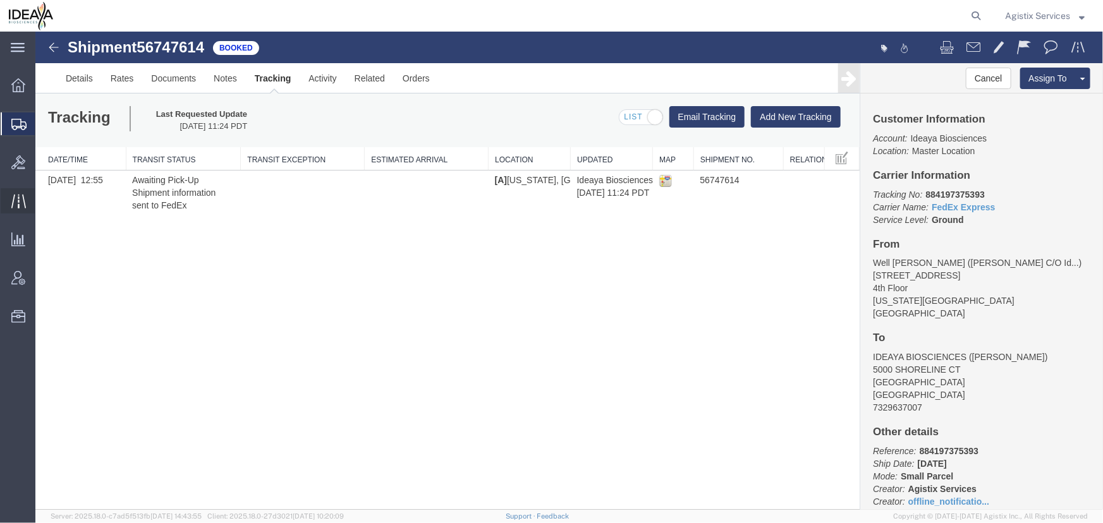
click at [20, 203] on icon at bounding box center [18, 201] width 15 height 15
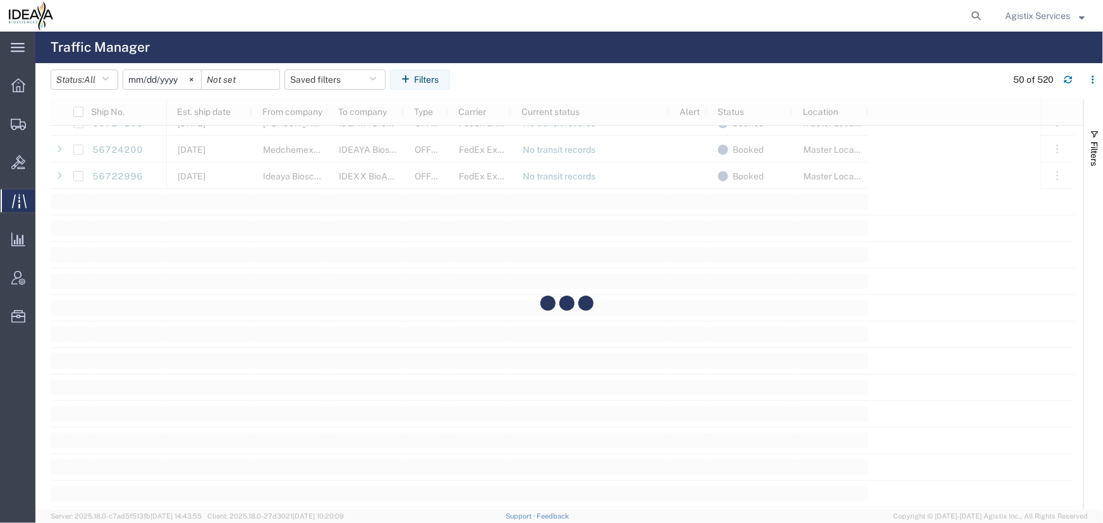
scroll to position [1379, 0]
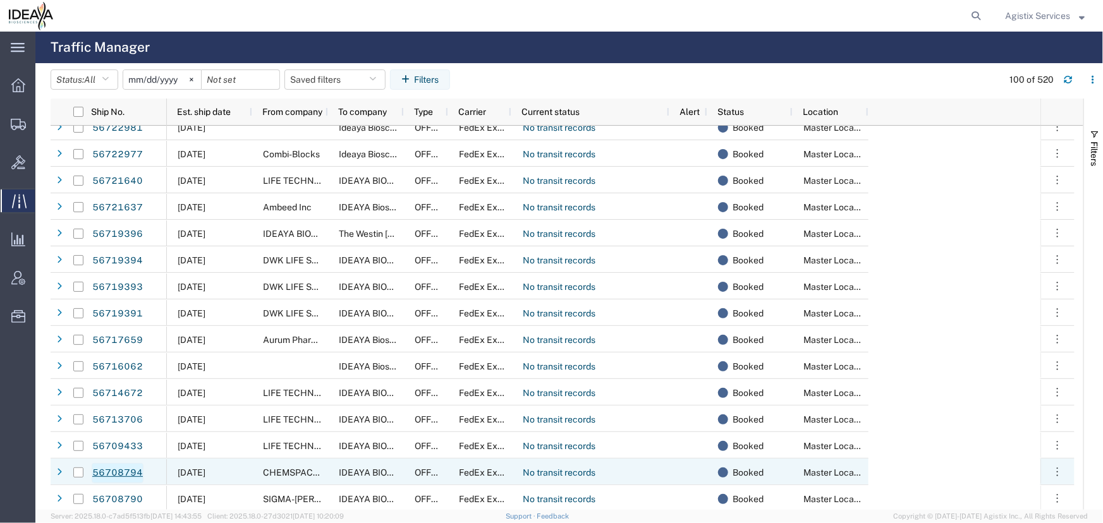
scroll to position [1436, 0]
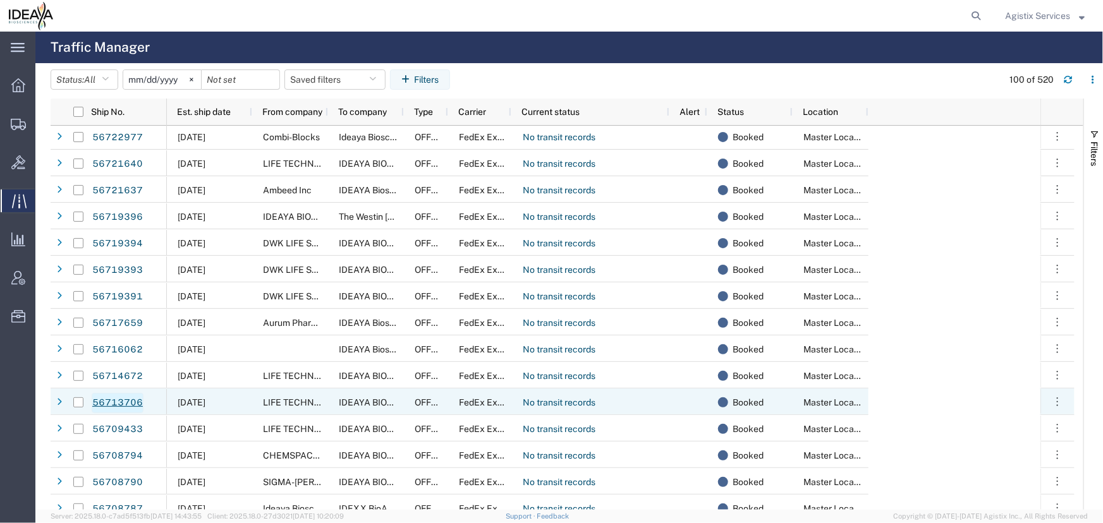
click at [119, 400] on link "56713706" at bounding box center [118, 403] width 52 height 20
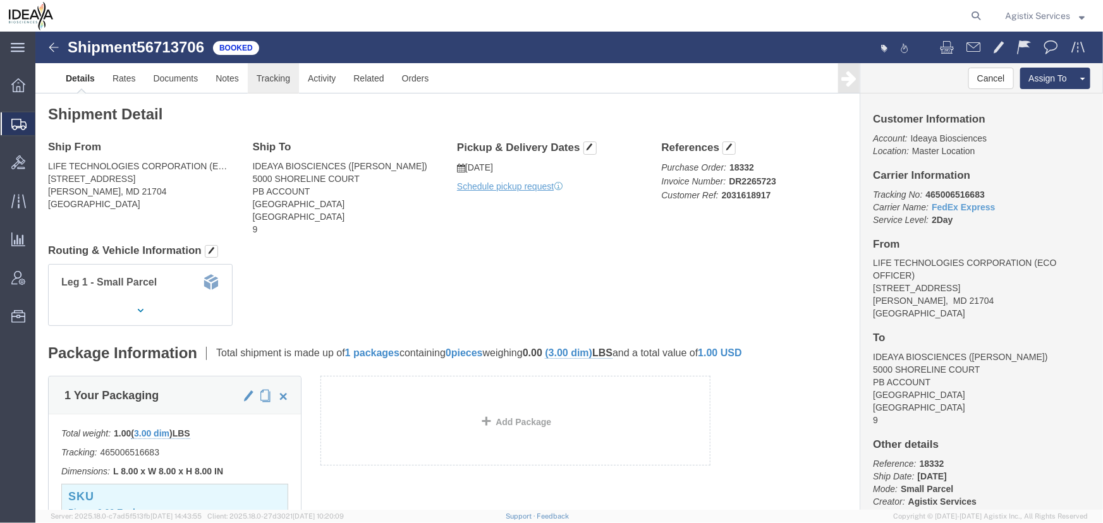
click link "Tracking"
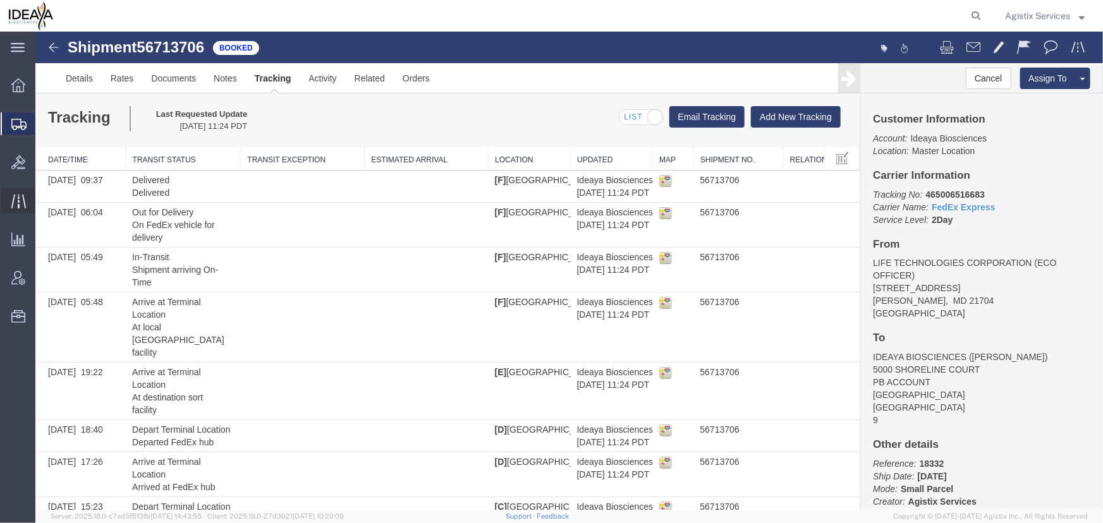
click at [16, 201] on icon at bounding box center [18, 201] width 15 height 15
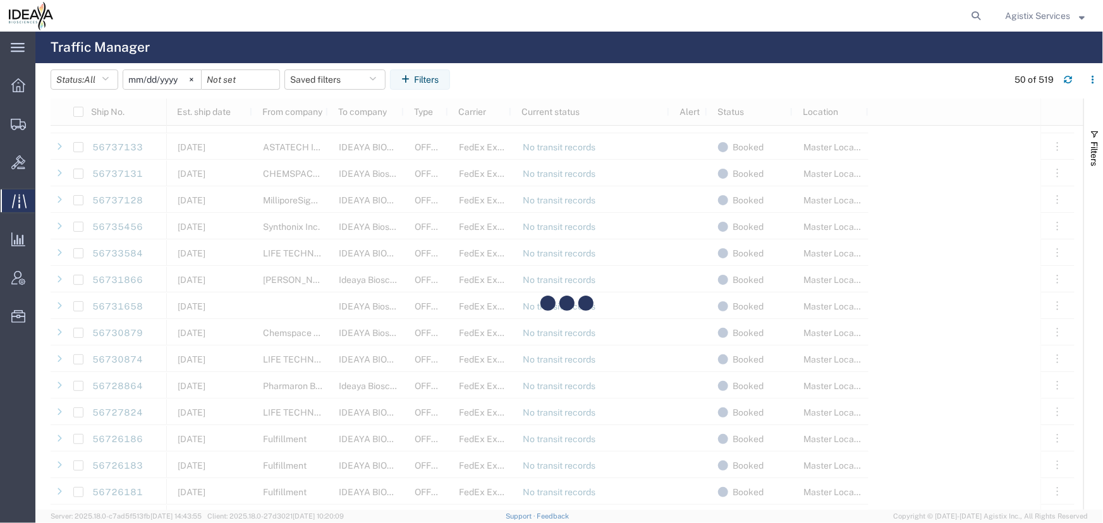
scroll to position [804, 0]
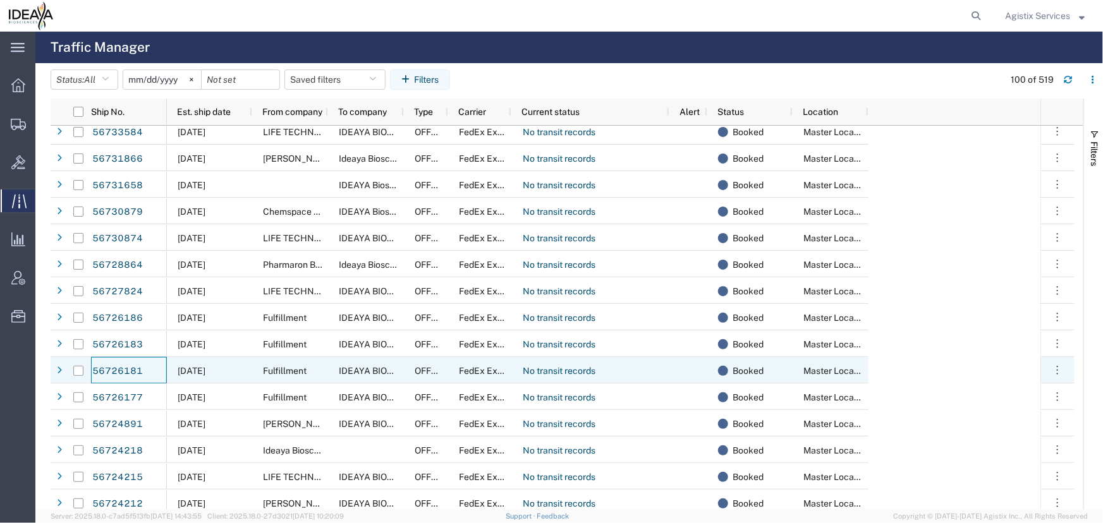
click at [117, 371] on link "56726181" at bounding box center [118, 372] width 52 height 20
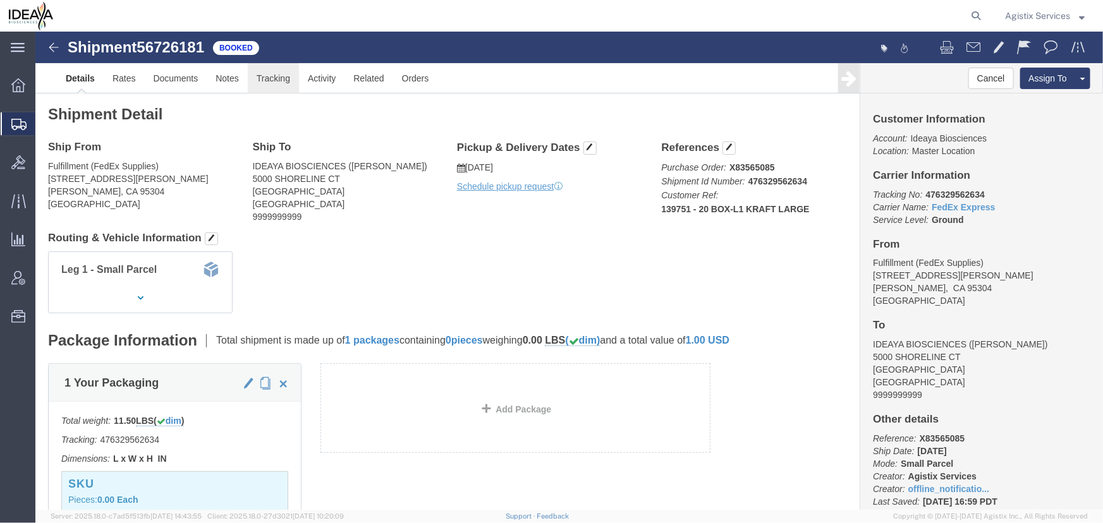
click link "Tracking"
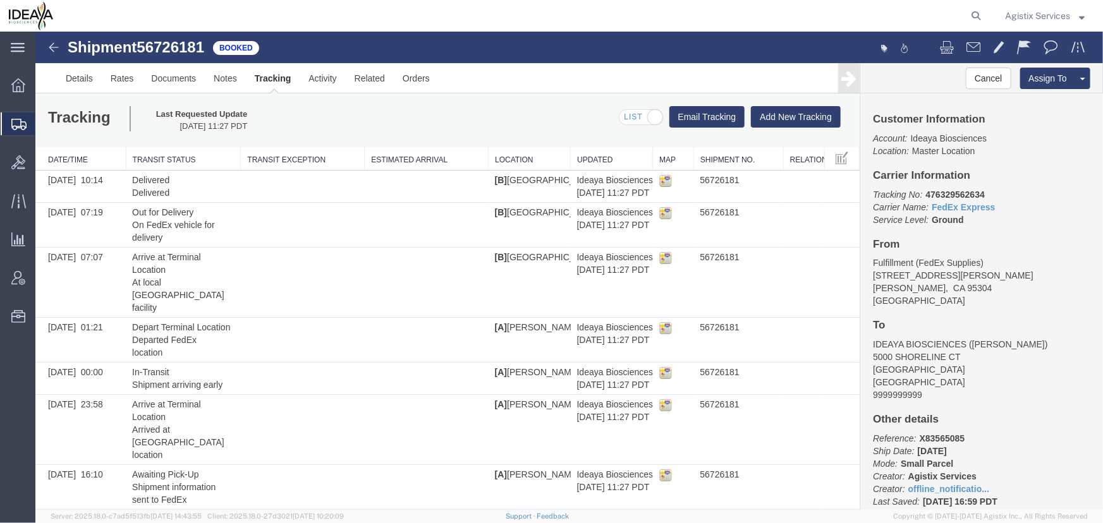
click at [174, 45] on span "56726181" at bounding box center [170, 46] width 68 height 17
copy span "56726181"
click at [366, 77] on link "Related" at bounding box center [369, 78] width 48 height 30
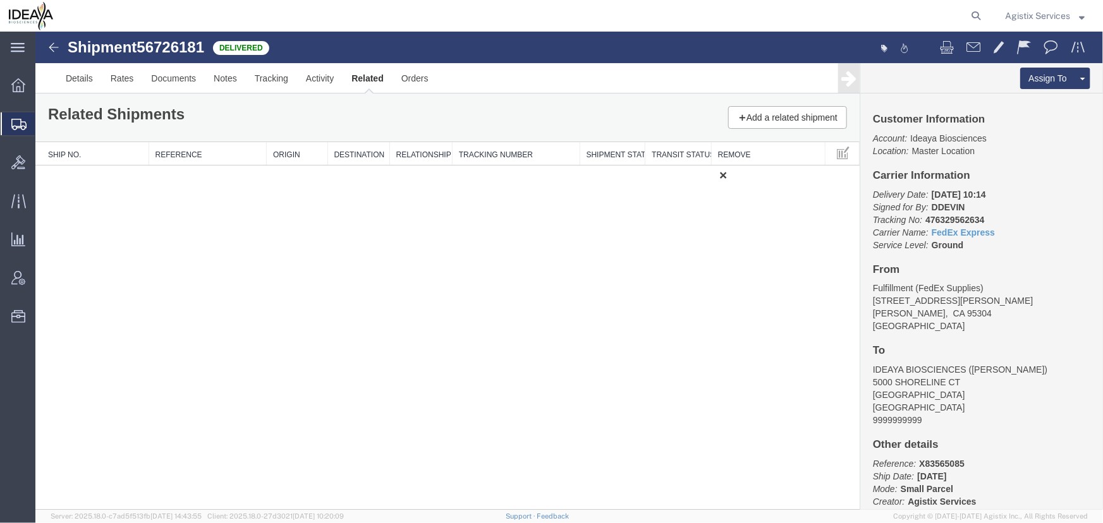
click at [521, 47] on div "Shipment 56726181 1 of 1 Delivered" at bounding box center [302, 51] width 533 height 24
click at [455, 28] on div at bounding box center [524, 16] width 925 height 32
click at [1029, 16] on span "Agistix Services" at bounding box center [1037, 16] width 65 height 14
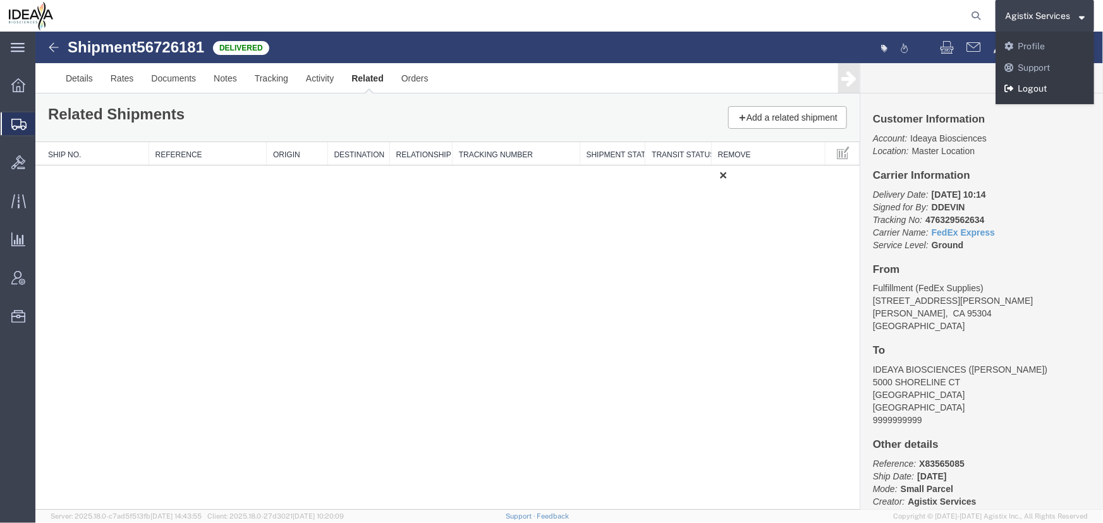
click at [1024, 86] on link "Logout" at bounding box center [1045, 88] width 99 height 21
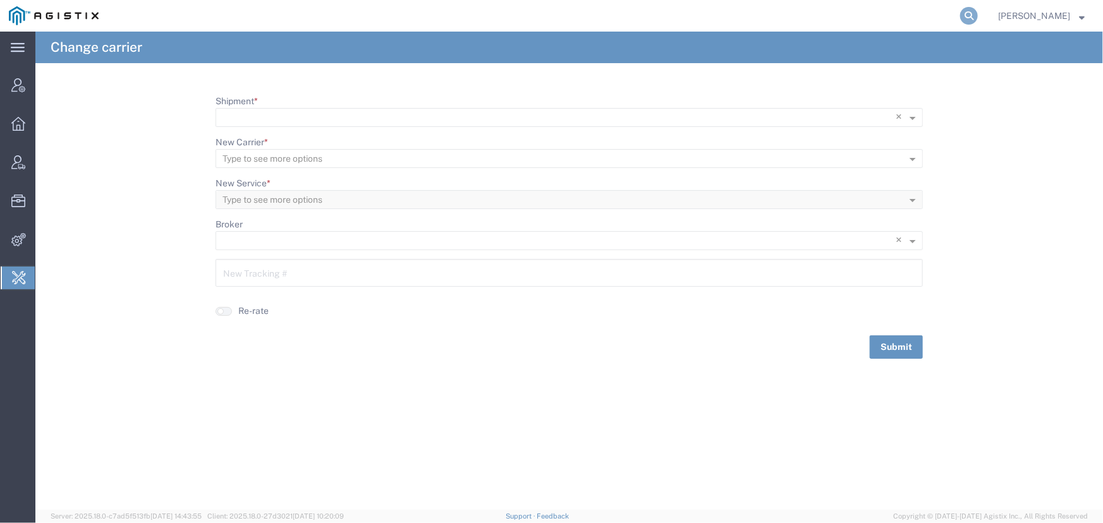
click at [971, 10] on icon at bounding box center [969, 16] width 18 height 18
type input "ideaya"
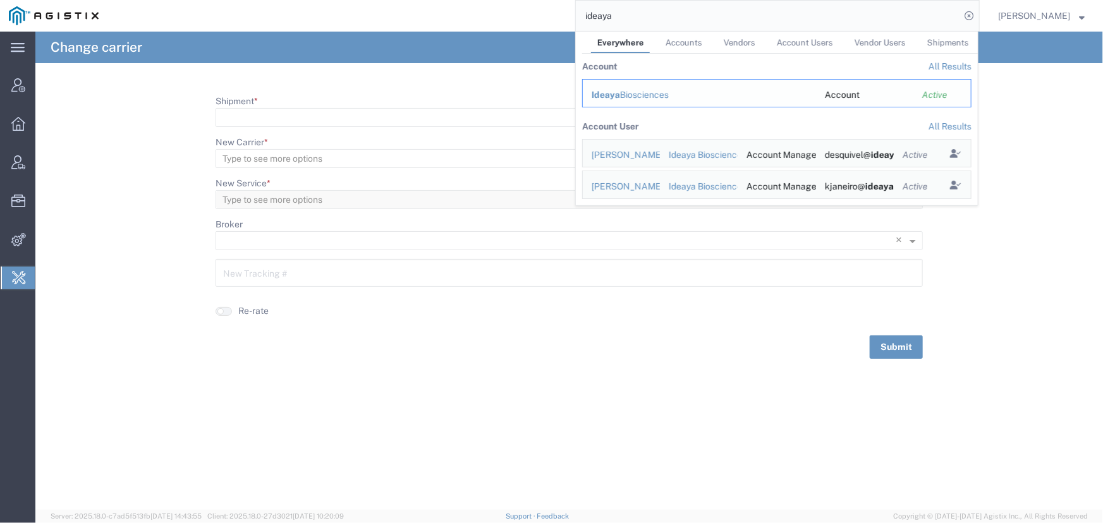
click at [645, 98] on div "Ideaya Biosciences" at bounding box center [700, 95] width 216 height 13
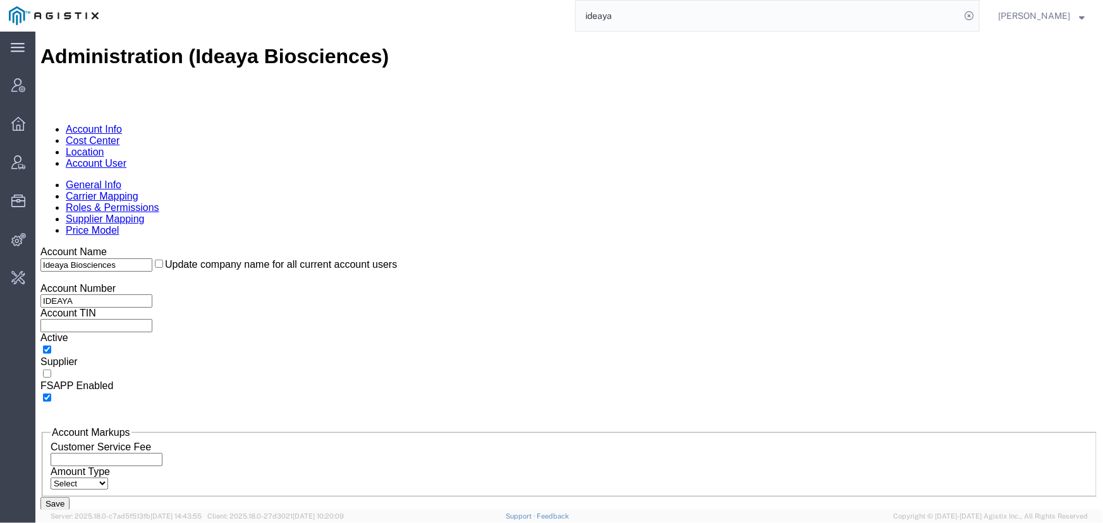
click at [126, 157] on link "Account User" at bounding box center [95, 162] width 61 height 11
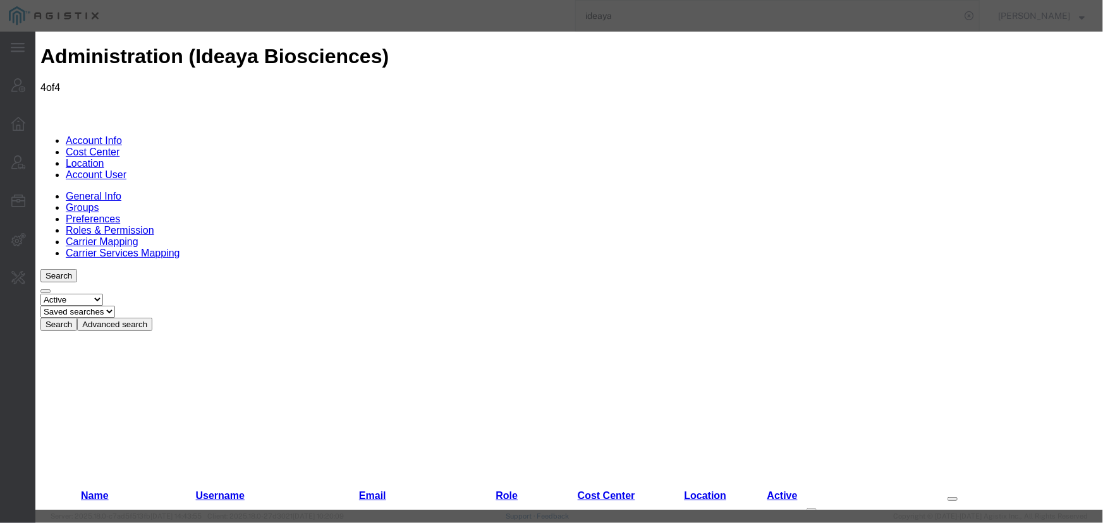
select select "COSTCENTER"
select select "2212358"
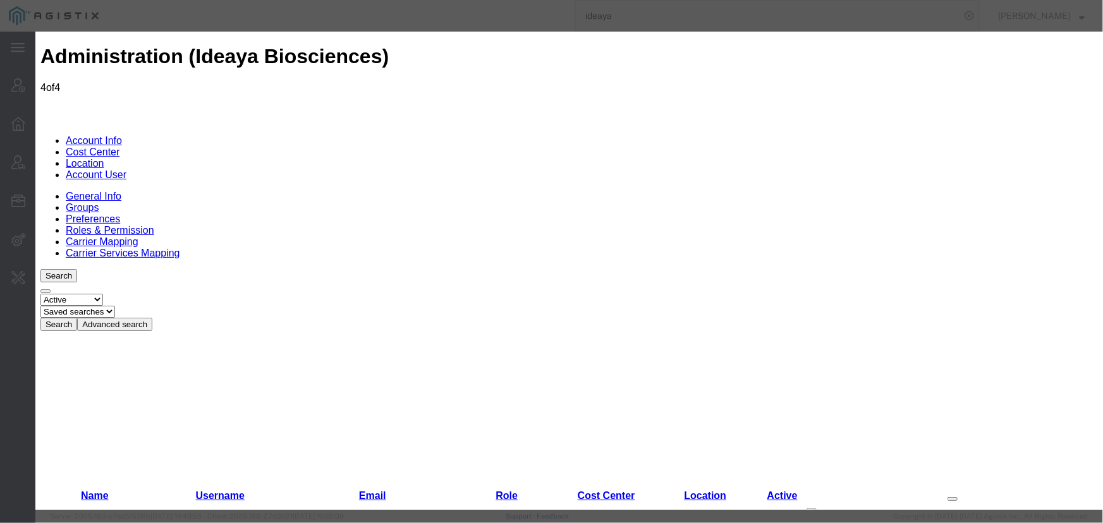
paste input "[EMAIL_ADDRESS][DOMAIN_NAME]"
type input "[EMAIL_ADDRESS][DOMAIN_NAME]"
paste input "[PERSON_NAME]"
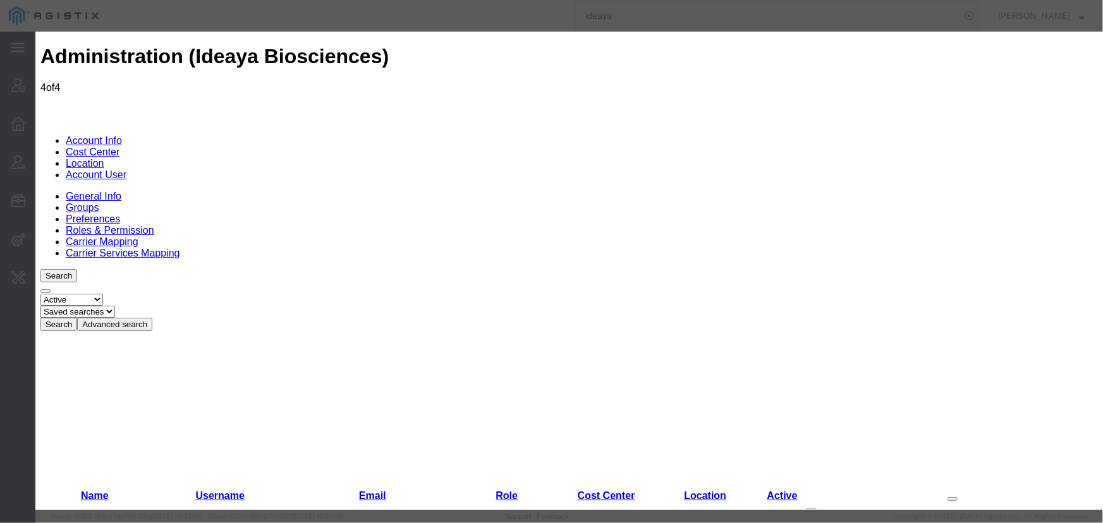
type input "[PERSON_NAME]"
paste input "Tyavanagimatt"
type input "Tyavanagimatt"
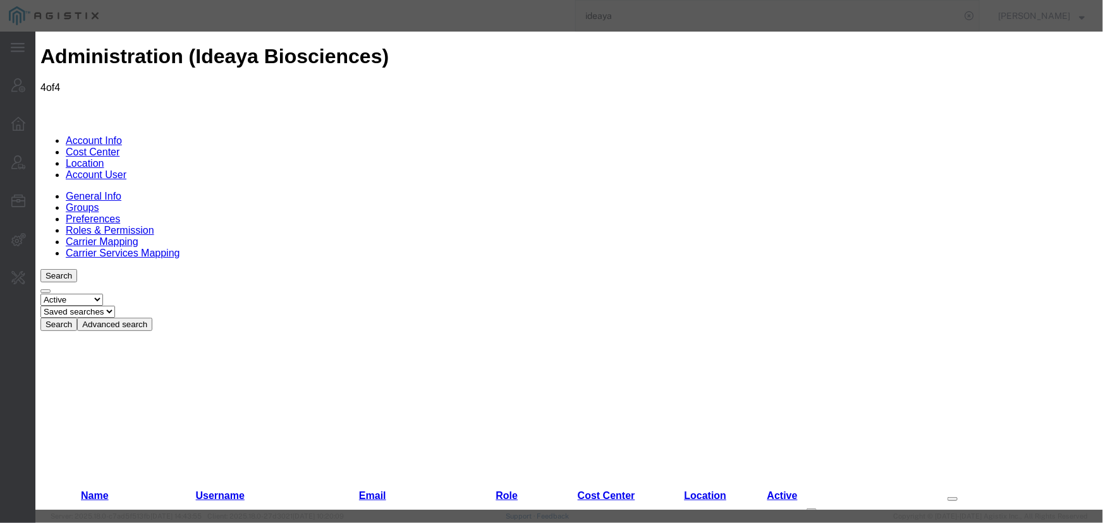
select select "COSTCENTER"
select select "2212358"
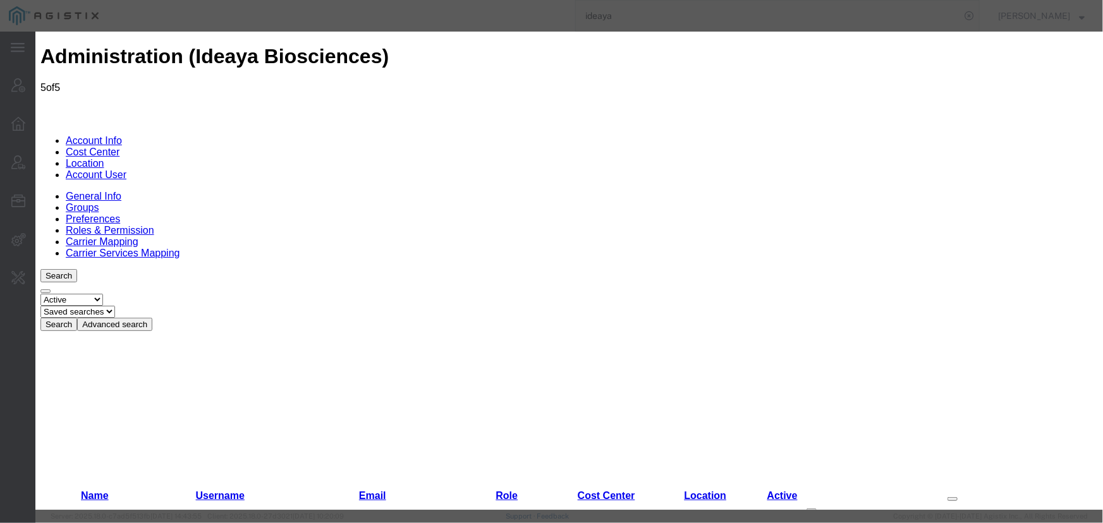
paste input "[EMAIL_ADDRESS][DOMAIN_NAME]"
type input "[EMAIL_ADDRESS][DOMAIN_NAME]"
type input "[PERSON_NAME]"
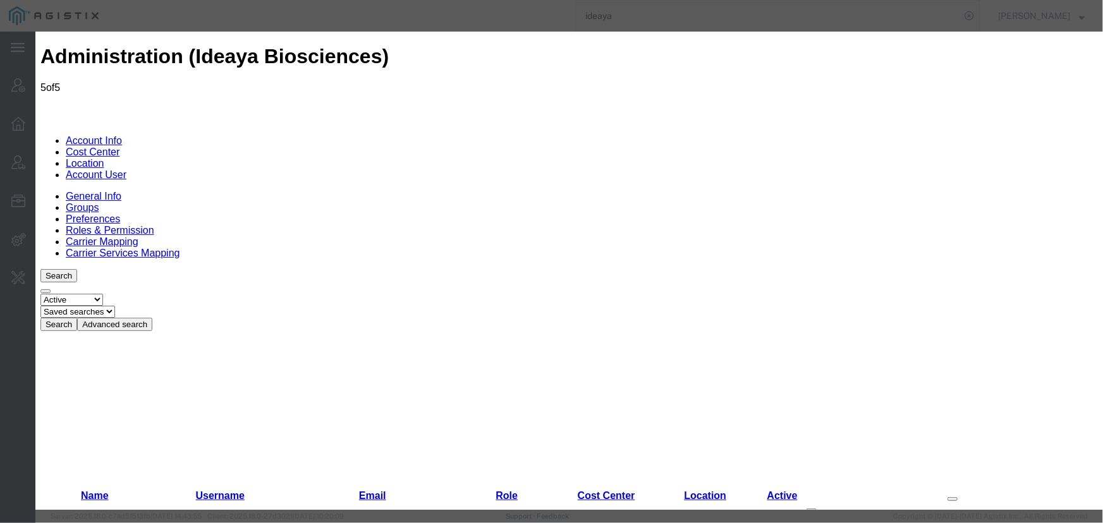
type input "Kasi"
select select "COSTCENTER"
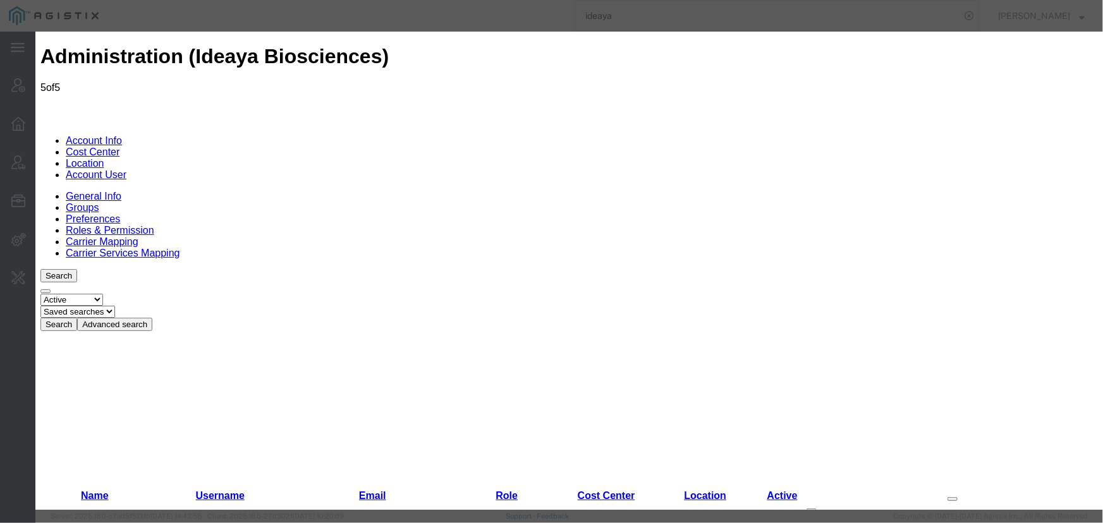
select select "2212358"
drag, startPoint x: 914, startPoint y: 71, endPoint x: 935, endPoint y: 68, distance: 21.1
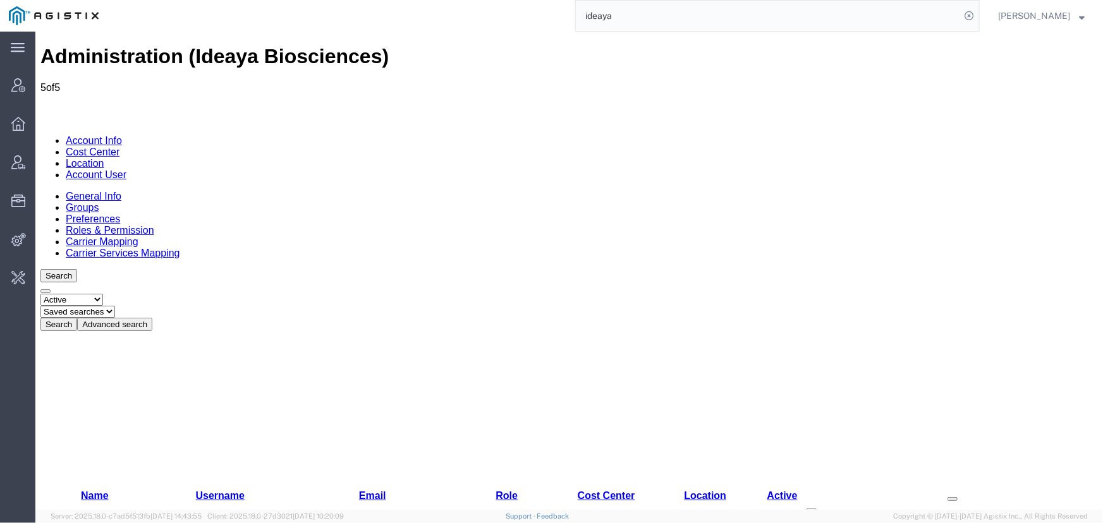
click at [1034, 15] on span "Jenneffer Jahraus" at bounding box center [1034, 16] width 72 height 14
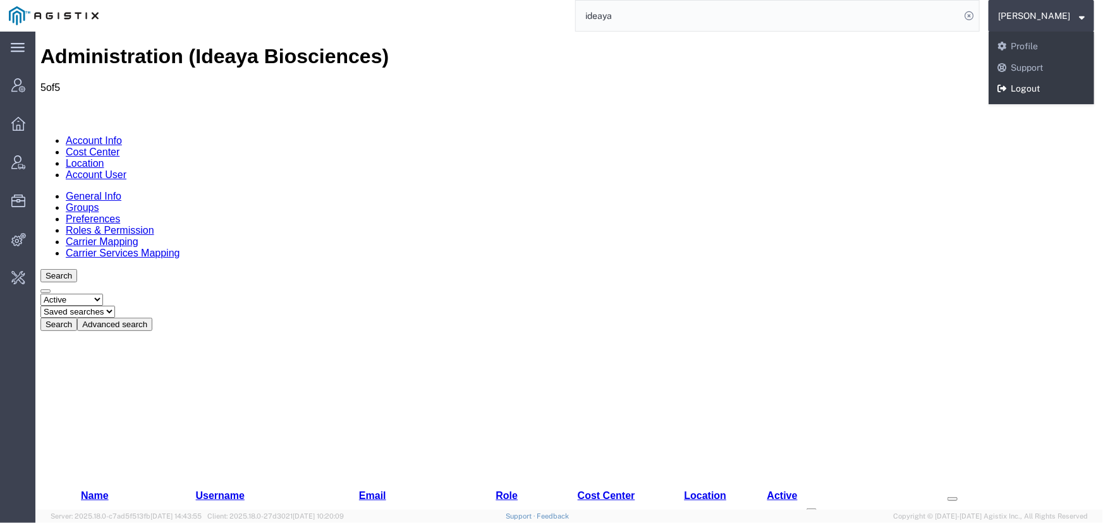
click at [1024, 83] on link "Logout" at bounding box center [1042, 88] width 106 height 21
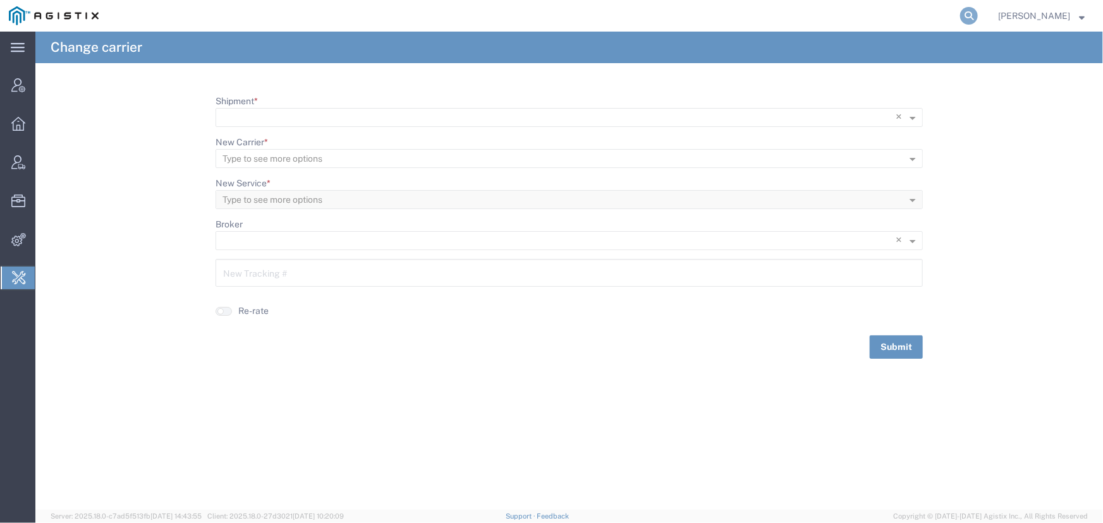
click at [965, 14] on icon at bounding box center [969, 16] width 18 height 18
type input "[EMAIL_ADDRESS][PERSON_NAME][DOMAIN_NAME]"
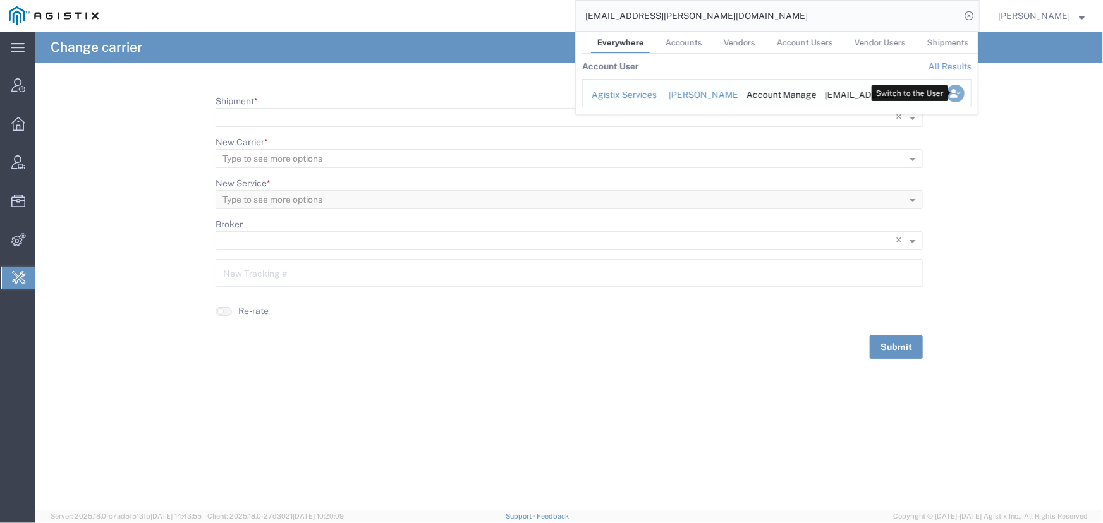
click at [955, 93] on icon "Search Results" at bounding box center [956, 94] width 18 height 18
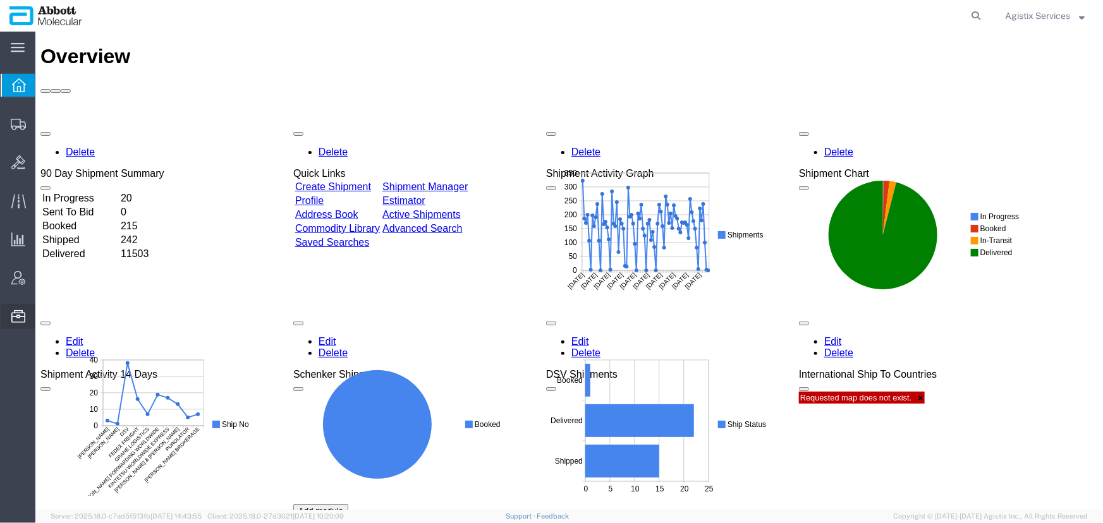
click at [0, 0] on span "Commodity Library" at bounding box center [0, 0] width 0 height 0
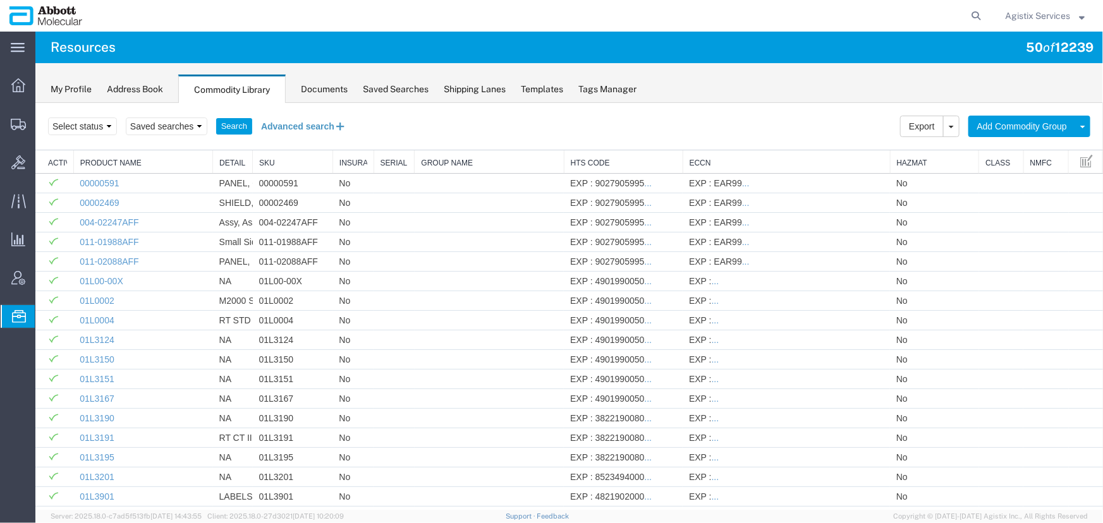
click at [298, 126] on button "Advanced search" at bounding box center [303, 125] width 103 height 21
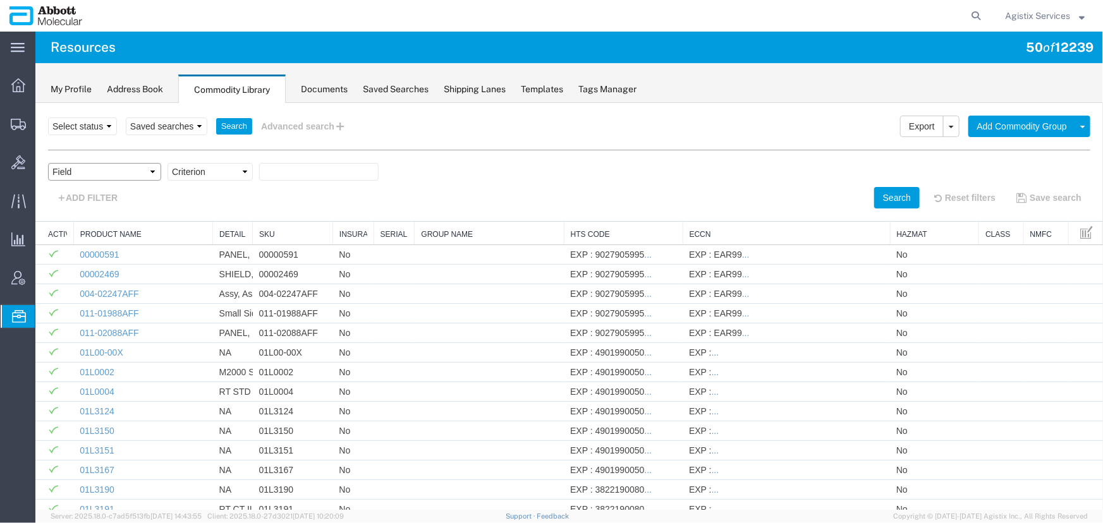
click at [95, 174] on select "Field Class Commodity Category Commodity Group Commodity Quantity Commodity Val…" at bounding box center [103, 171] width 113 height 18
select select "sku"
click at [47, 162] on select "Field Class Commodity Category Commodity Group Commodity Quantity Commodity Val…" at bounding box center [103, 171] width 113 height 18
click at [183, 176] on select "Criterion contains does not contain is is blank is not blank starts with" at bounding box center [209, 171] width 85 height 18
select select "contains"
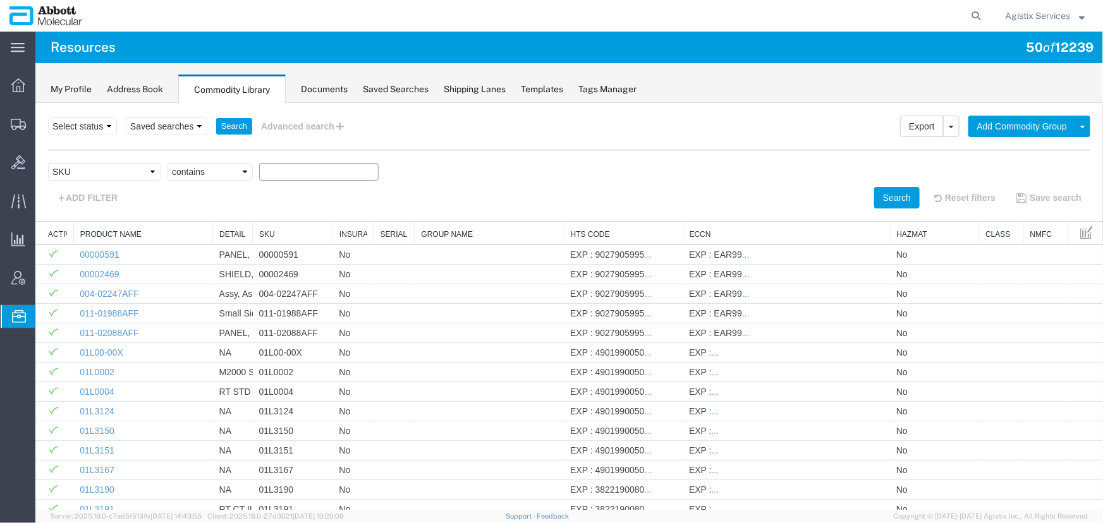
click at [167, 162] on select "Criterion contains does not contain is is blank is not blank starts with" at bounding box center [209, 171] width 85 height 18
type input "09N2612"
click at [891, 194] on button "Search" at bounding box center [897, 196] width 46 height 21
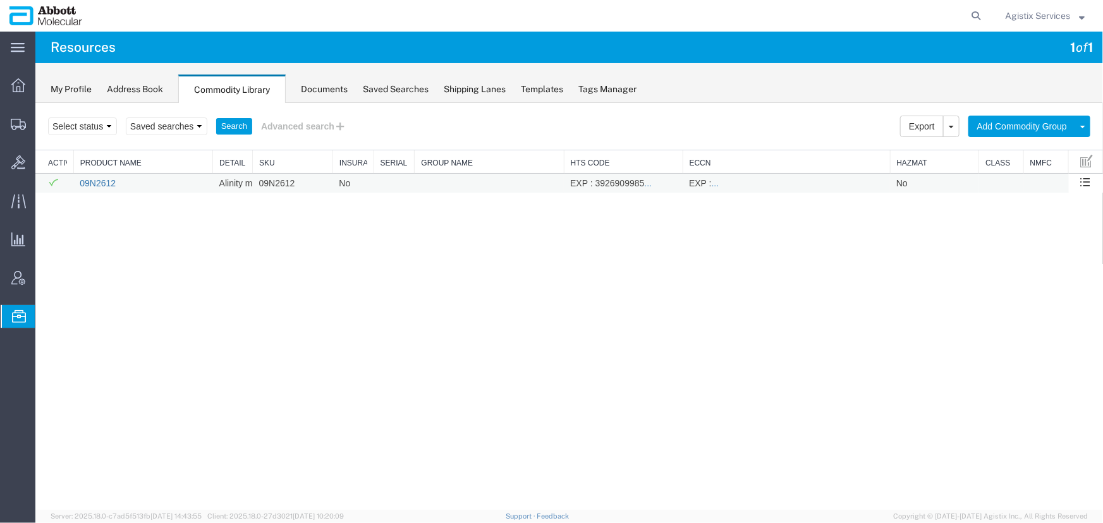
click at [97, 184] on link "09N2612" at bounding box center [97, 183] width 36 height 10
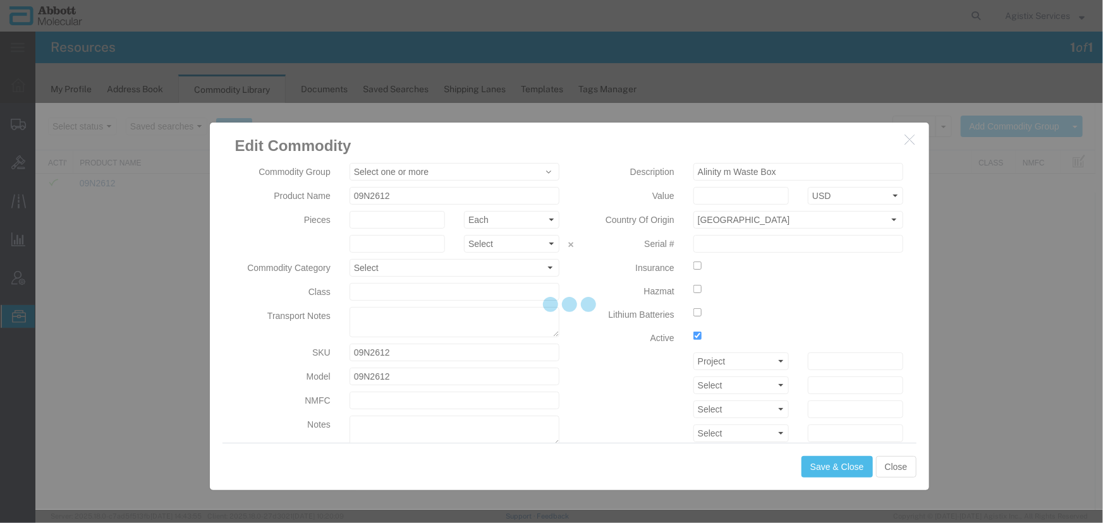
type input "AMBIENT"
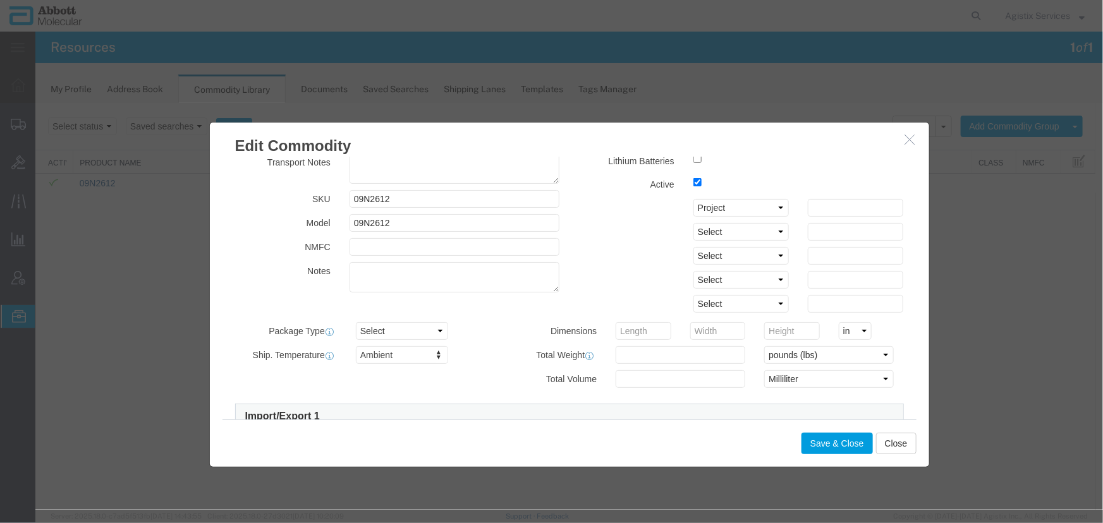
scroll to position [172, 0]
